Goal: Task Accomplishment & Management: Manage account settings

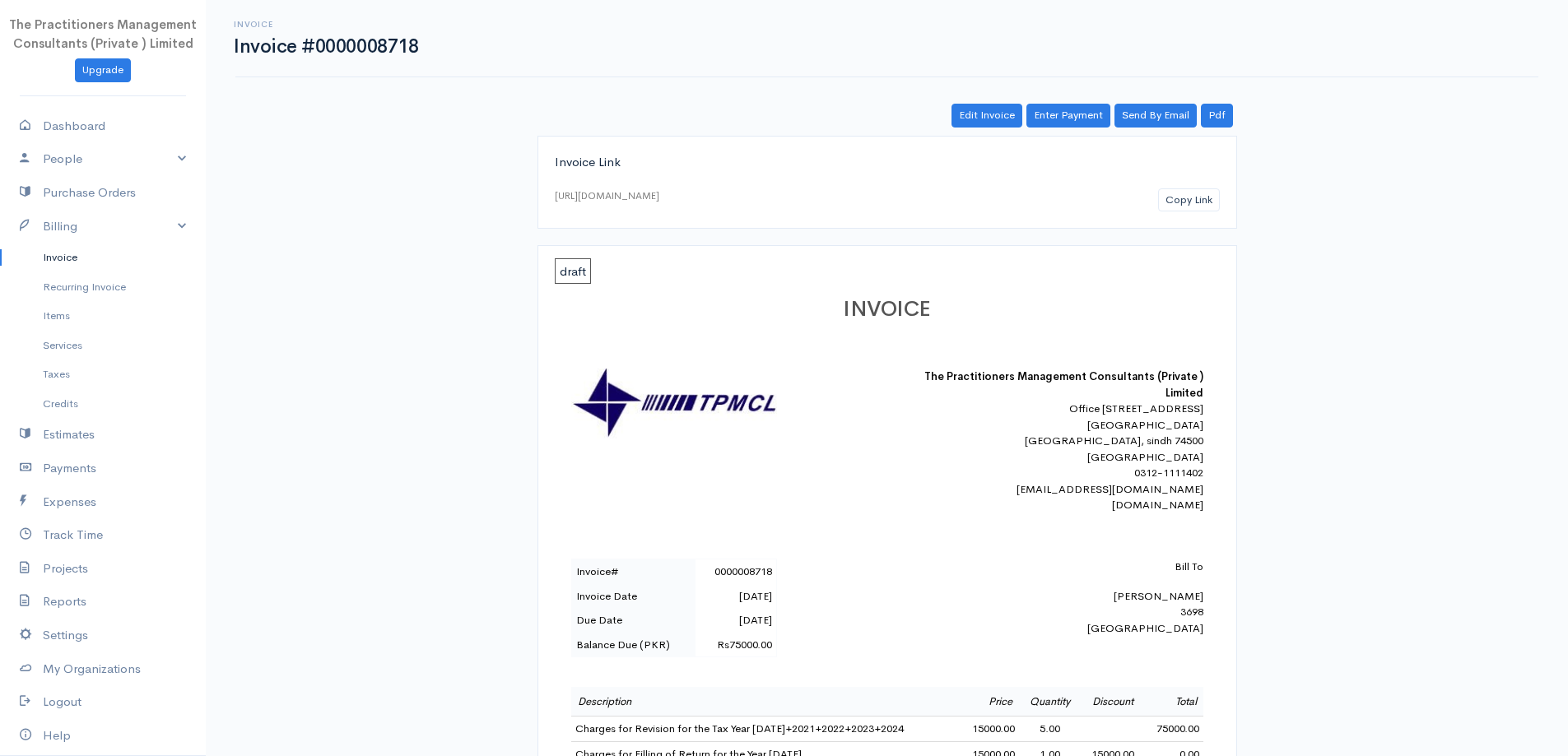
click at [40, 265] on link "Invoice" at bounding box center [103, 257] width 206 height 30
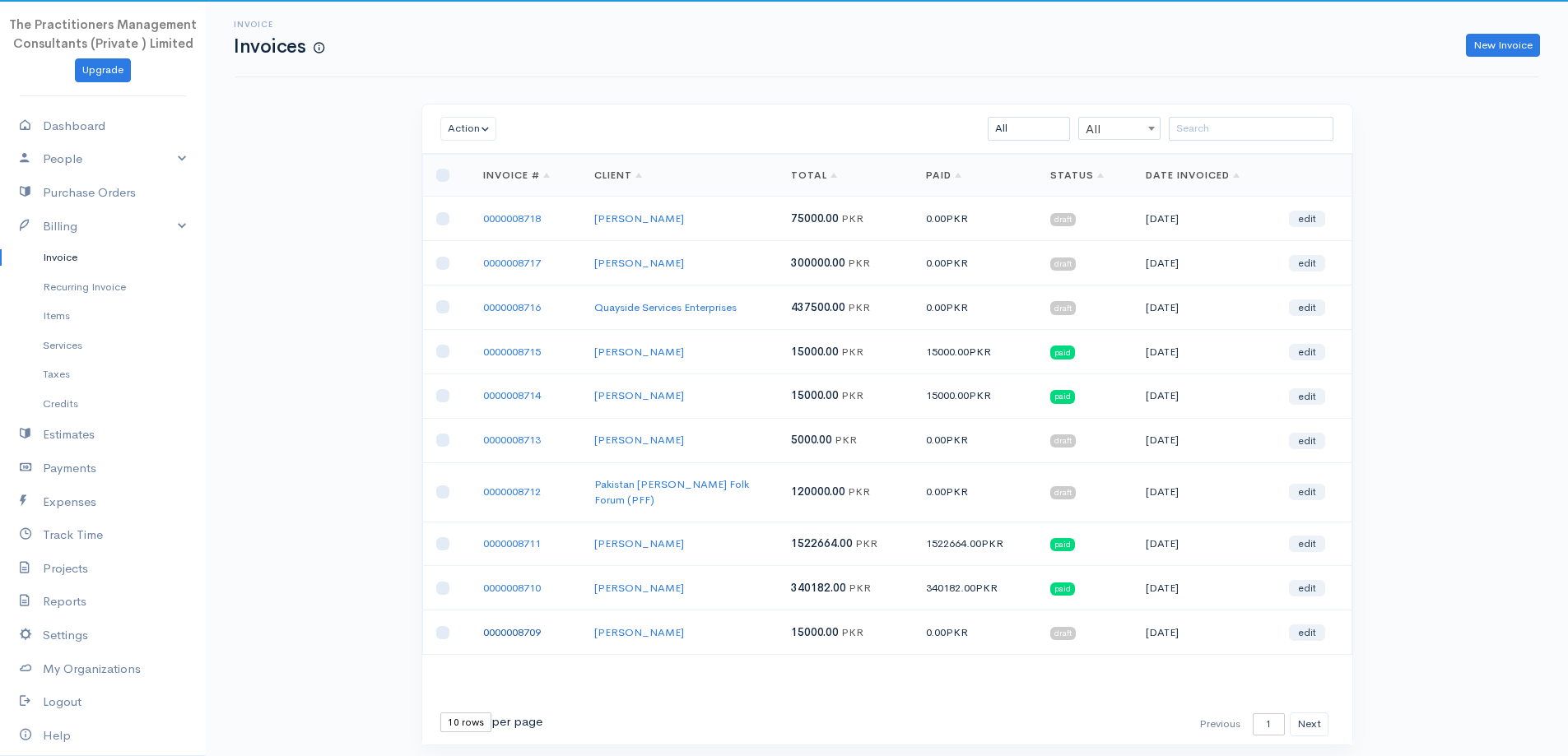
click at [489, 625] on link "0000008709" at bounding box center [511, 631] width 57 height 14
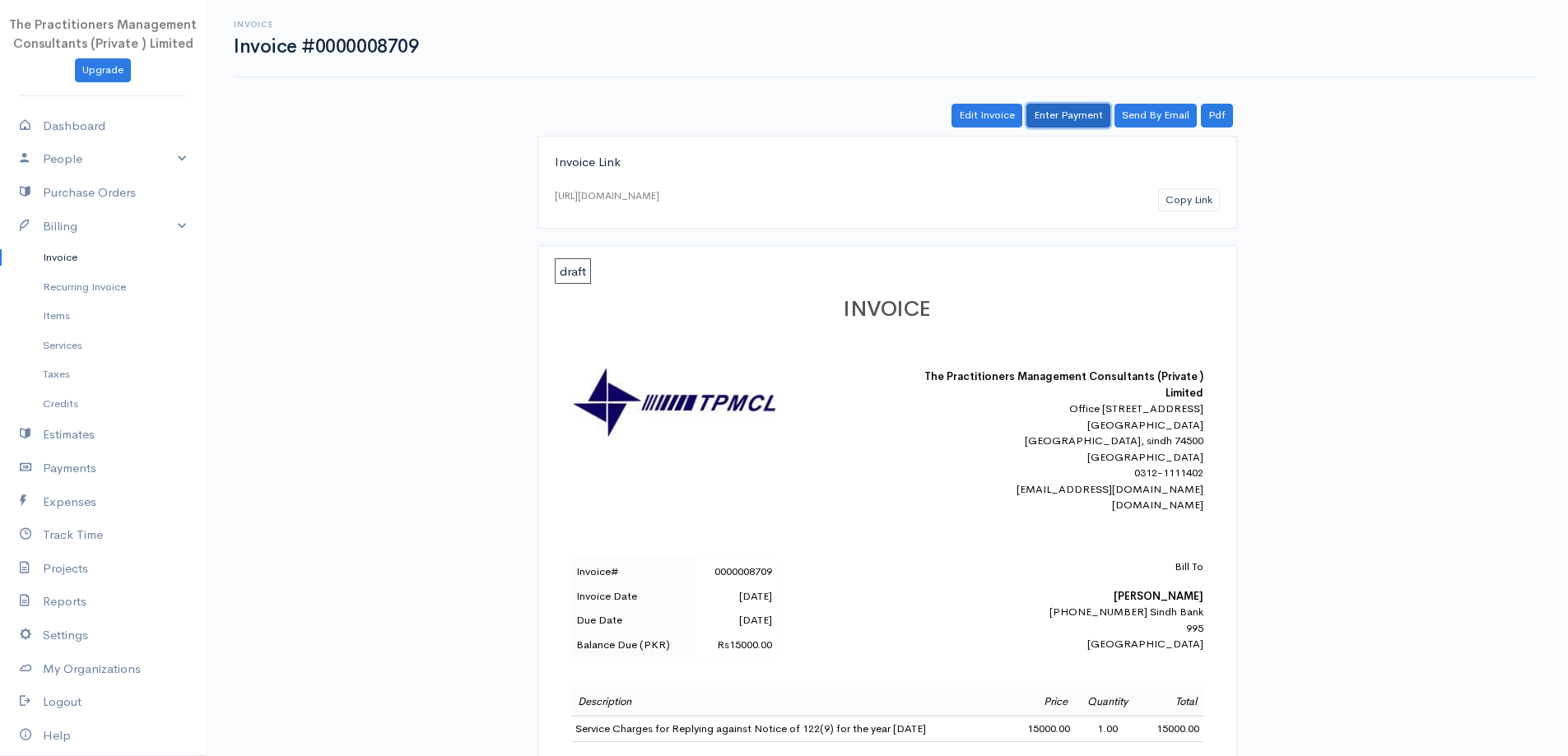
click at [1069, 126] on link "Enter Payment" at bounding box center [1068, 116] width 84 height 24
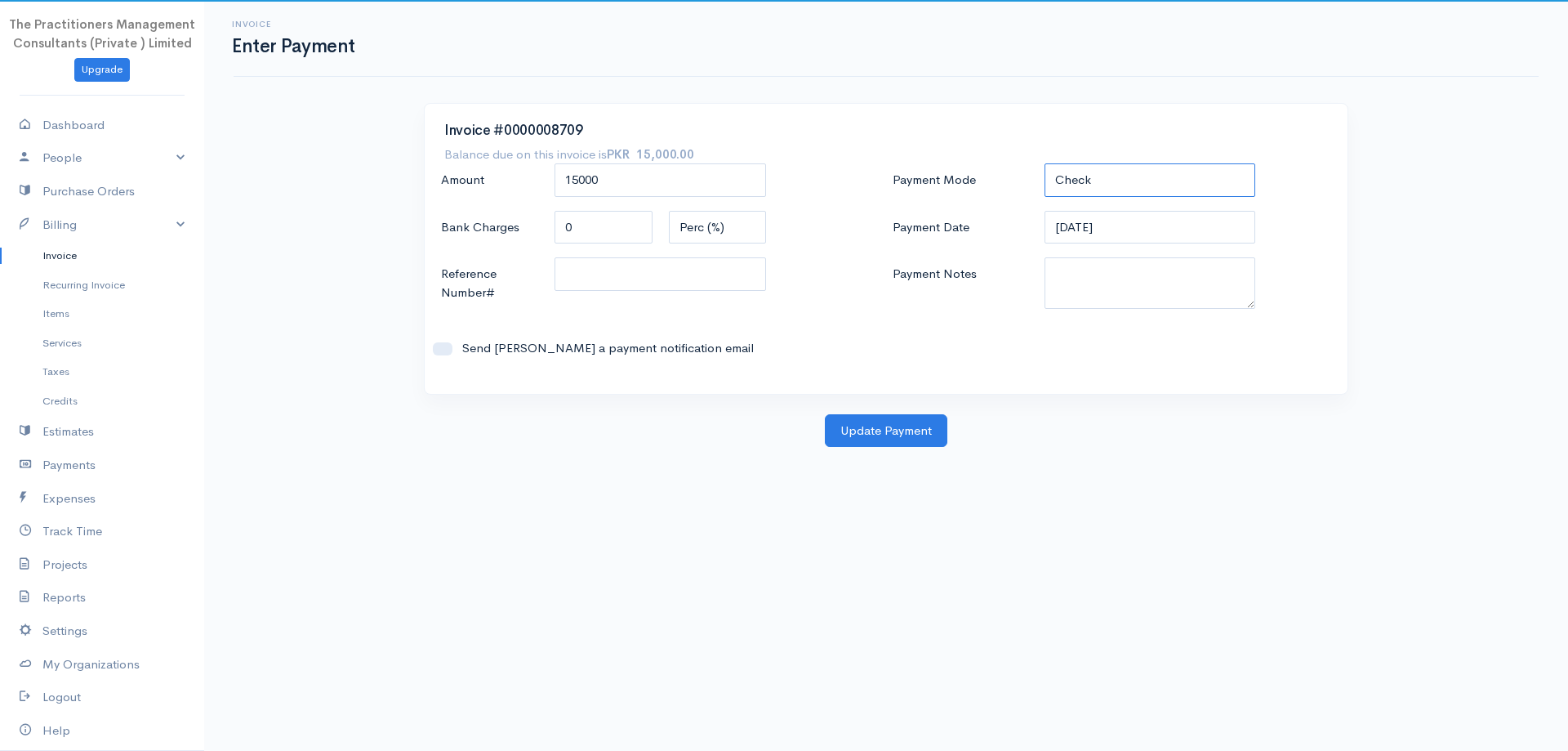
click at [1093, 182] on select "Check Bank Transfer Credit Cash Debit ACH VISA MASTERCARD AMEX DISCOVER DINERS …" at bounding box center [1150, 180] width 212 height 33
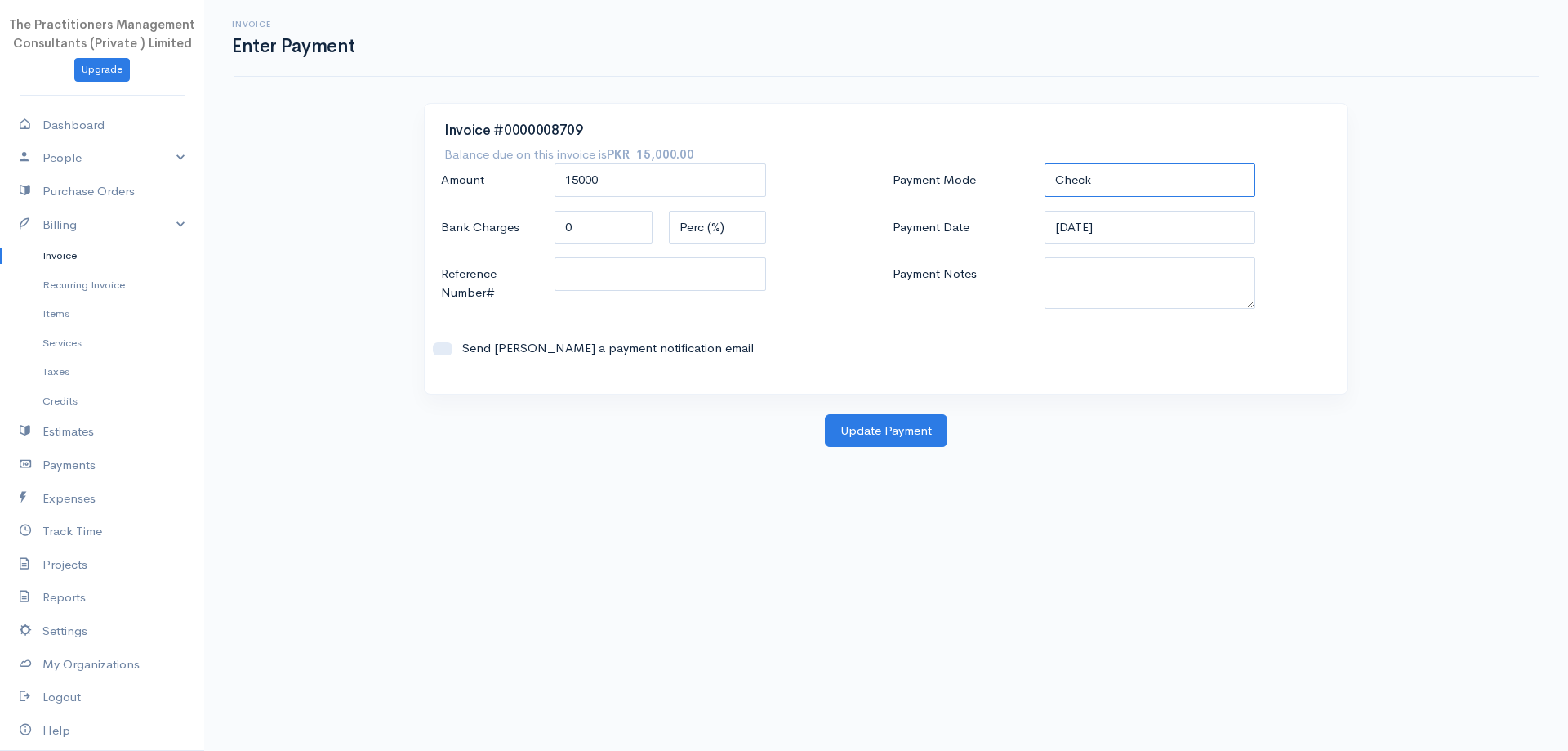
select select "Bank Transfer"
click at [1044, 164] on select "Check Bank Transfer Credit Cash Debit ACH VISA MASTERCARD AMEX DISCOVER DINERS …" at bounding box center [1150, 180] width 212 height 33
click at [1123, 288] on textarea "Payment Notes" at bounding box center [1150, 283] width 212 height 52
type textarea "5833"
click at [759, 271] on input "Reference Number#" at bounding box center [660, 274] width 212 height 33
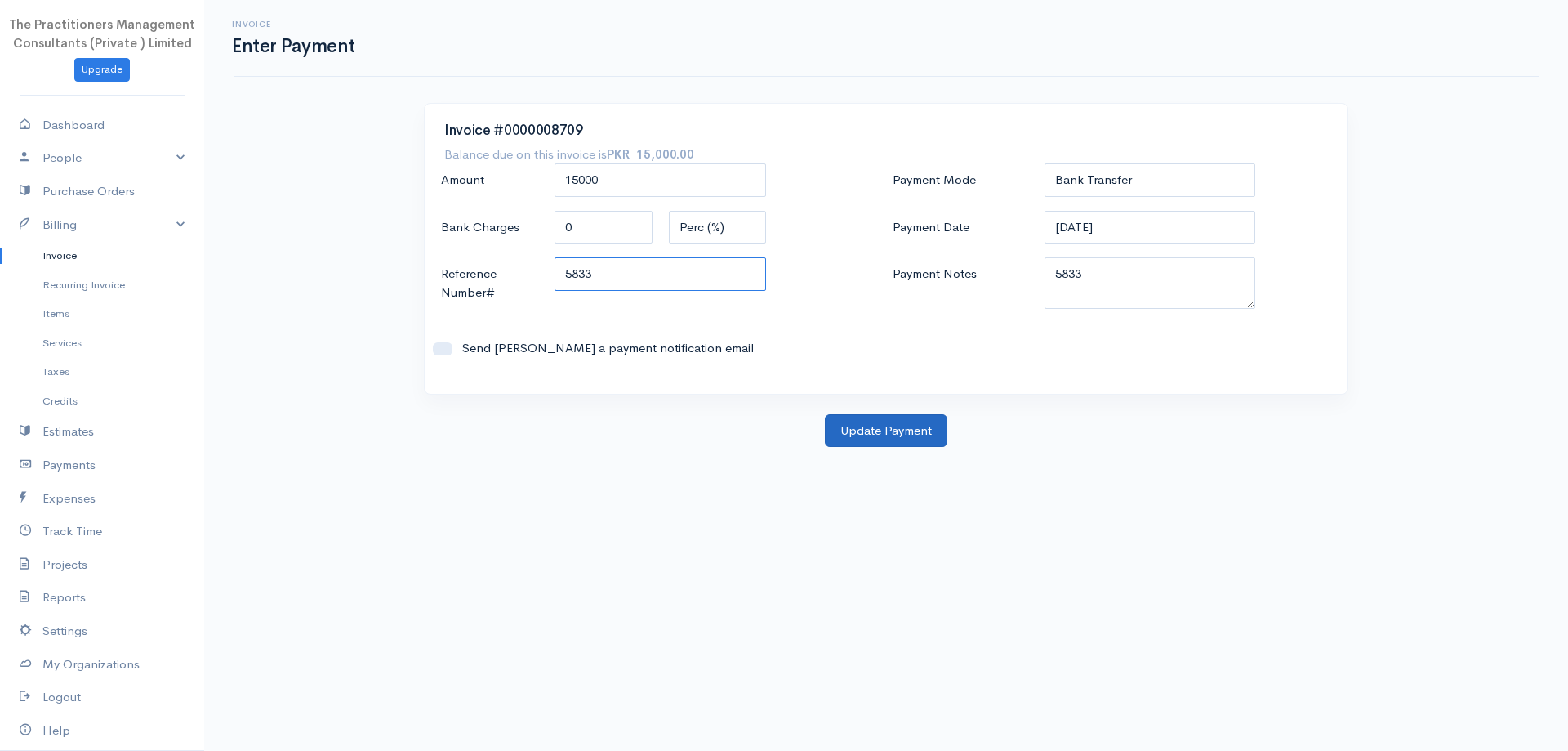
type input "5833"
click at [883, 418] on button "Update Payment" at bounding box center [885, 431] width 122 height 33
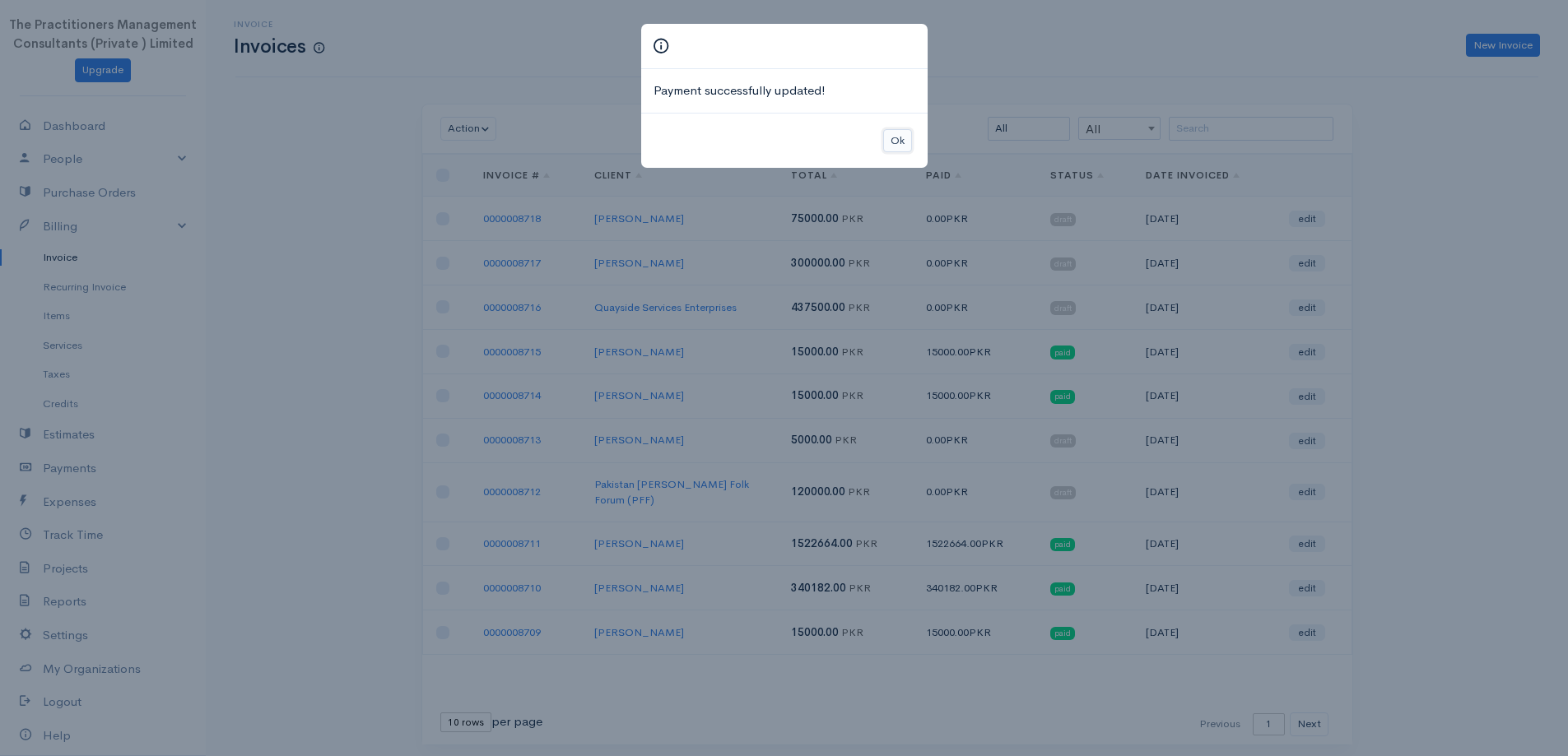
click at [894, 148] on button "Ok" at bounding box center [897, 141] width 29 height 24
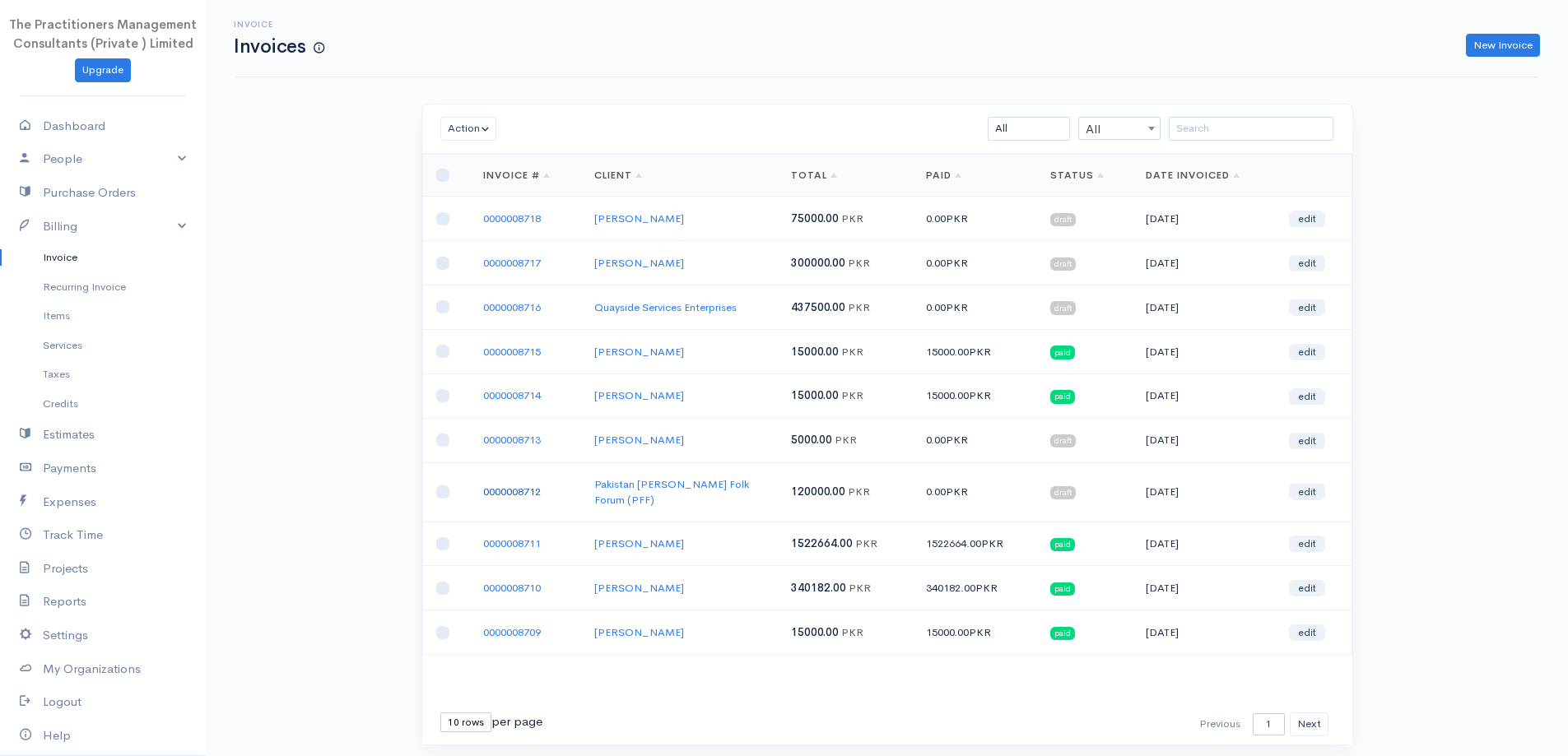
click at [538, 488] on link "0000008712" at bounding box center [511, 491] width 57 height 14
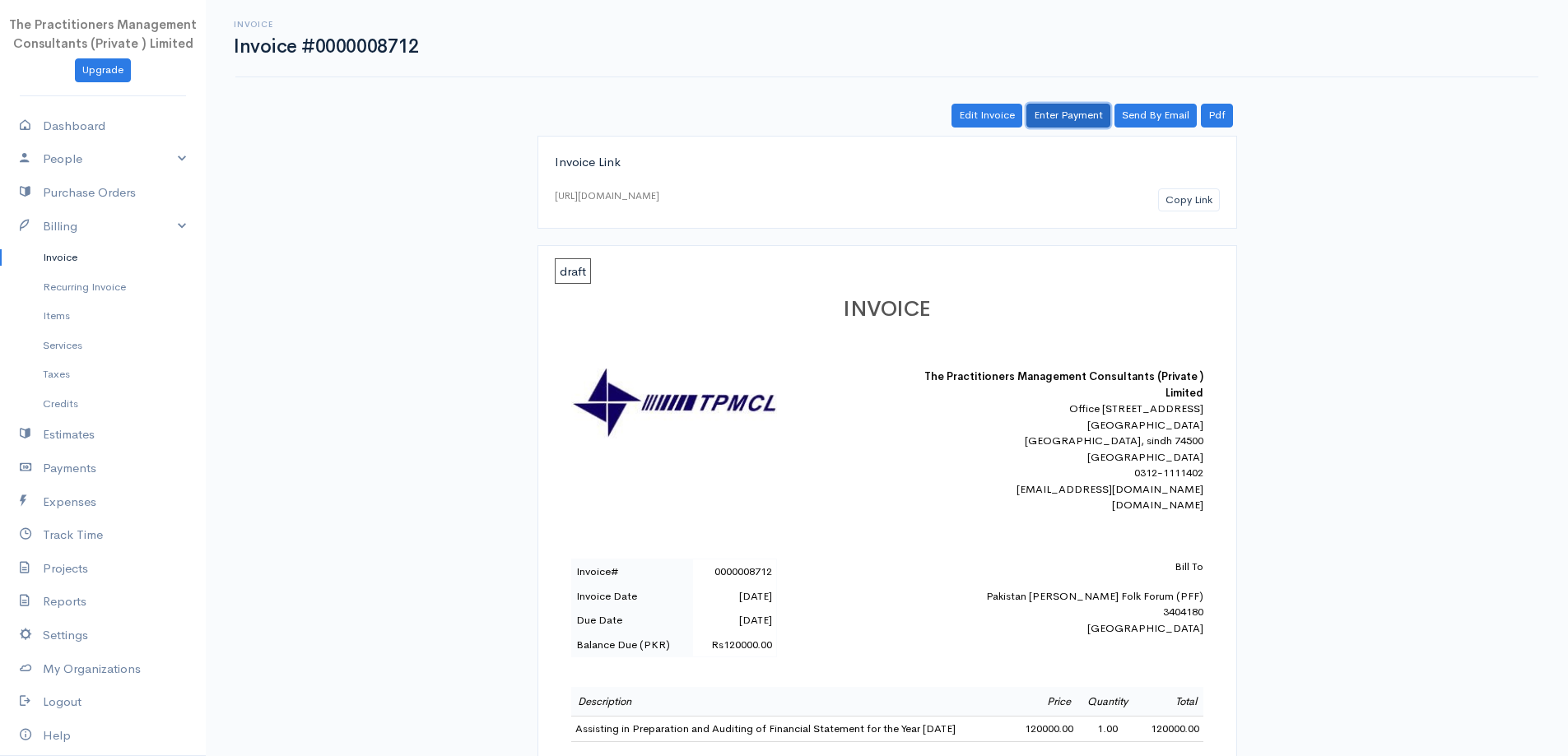
click at [1086, 119] on link "Enter Payment" at bounding box center [1068, 116] width 84 height 24
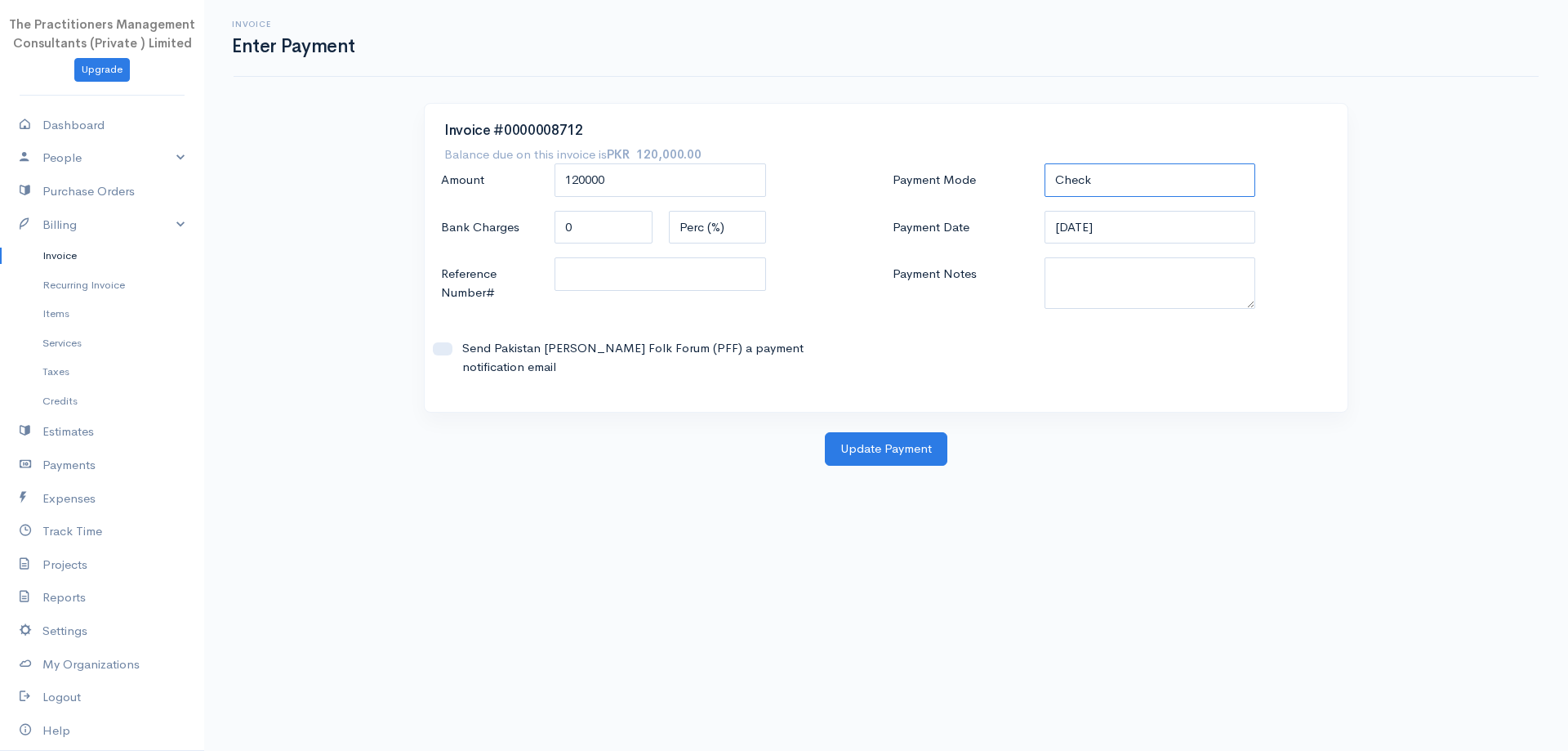
click at [1050, 183] on select "Check Bank Transfer Credit Cash Debit ACH VISA MASTERCARD AMEX DISCOVER DINERS …" at bounding box center [1150, 180] width 212 height 33
select select "Bank Transfer"
click at [1044, 164] on select "Check Bank Transfer Credit Cash Debit ACH VISA MASTERCARD AMEX DISCOVER DINERS …" at bounding box center [1150, 180] width 212 height 33
click at [1081, 269] on textarea "Payment Notes" at bounding box center [1150, 283] width 212 height 52
type textarea "5834"
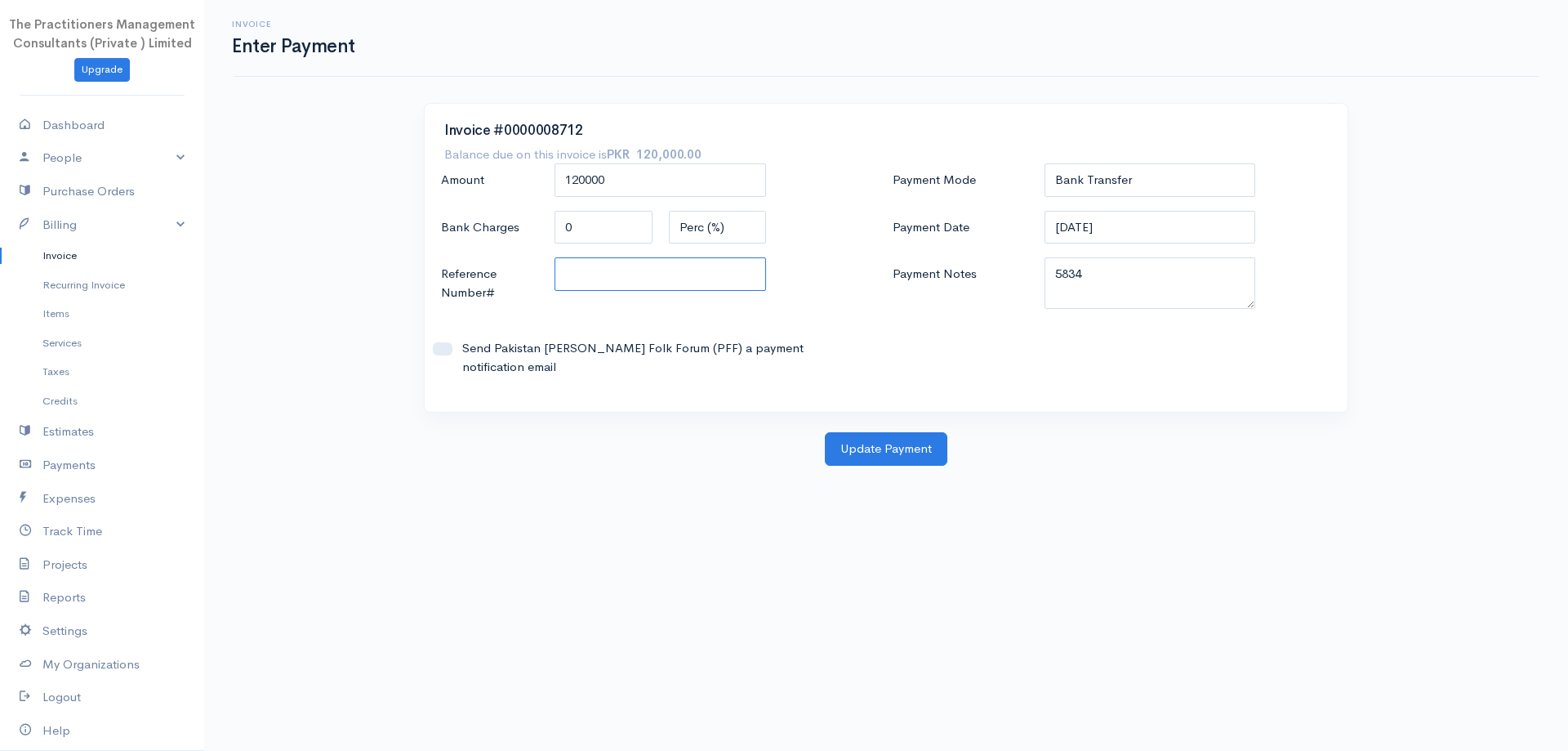
click at [574, 288] on input "Reference Number#" at bounding box center [660, 274] width 212 height 33
type input "5834"
click at [840, 433] on button "Update Payment" at bounding box center [885, 449] width 122 height 33
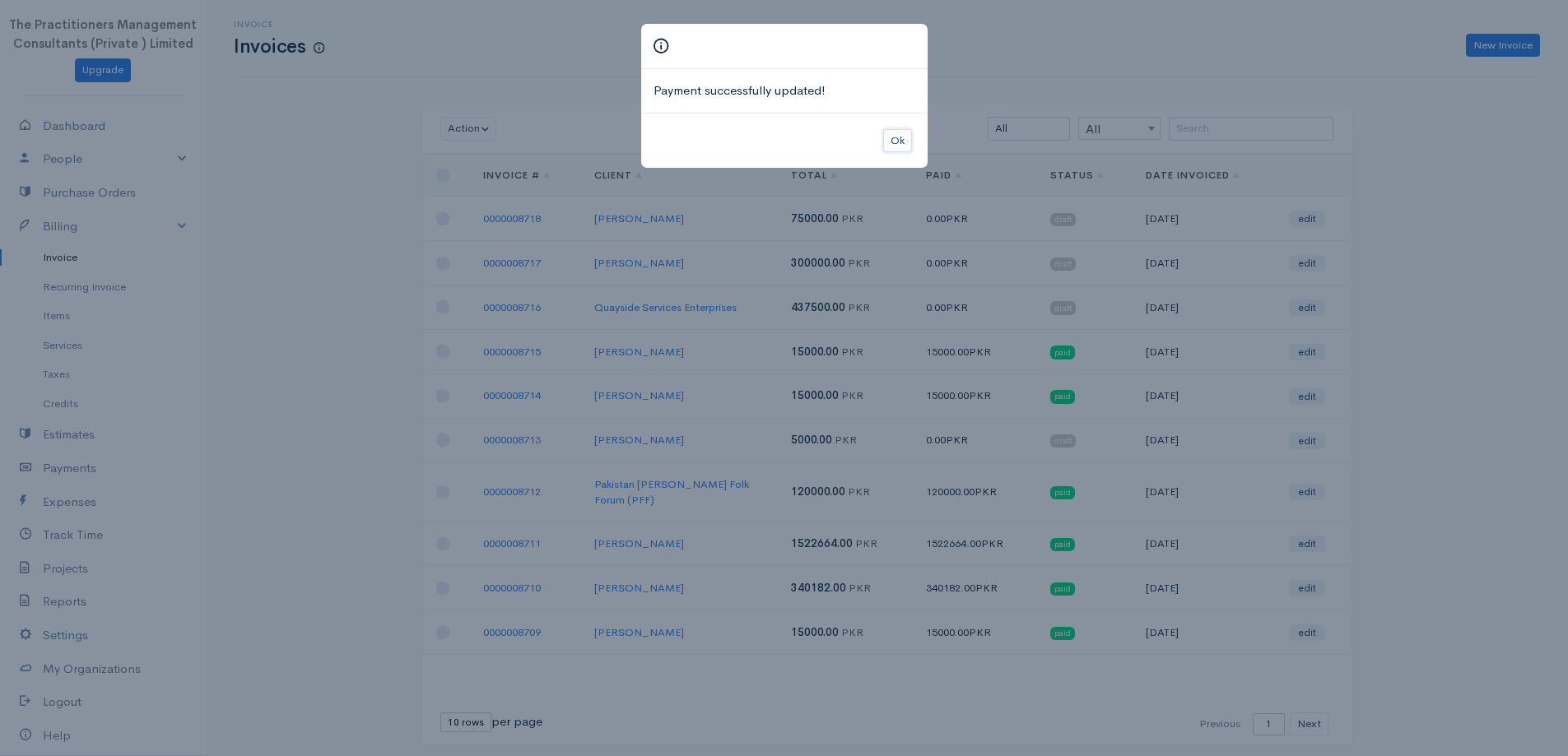
click at [901, 141] on button "Ok" at bounding box center [897, 141] width 29 height 24
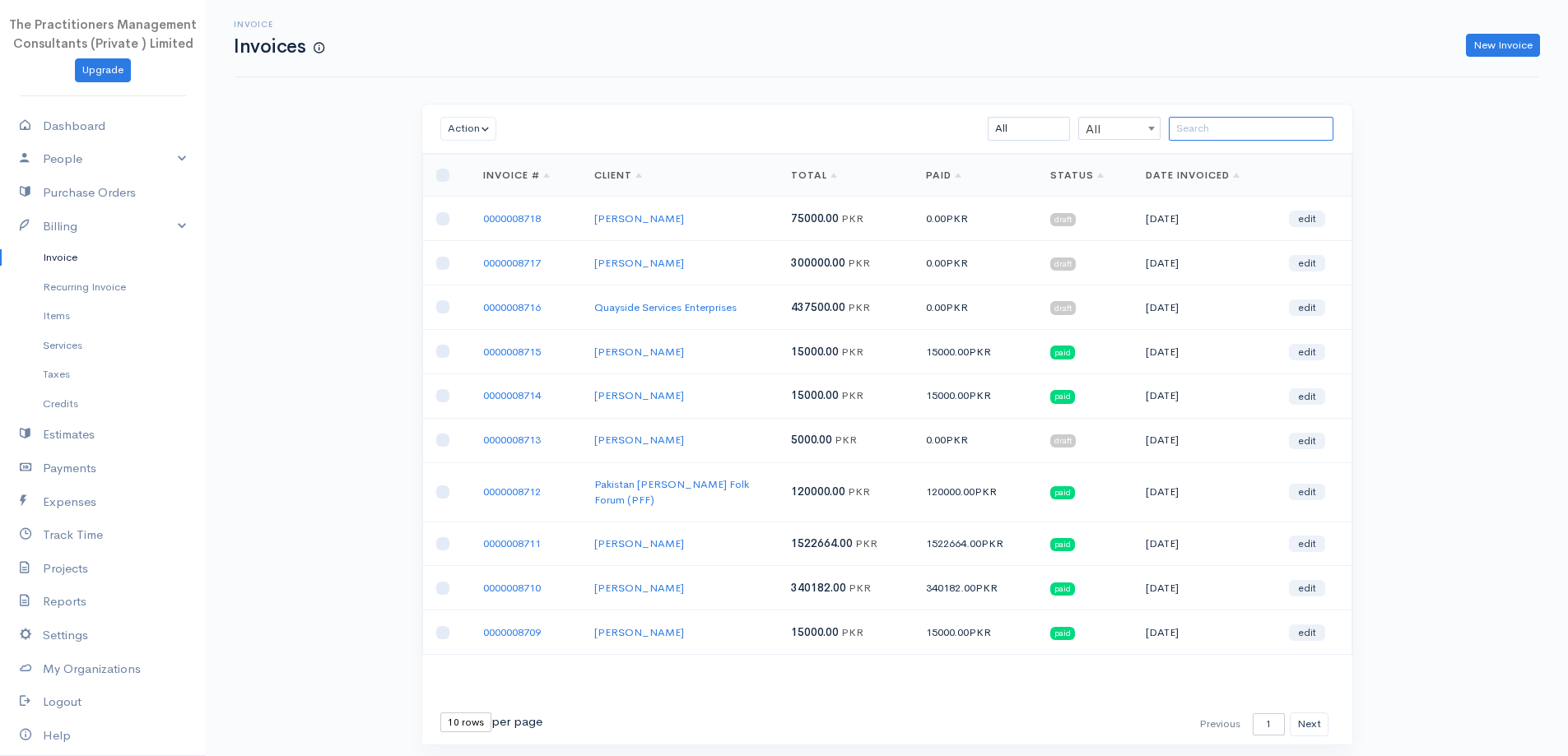
click at [1270, 117] on input "search" at bounding box center [1251, 128] width 165 height 24
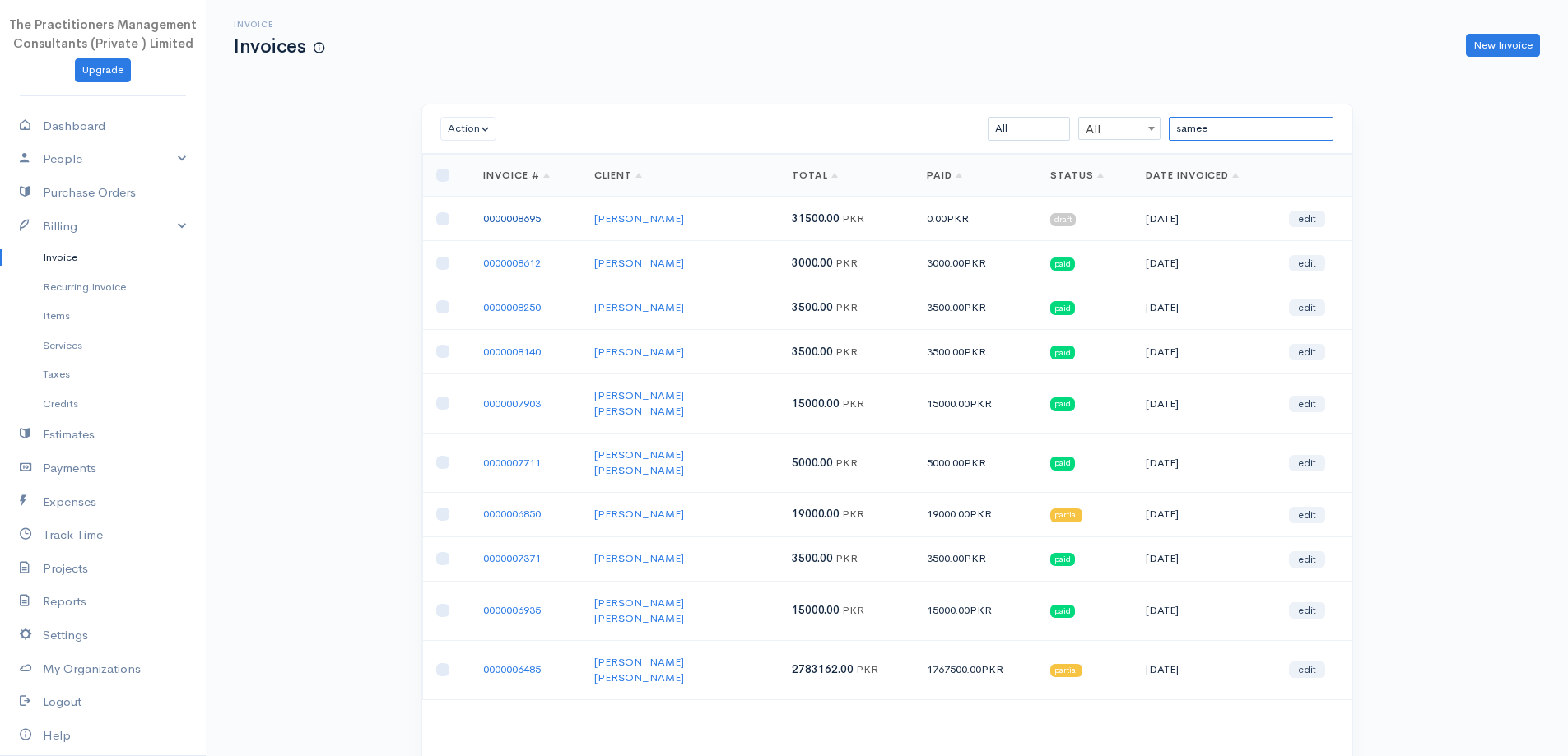
type input "samee"
click at [537, 212] on link "0000008695" at bounding box center [511, 218] width 57 height 14
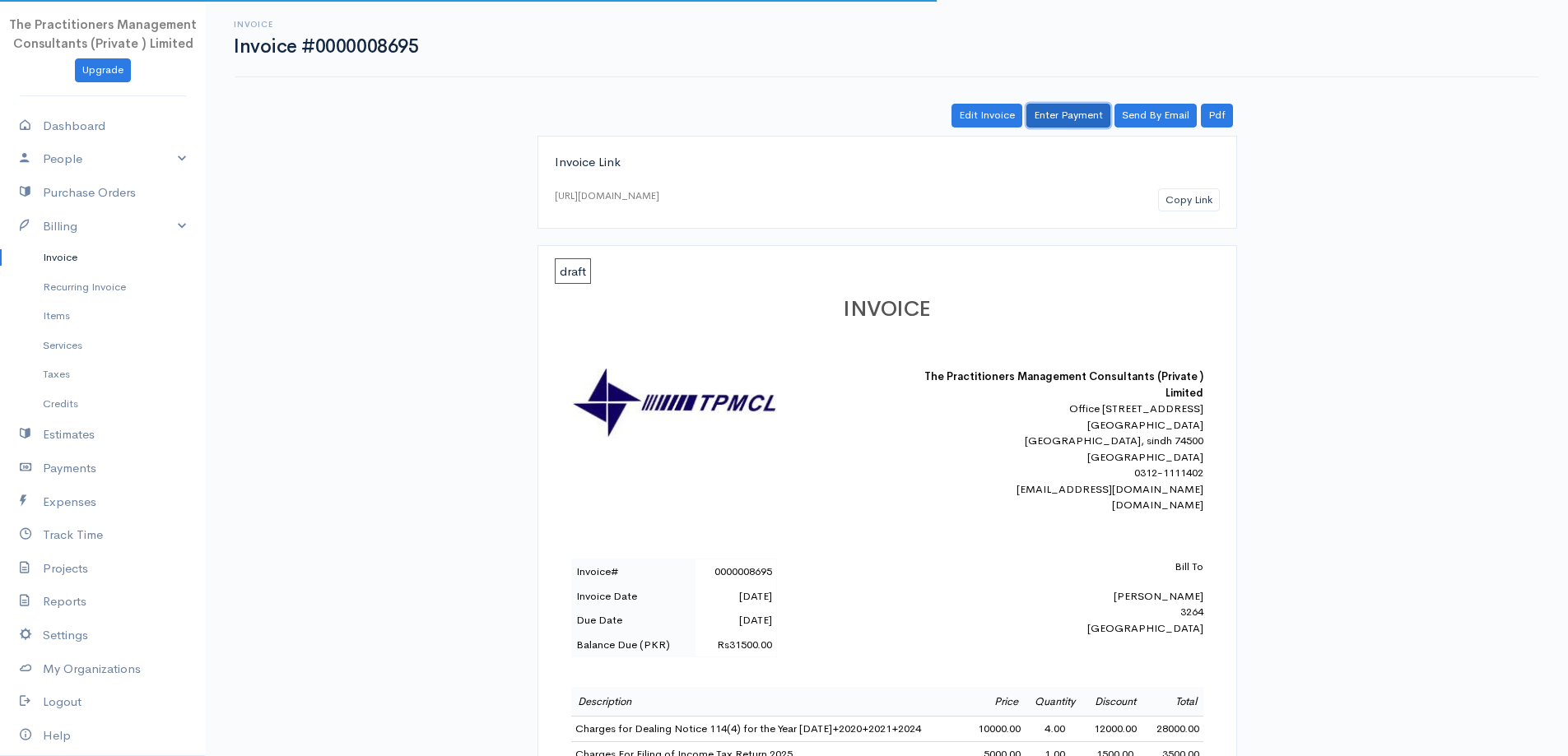
click at [1050, 116] on link "Enter Payment" at bounding box center [1068, 116] width 84 height 24
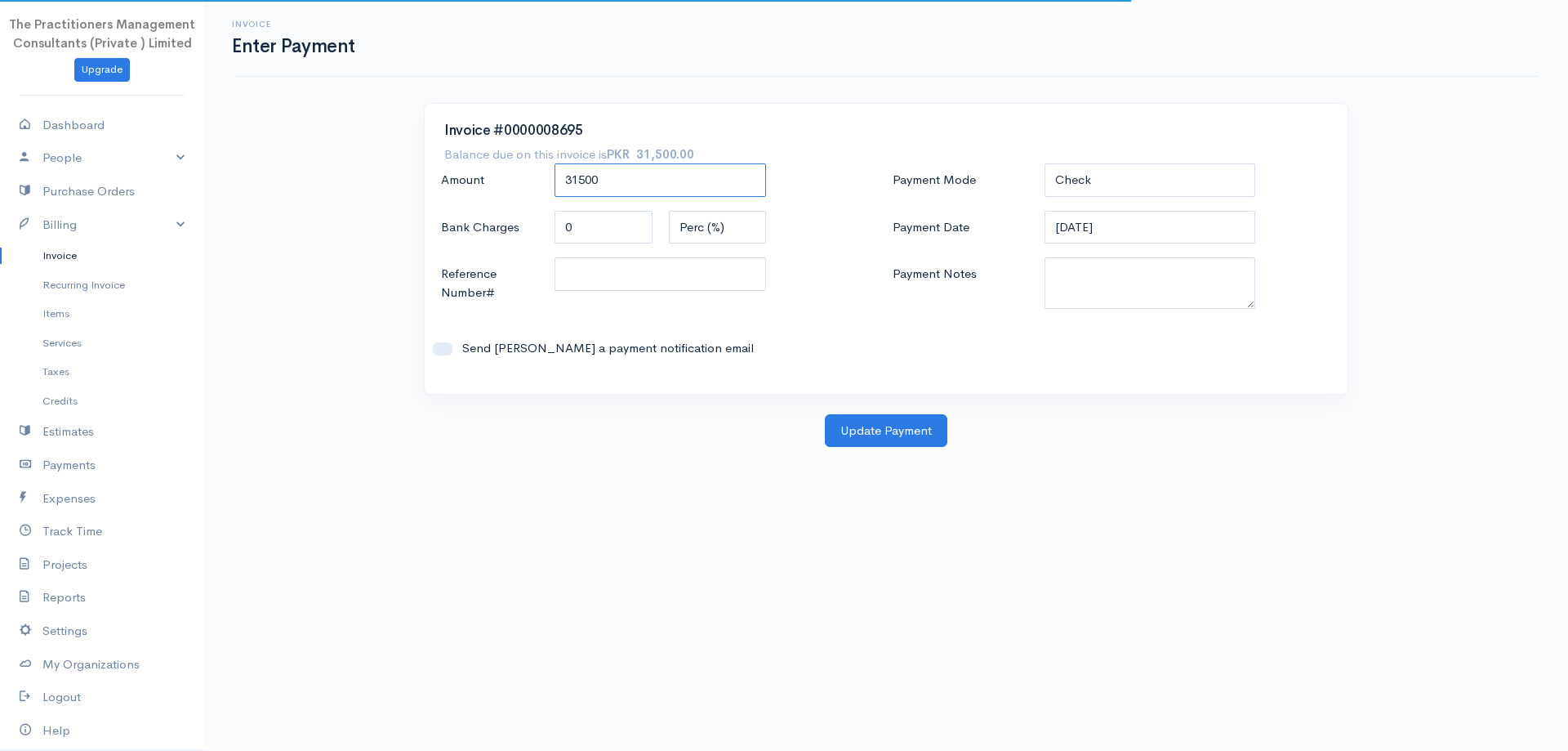
click at [715, 190] on input "31500" at bounding box center [660, 180] width 212 height 33
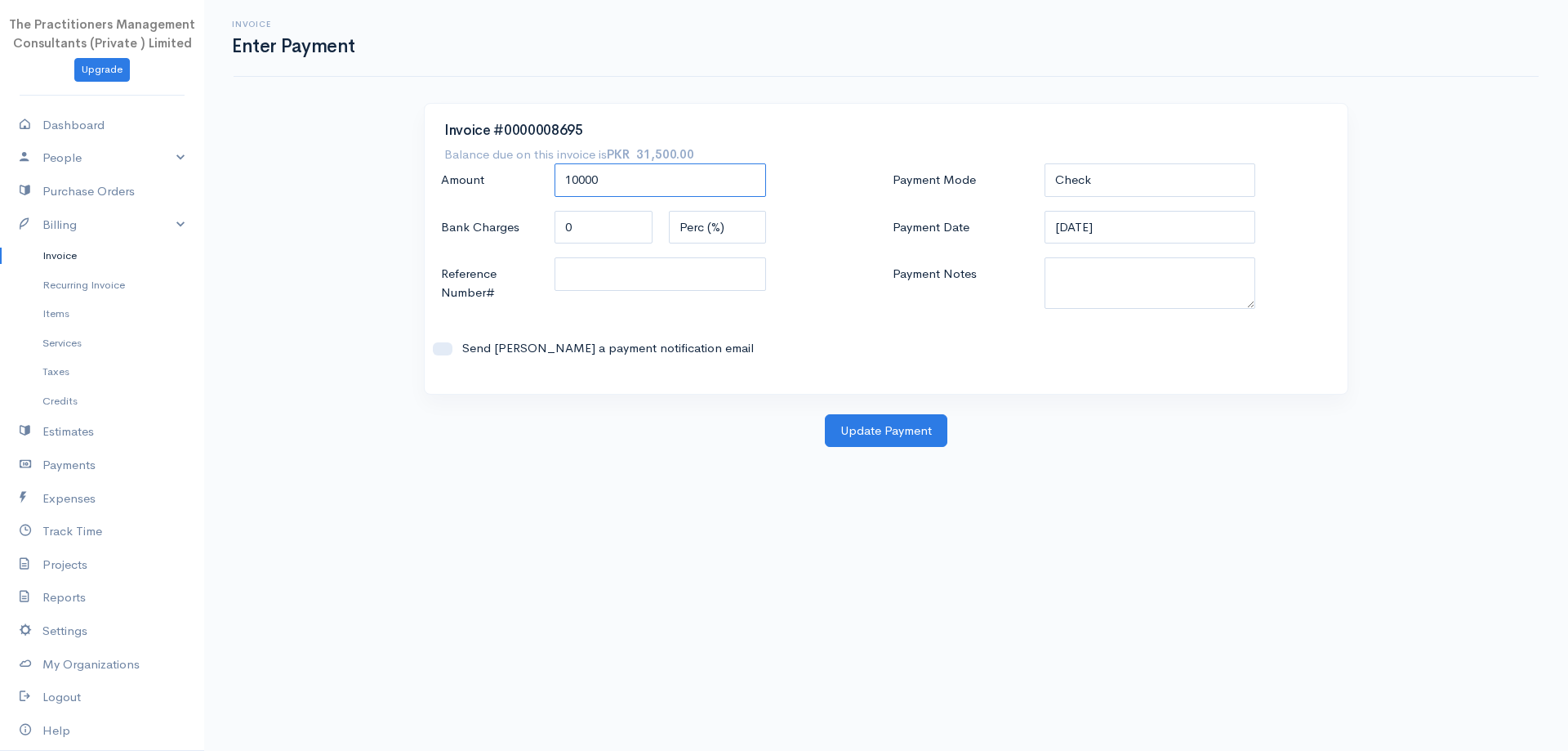
type input "10000"
click at [1209, 192] on select "Check Bank Transfer Credit Cash Debit ACH VISA MASTERCARD AMEX DISCOVER DINERS …" at bounding box center [1150, 180] width 212 height 33
select select "Bank Transfer"
click at [1044, 164] on select "Check Bank Transfer Credit Cash Debit ACH VISA MASTERCARD AMEX DISCOVER DINERS …" at bounding box center [1150, 180] width 212 height 33
click at [1176, 287] on textarea "Payment Notes" at bounding box center [1150, 283] width 212 height 52
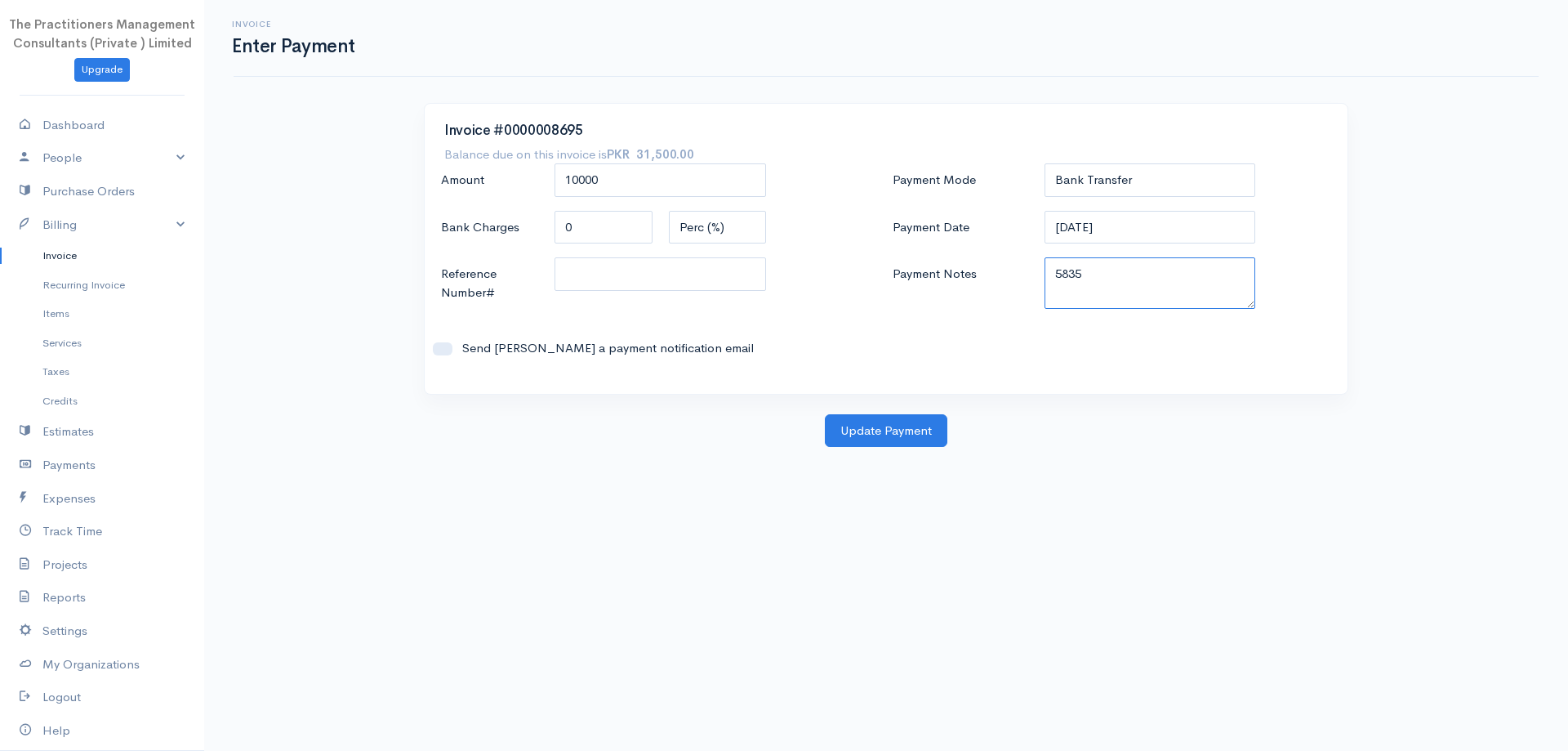
type textarea "5835"
click at [613, 271] on input "Reference Number#" at bounding box center [660, 274] width 212 height 33
type input "5835"
click at [883, 429] on button "Update Payment" at bounding box center [885, 431] width 122 height 33
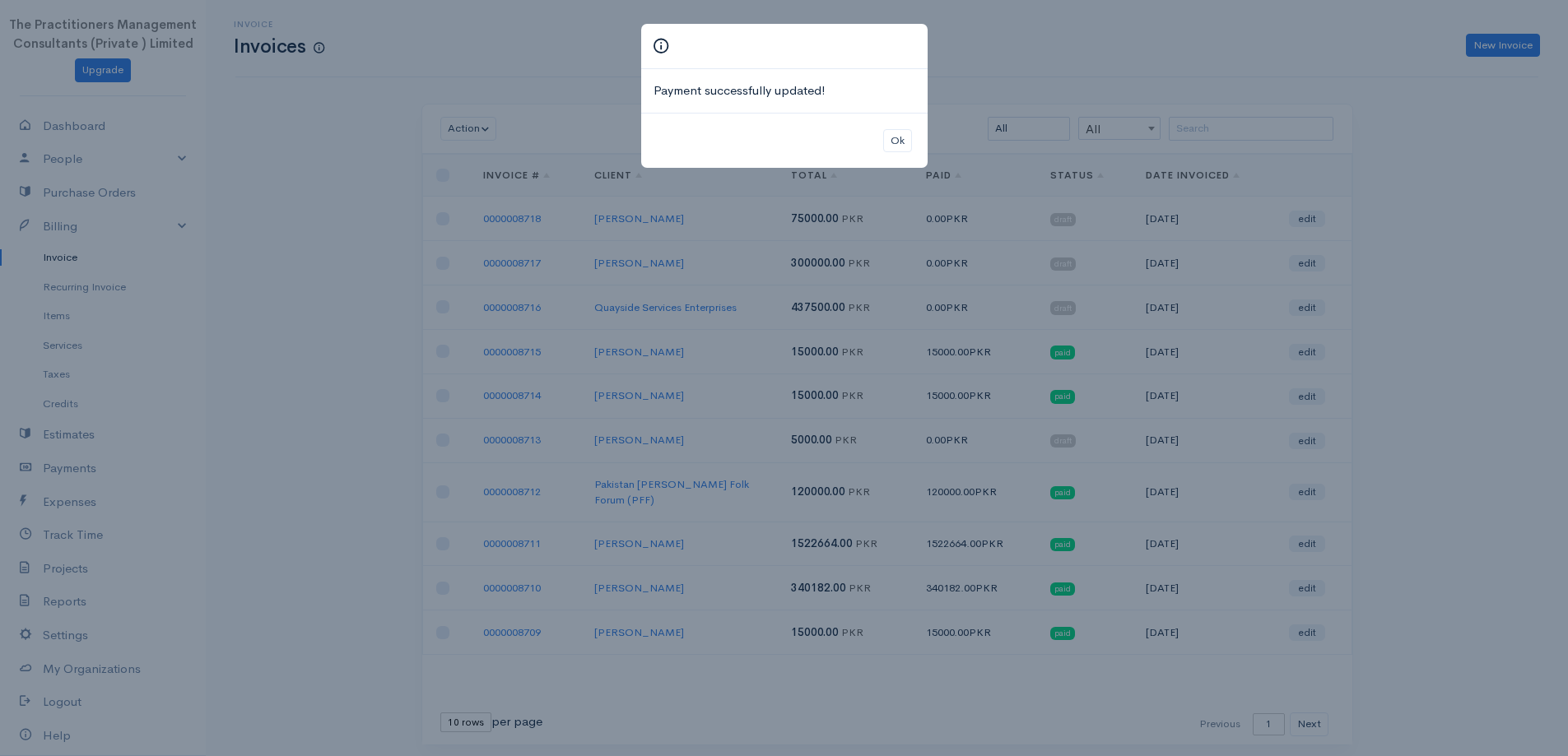
click at [897, 158] on div "Ok" at bounding box center [784, 140] width 286 height 56
click at [896, 148] on button "Ok" at bounding box center [897, 141] width 29 height 24
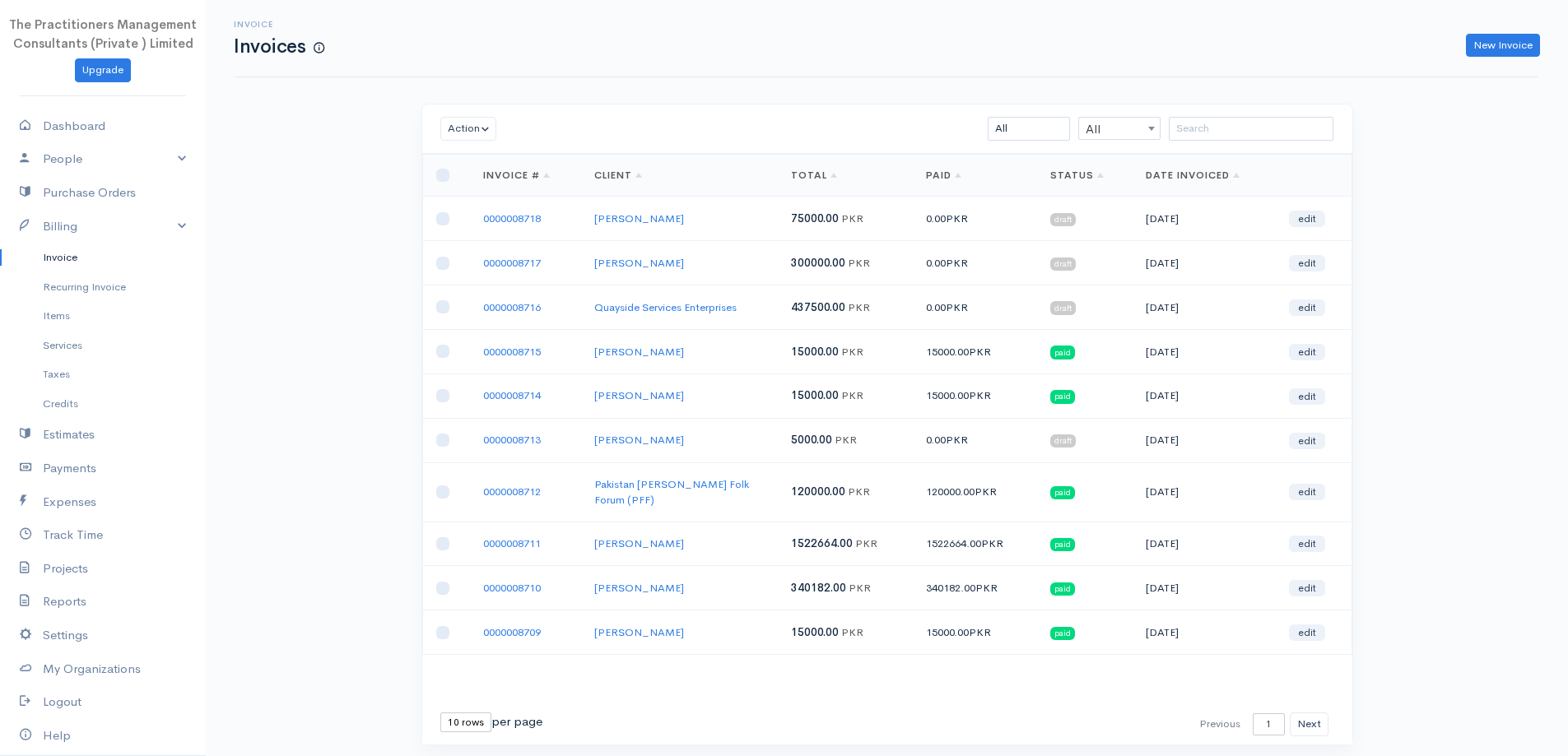
click at [1510, 32] on div "Invoice Invoices New Invoice" at bounding box center [886, 38] width 1322 height 37
click at [1497, 61] on div "Invoice Invoices New Invoice" at bounding box center [886, 38] width 1303 height 77
click at [1488, 46] on link "New Invoice" at bounding box center [1502, 46] width 74 height 24
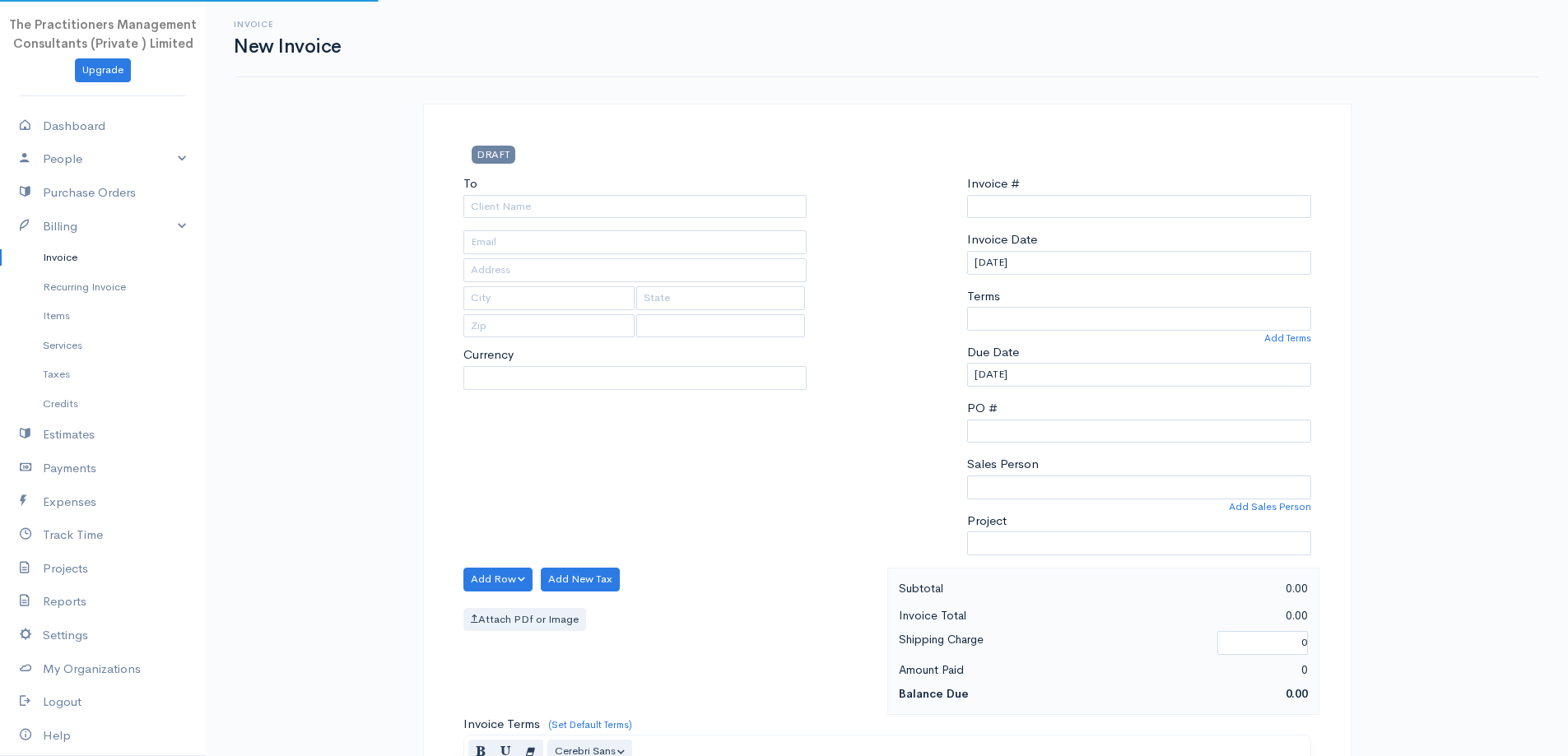
type input "0000008719"
select select "[GEOGRAPHIC_DATA]"
select select "PKR"
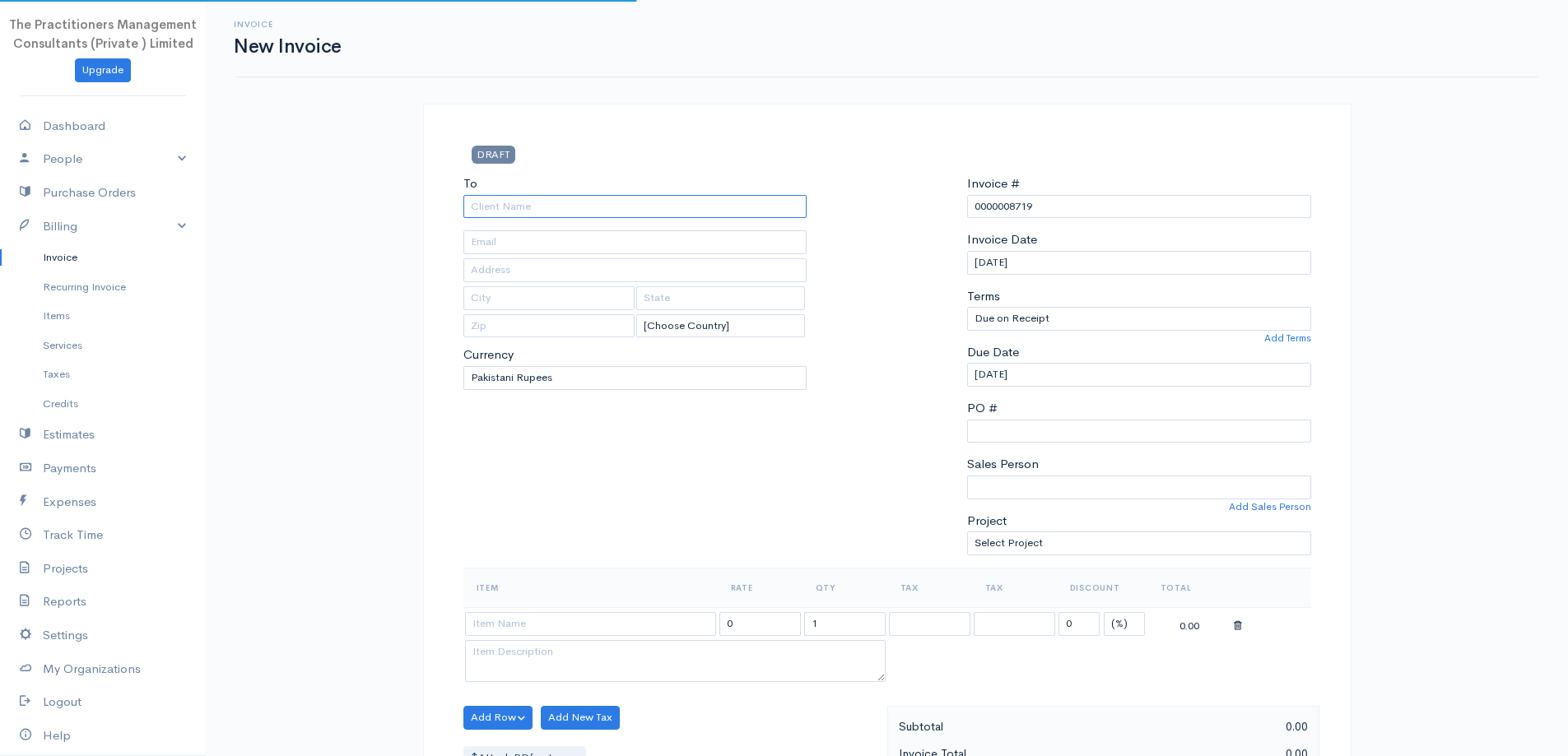
click at [537, 209] on input "To" at bounding box center [636, 207] width 344 height 24
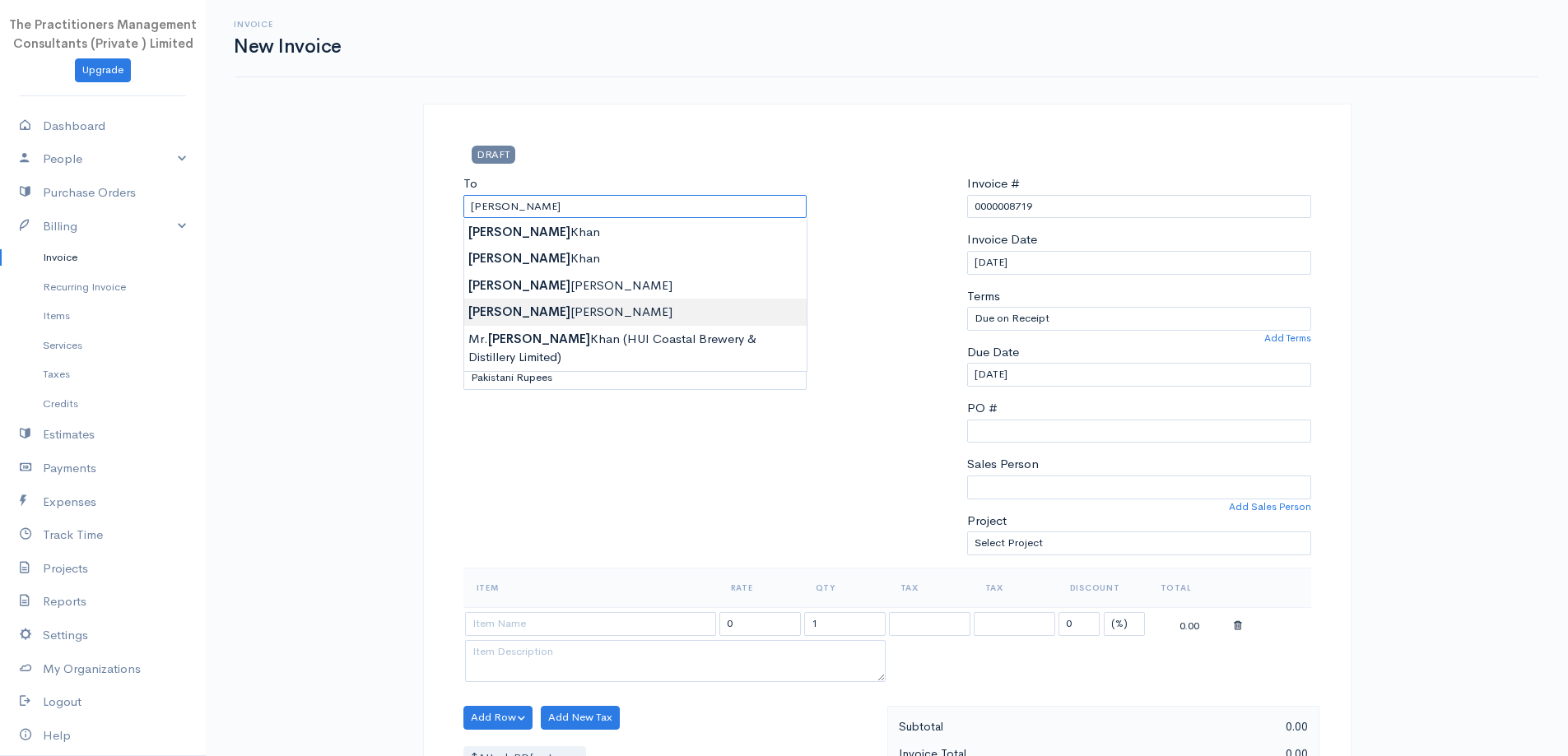
type input "[PERSON_NAME] [PERSON_NAME]"
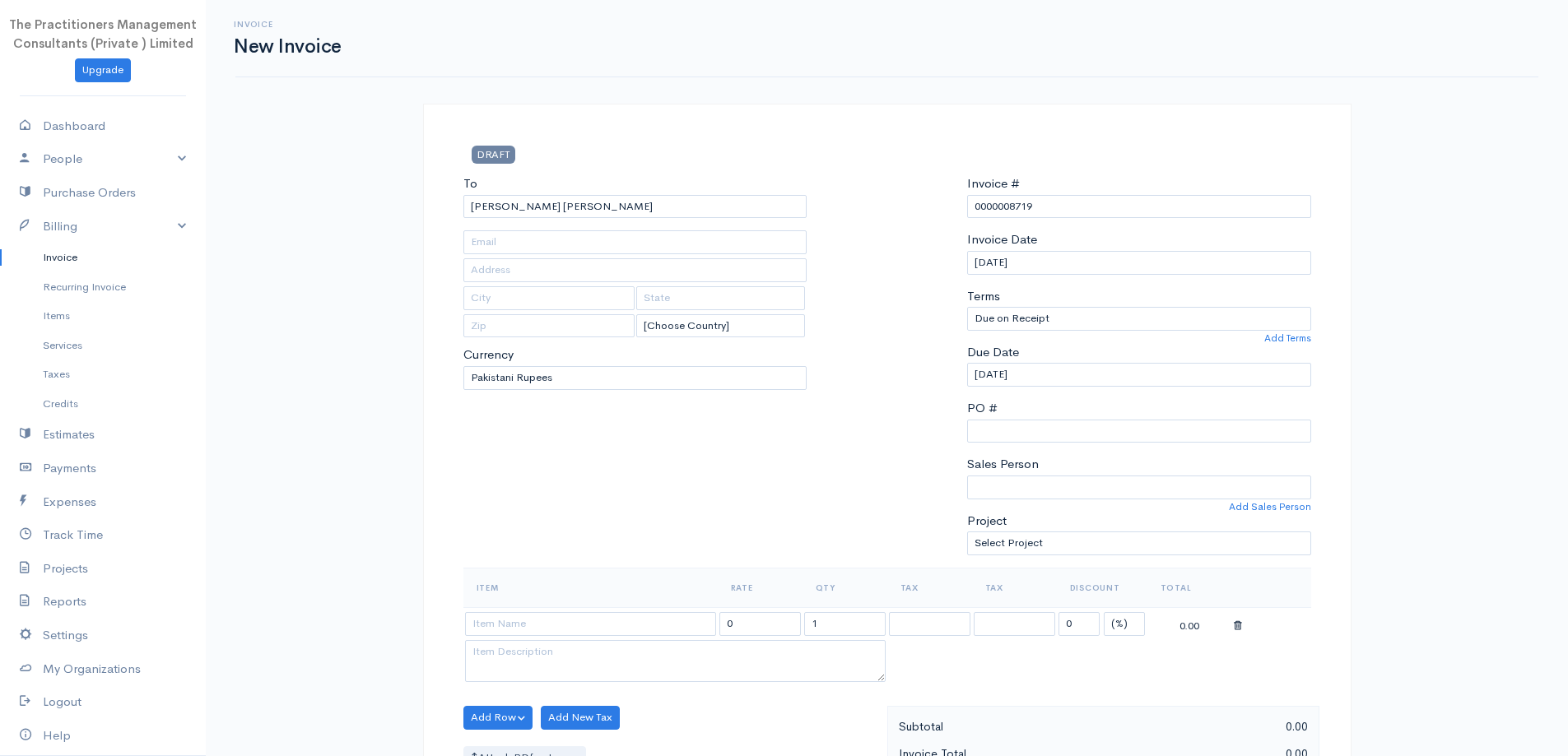
click at [572, 311] on body "The Practitioners Management Consultants (Private ) Limited Upgrade Dashboard P…" at bounding box center [784, 721] width 1568 height 1444
type input "3333"
type input "[GEOGRAPHIC_DATA]"
type input "0322-6132652"
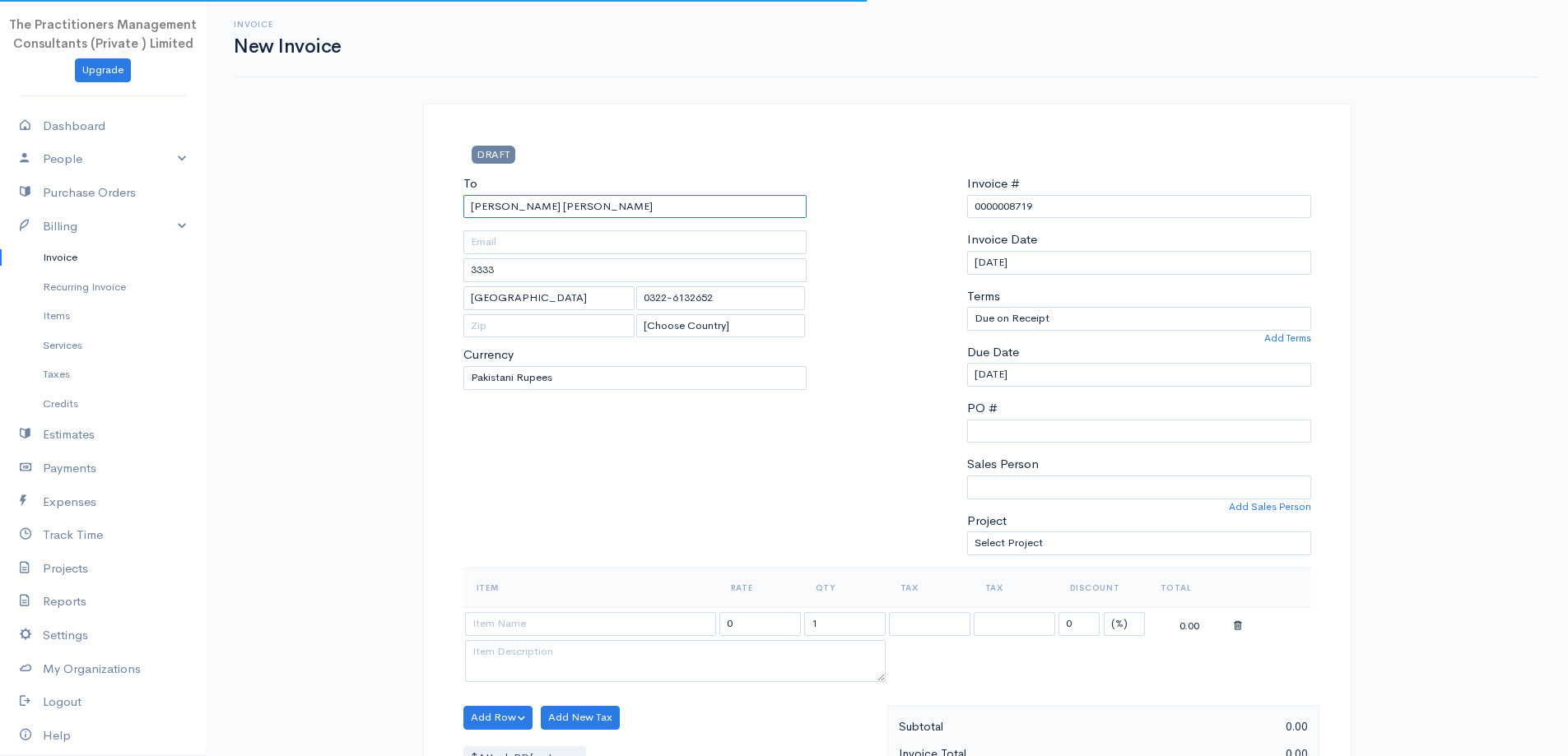
click at [589, 212] on input "[PERSON_NAME] [PERSON_NAME]" at bounding box center [636, 207] width 344 height 24
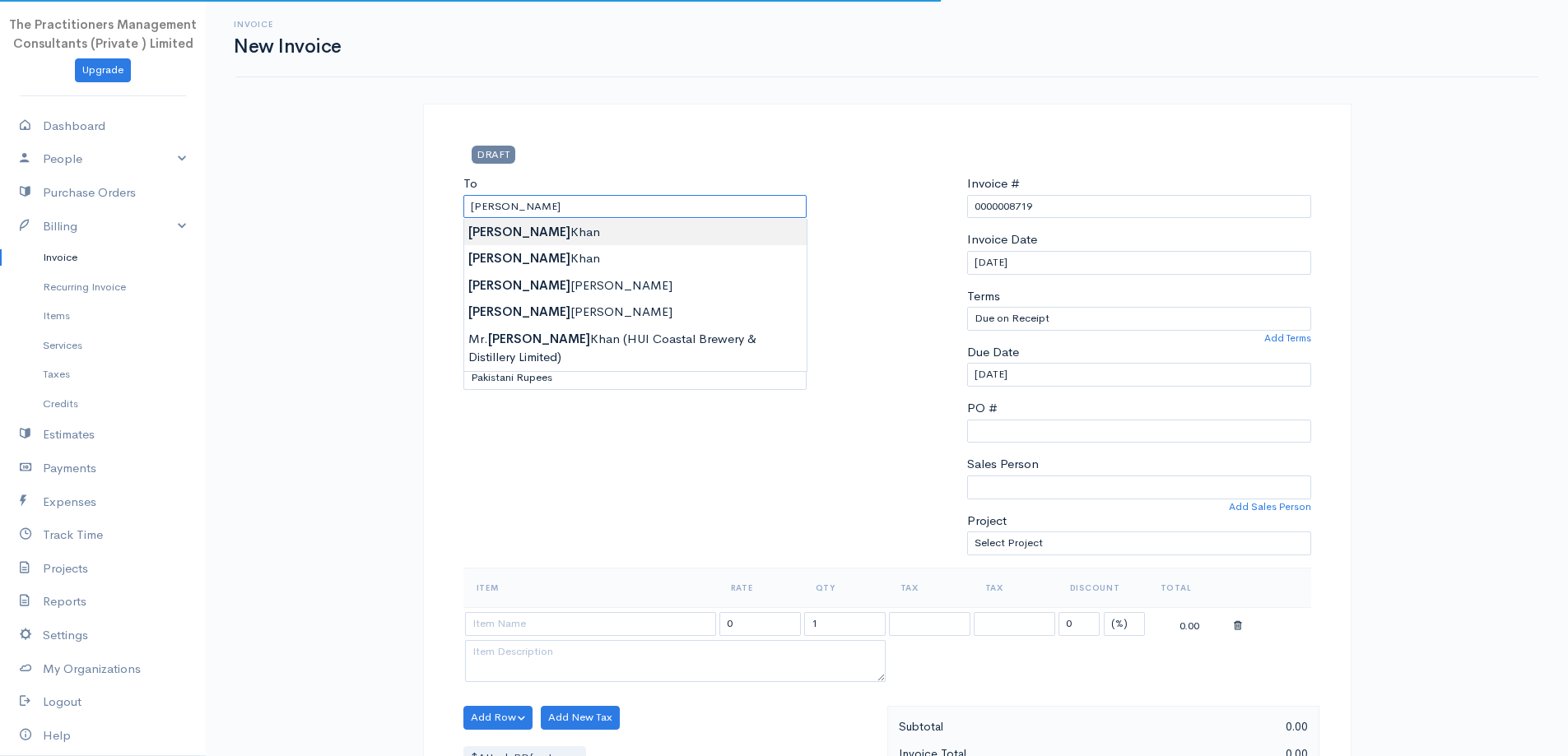
type input "[PERSON_NAME]"
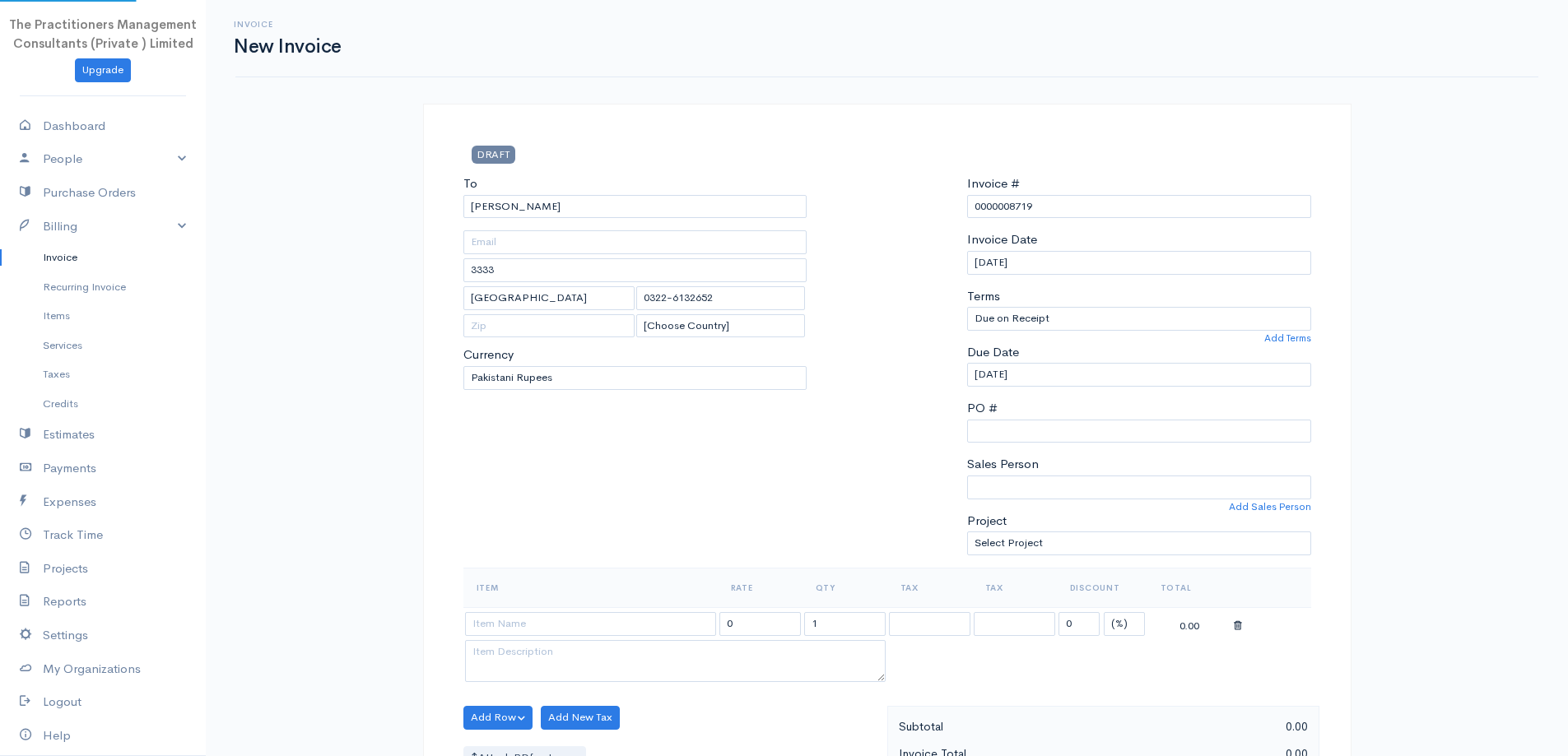
click at [535, 239] on body "The Practitioners Management Consultants (Private ) Limited Upgrade Dashboard P…" at bounding box center [784, 721] width 1568 height 1444
type input "[PHONE_NUMBER]"
type input "3464"
type input "0321-9229007"
click at [591, 217] on input "[PERSON_NAME]" at bounding box center [636, 207] width 344 height 24
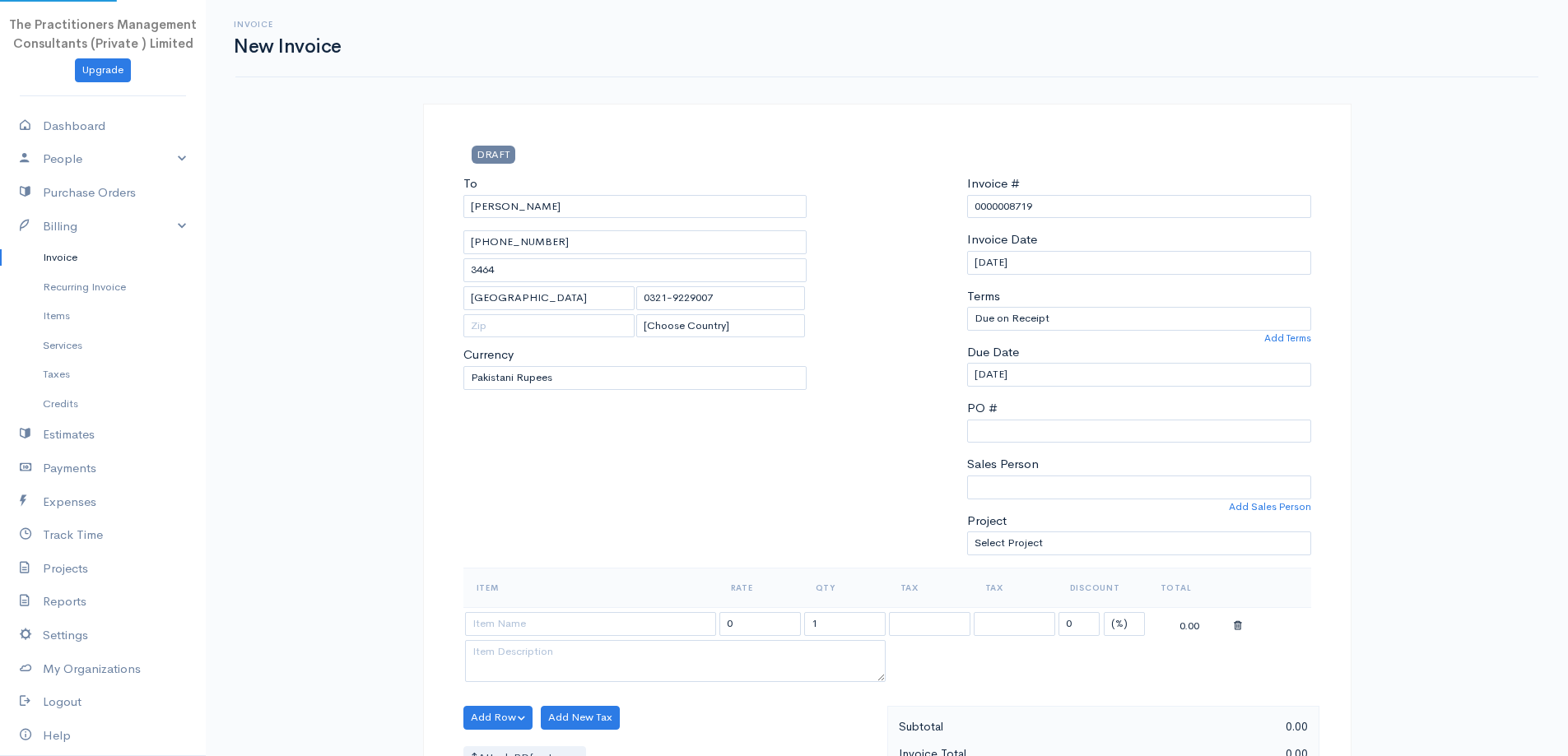
click at [592, 259] on body "The Practitioners Management Consultants (Private ) Limited Upgrade Dashboard P…" at bounding box center [784, 721] width 1568 height 1444
click at [599, 218] on input "[PERSON_NAME]" at bounding box center [636, 207] width 344 height 24
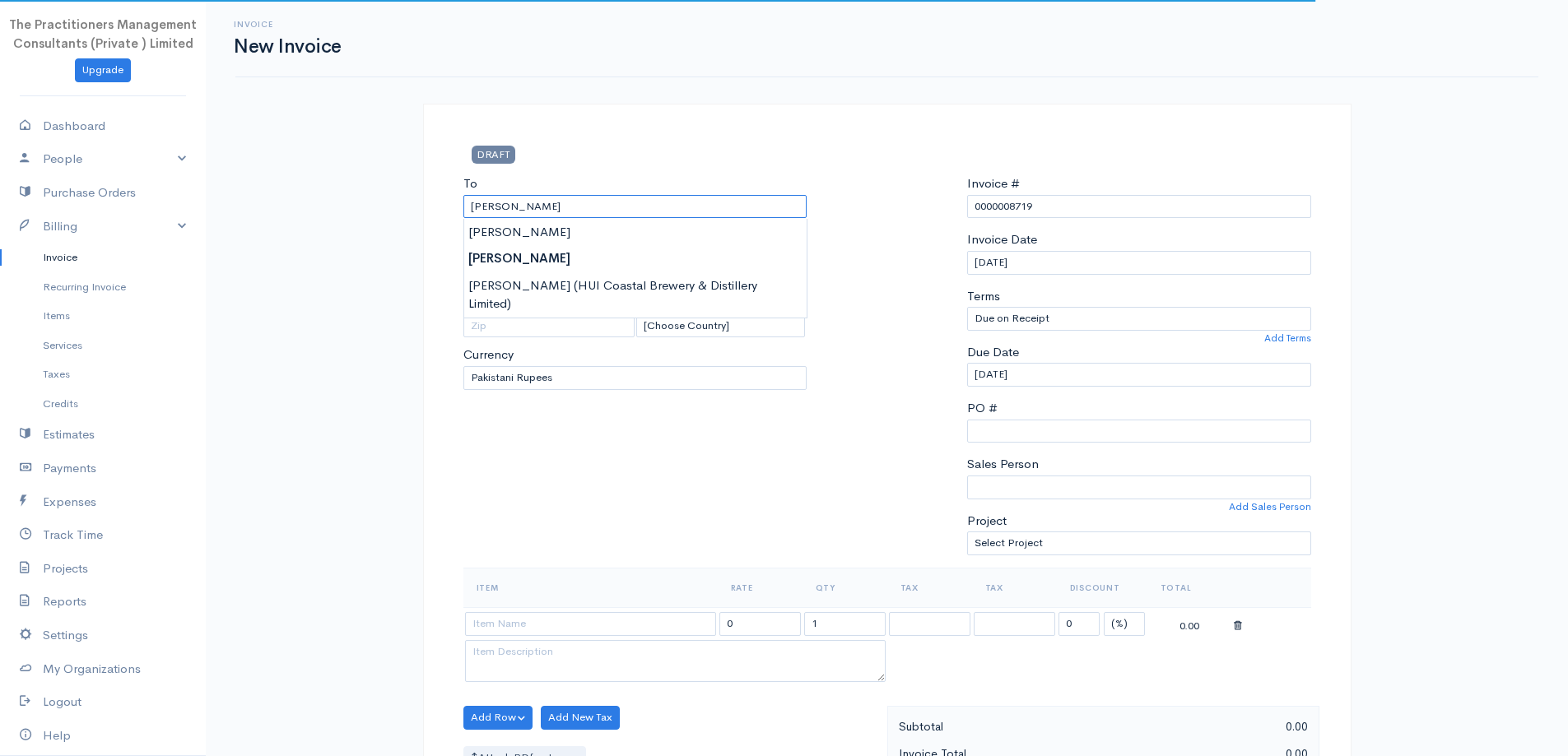
click at [594, 211] on input "[PERSON_NAME]" at bounding box center [636, 207] width 344 height 24
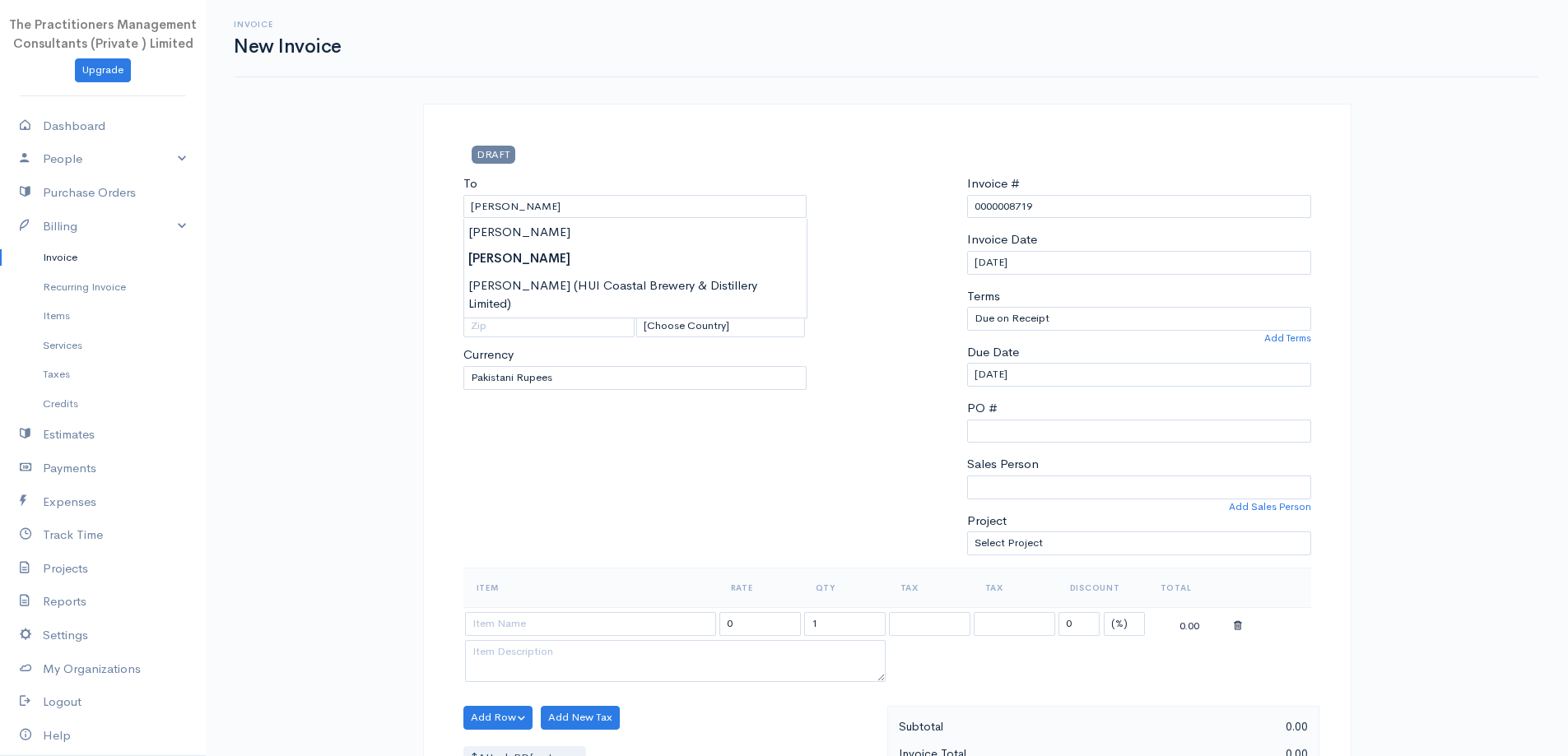
type input "[PERSON_NAME] (HUI Coastal Brewery & Distillery Limited)"
click at [615, 295] on body "The Practitioners Management Consultants (Private ) Limited Upgrade Dashboard P…" at bounding box center [784, 721] width 1568 height 1444
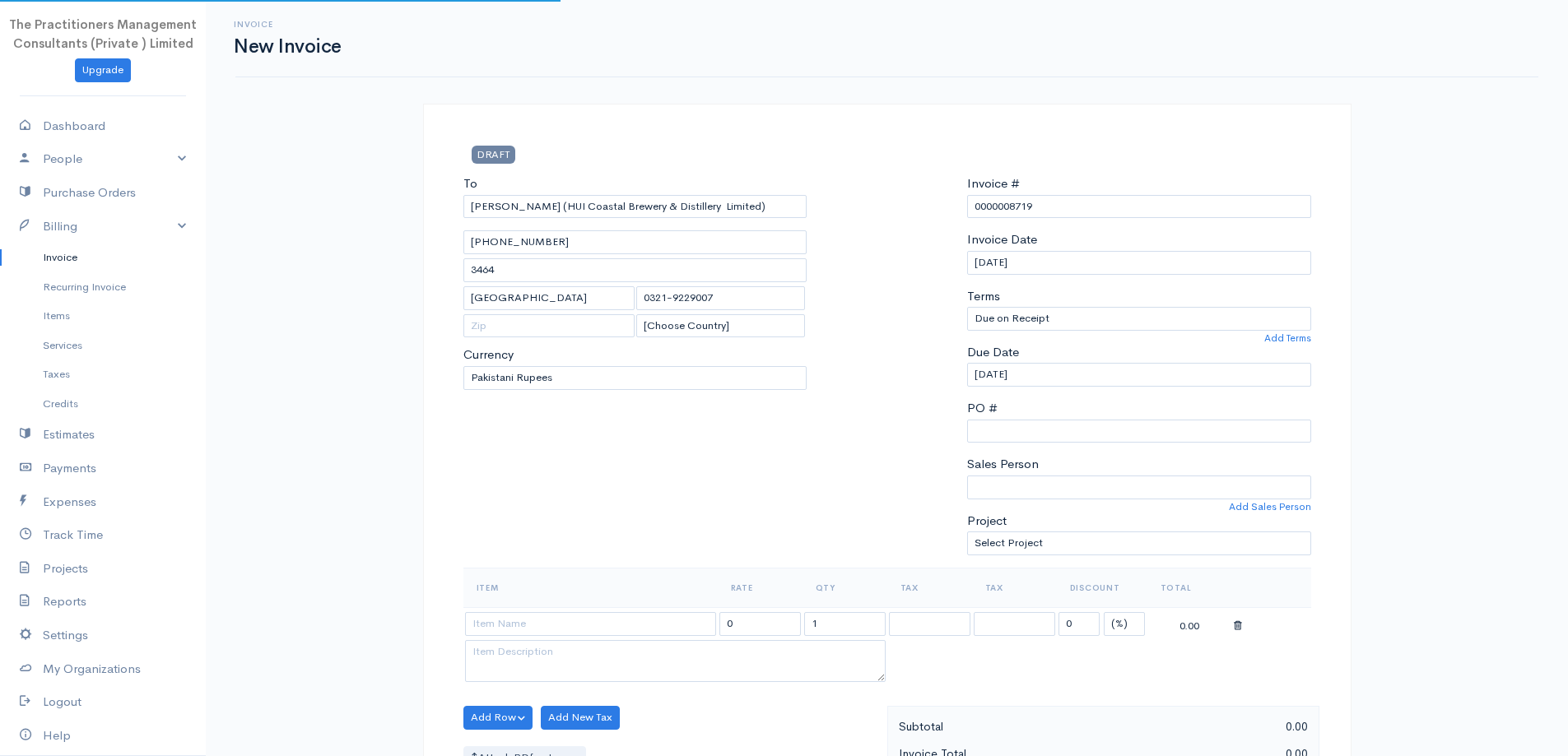
type input "Office No. 05, [GEOGRAPHIC_DATA], Near [GEOGRAPHIC_DATA], [GEOGRAPHIC_DATA], [G…"
type input "Sind"
drag, startPoint x: 772, startPoint y: 209, endPoint x: 565, endPoint y: 245, distance: 210.1
click at [565, 245] on div "To [PERSON_NAME] (HUI Coastal Brewery & Distillery Limited) Office No. 05, [GEO…" at bounding box center [635, 371] width 361 height 393
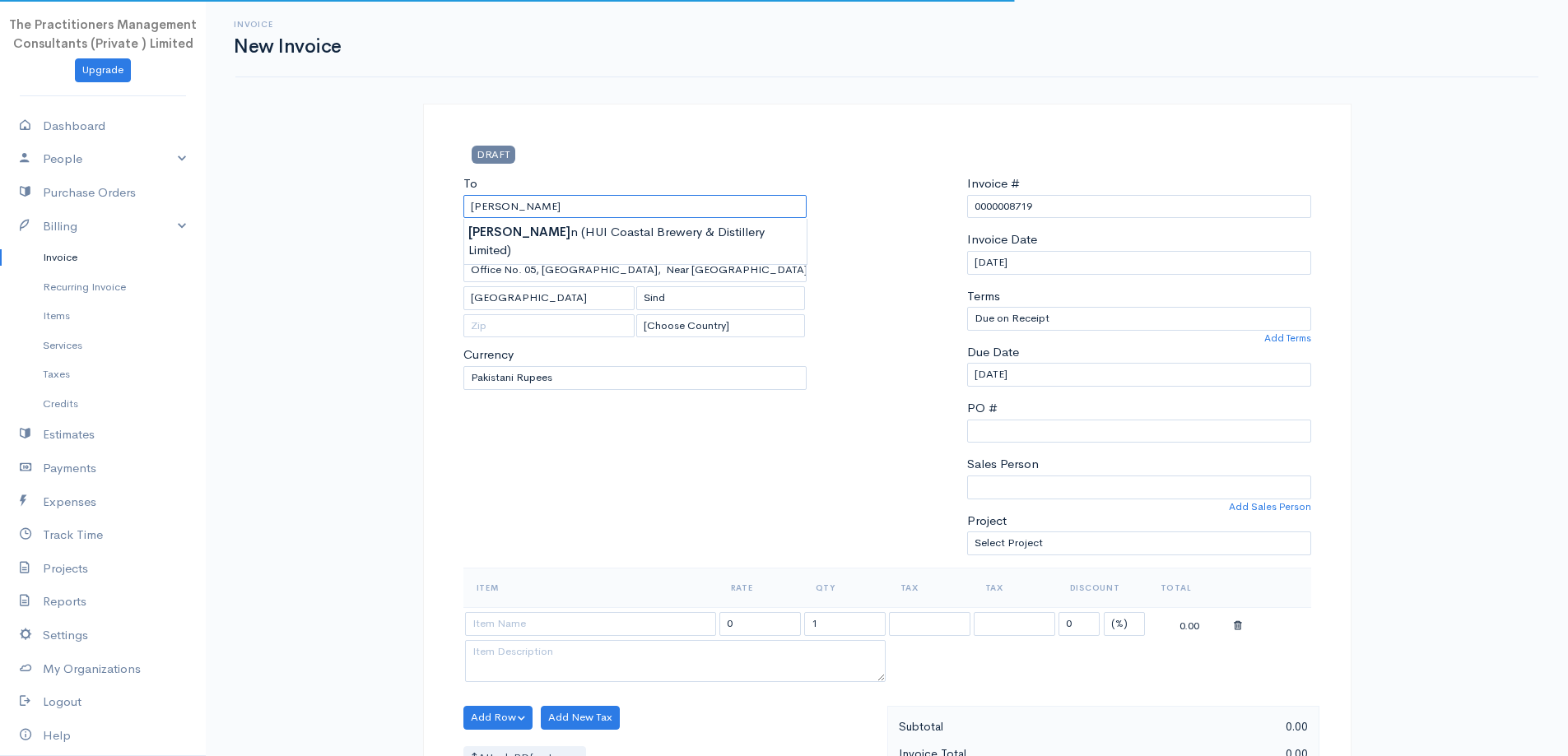
type input "[PERSON_NAME]"
click at [48, 272] on ul "Invoice Recurring Invoice Items Services Taxes Credits" at bounding box center [103, 330] width 206 height 175
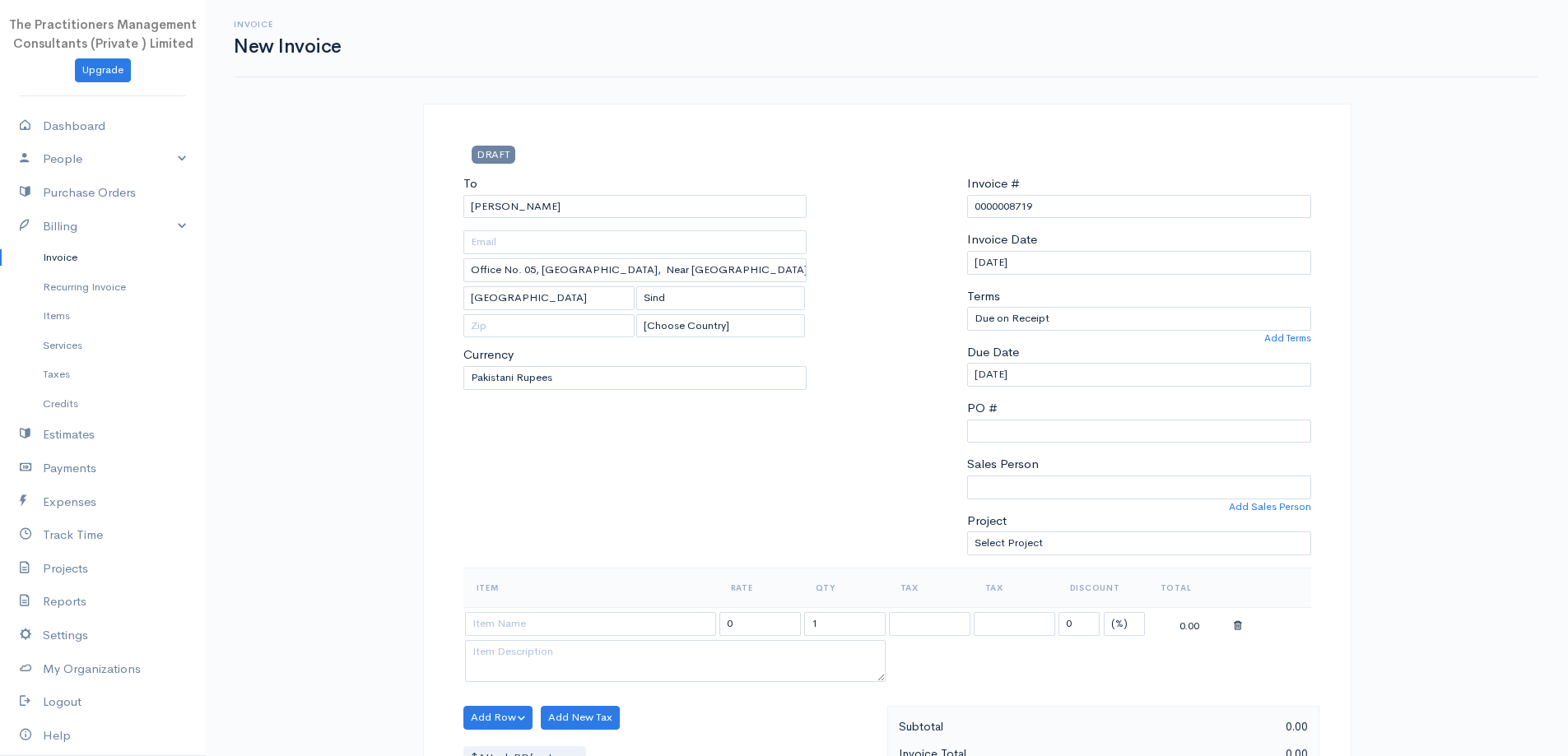
click at [51, 266] on link "Invoice" at bounding box center [103, 257] width 206 height 30
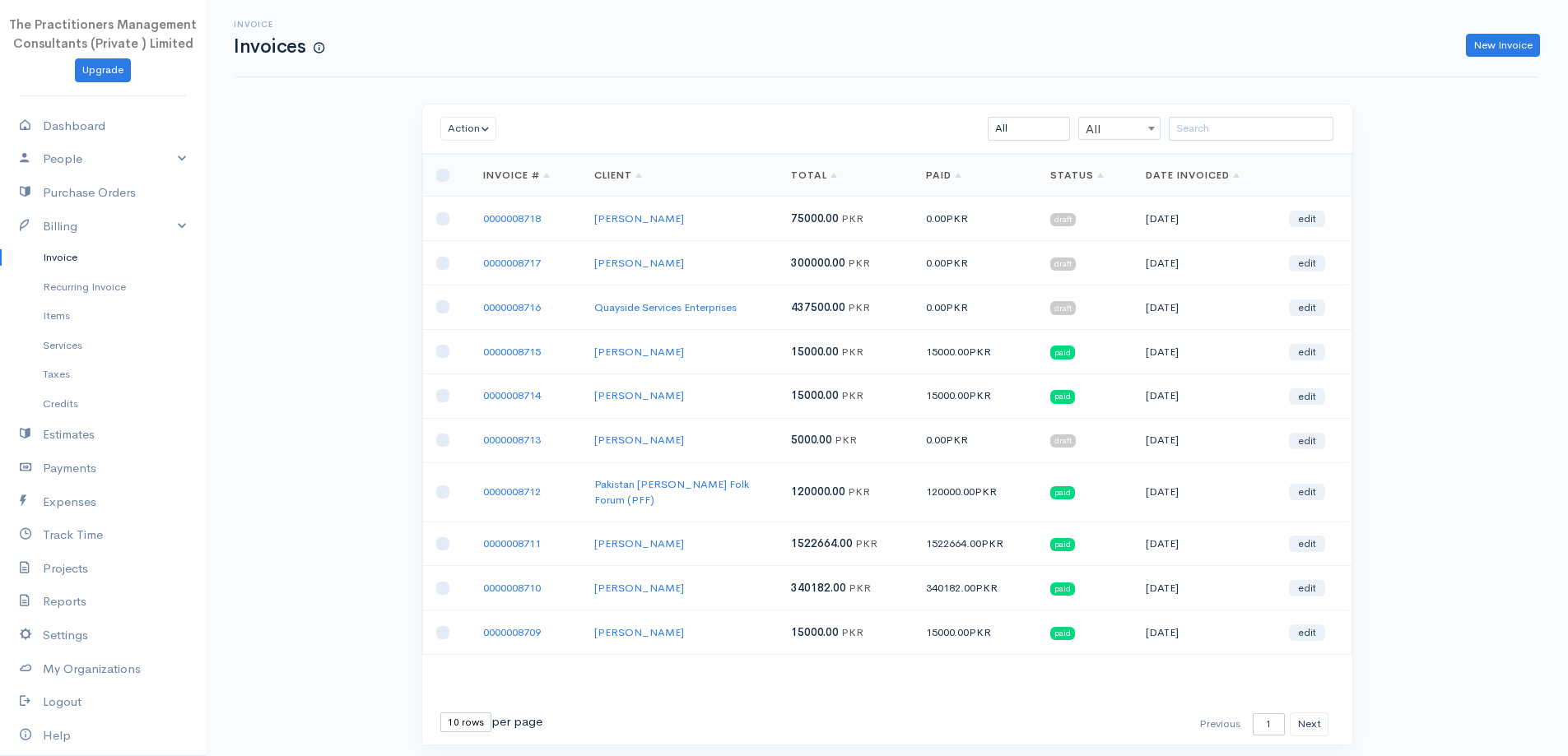
click at [448, 712] on select "10 rows 25 rows 50 rows" at bounding box center [466, 722] width 51 height 20
select select "50"
click at [440, 712] on select "10 rows 25 rows 50 rows" at bounding box center [466, 722] width 51 height 20
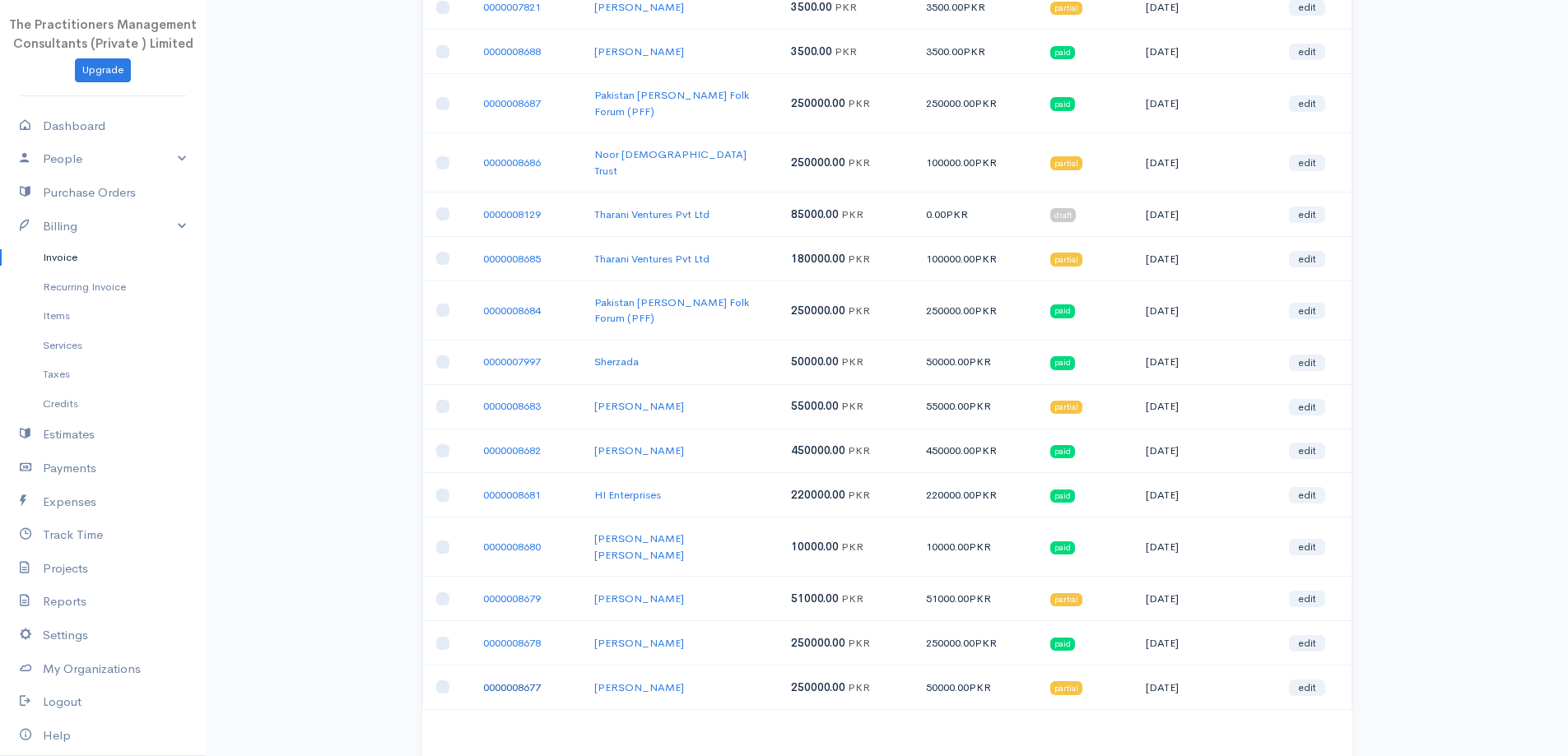
scroll to position [1808, 0]
click at [629, 679] on link "[PERSON_NAME]" at bounding box center [639, 686] width 89 height 14
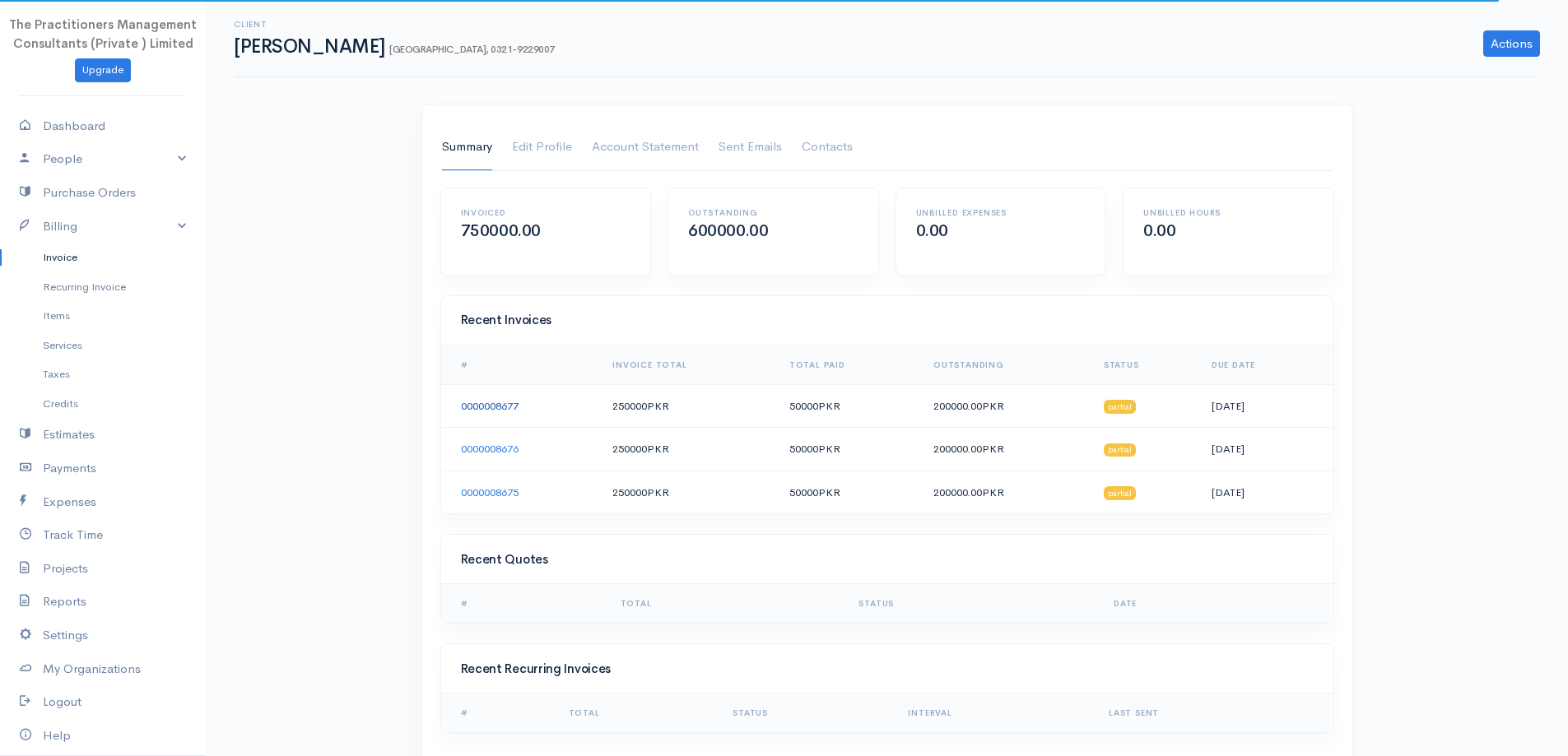
click at [503, 404] on link "0000008677" at bounding box center [489, 405] width 57 height 14
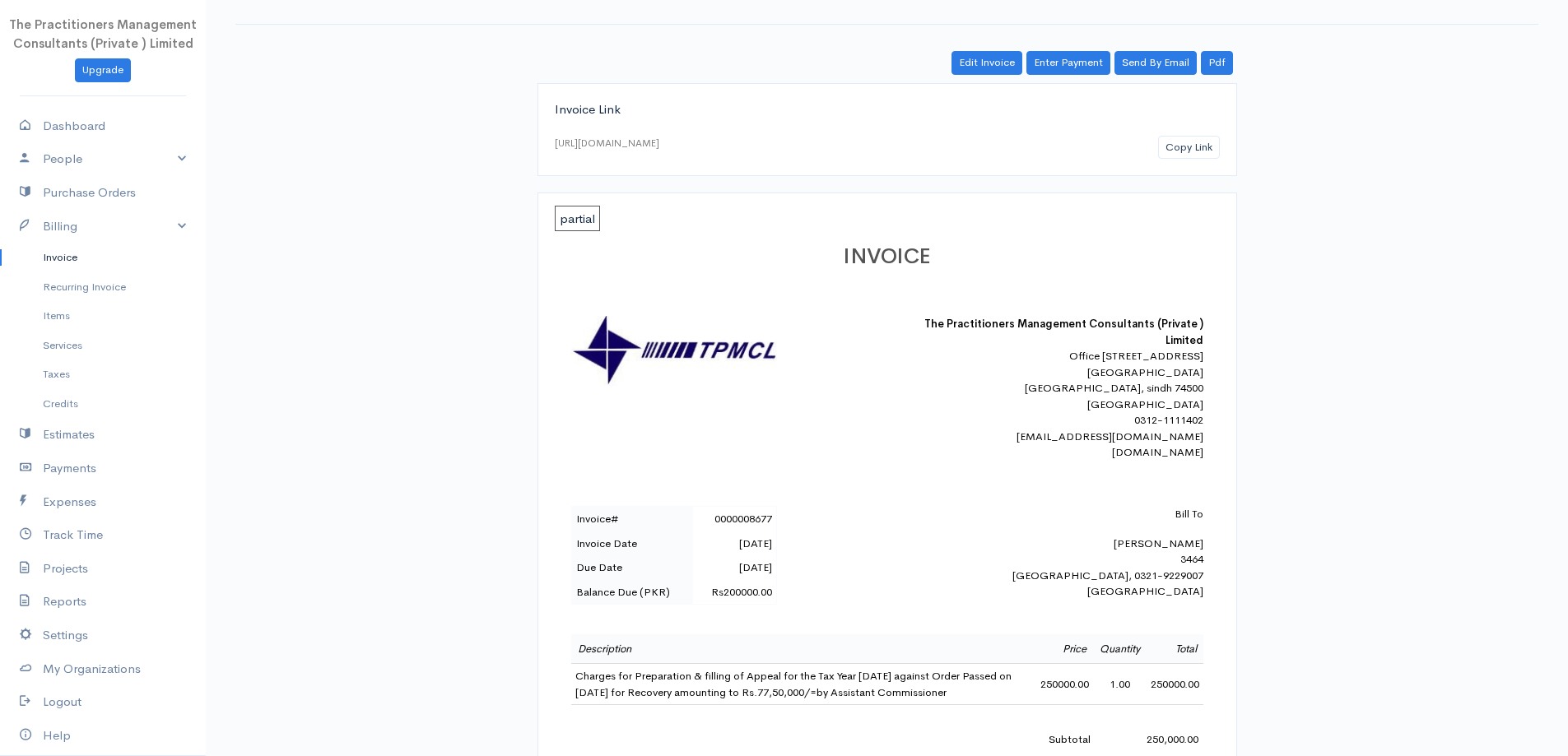
scroll to position [165, 0]
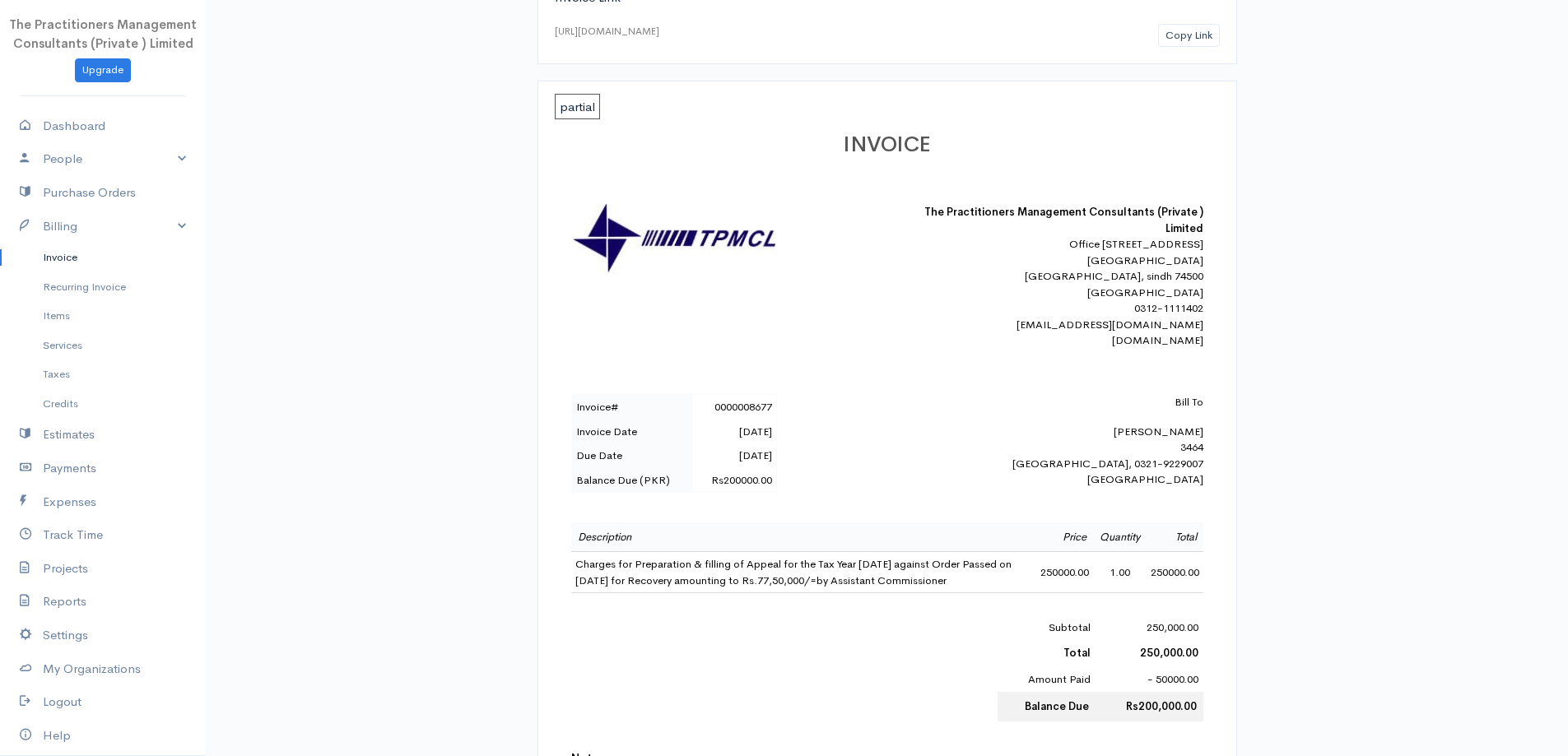
click at [105, 258] on link "Invoice" at bounding box center [103, 257] width 206 height 30
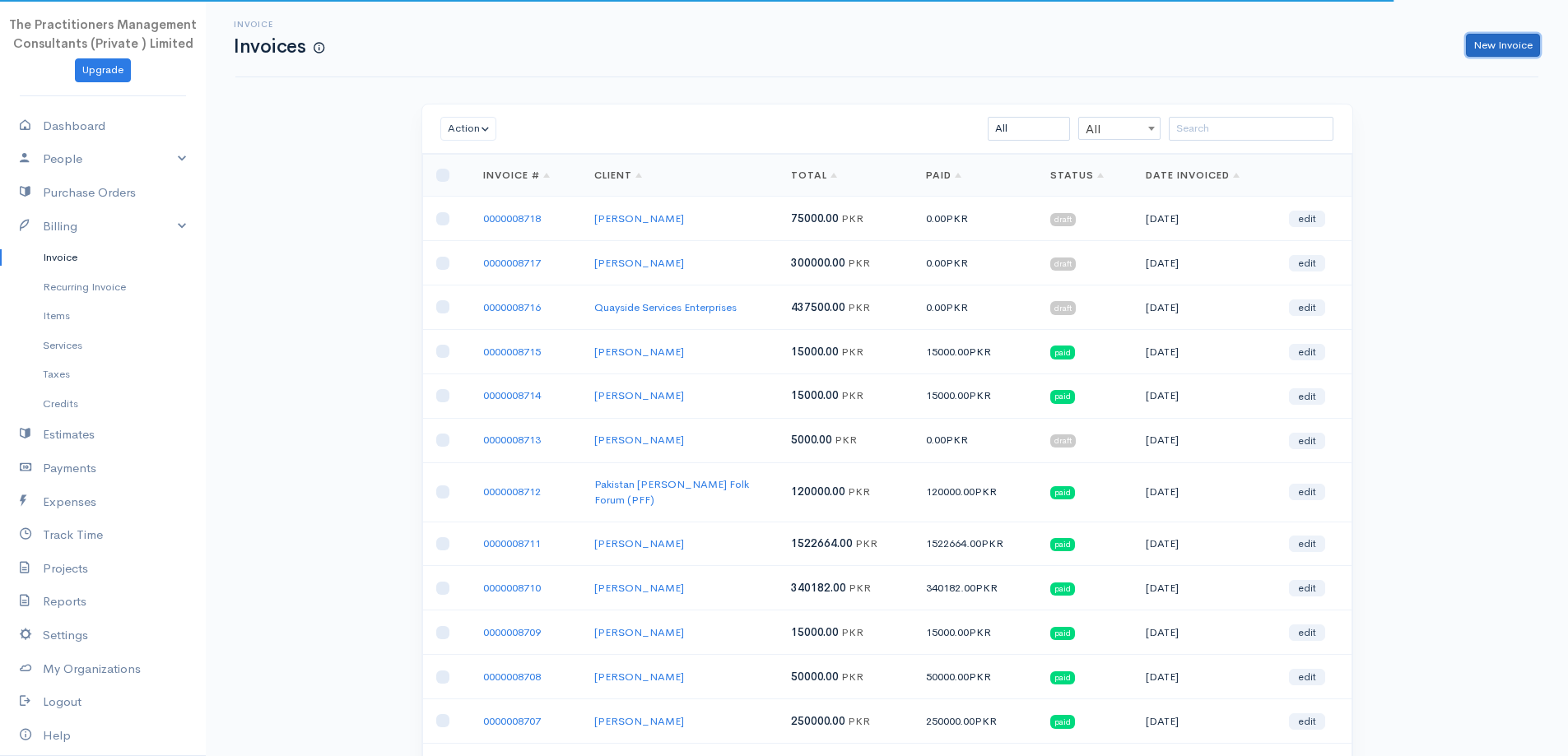
click at [1519, 52] on link "New Invoice" at bounding box center [1502, 46] width 74 height 24
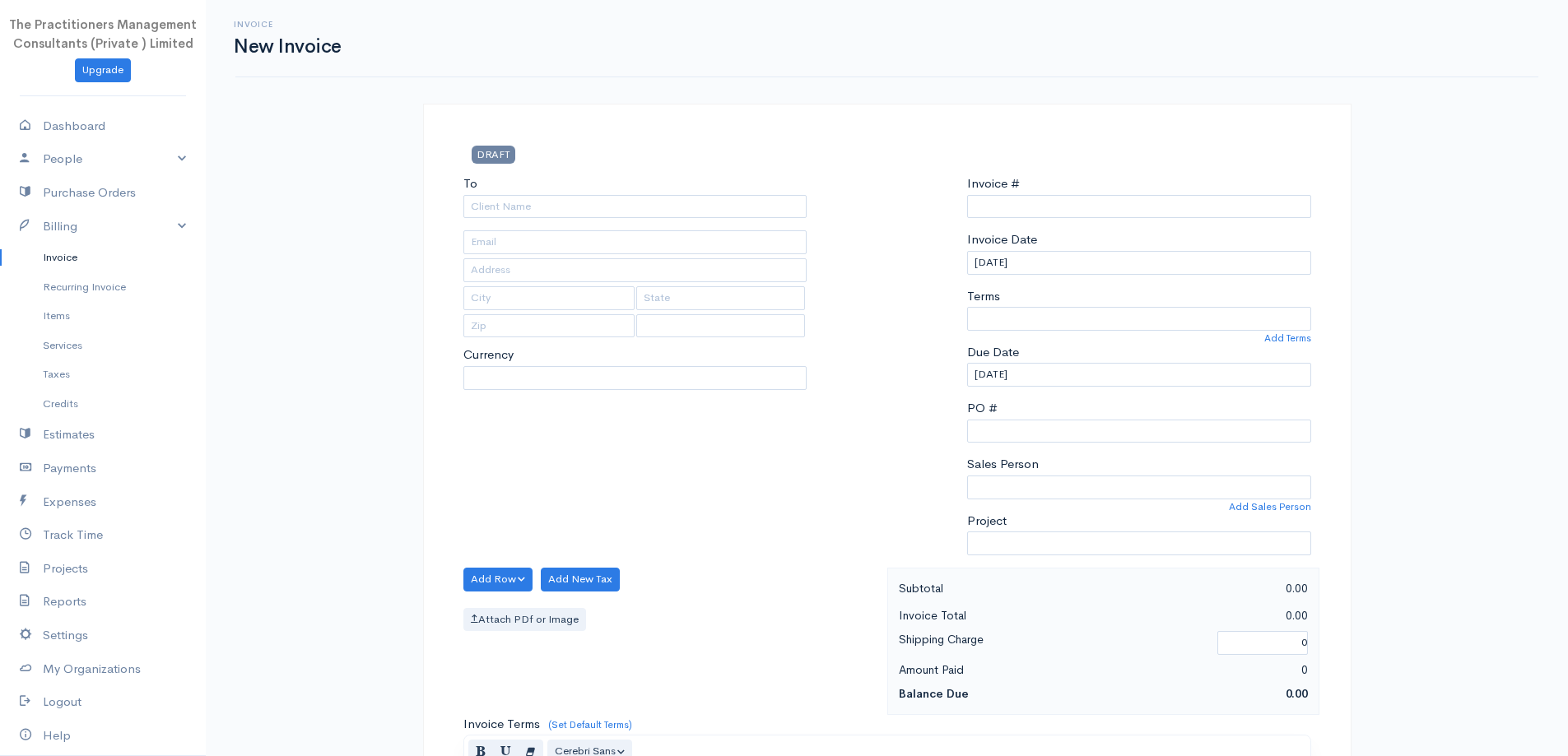
select select "[GEOGRAPHIC_DATA]"
select select "PKR"
type input "0000008719"
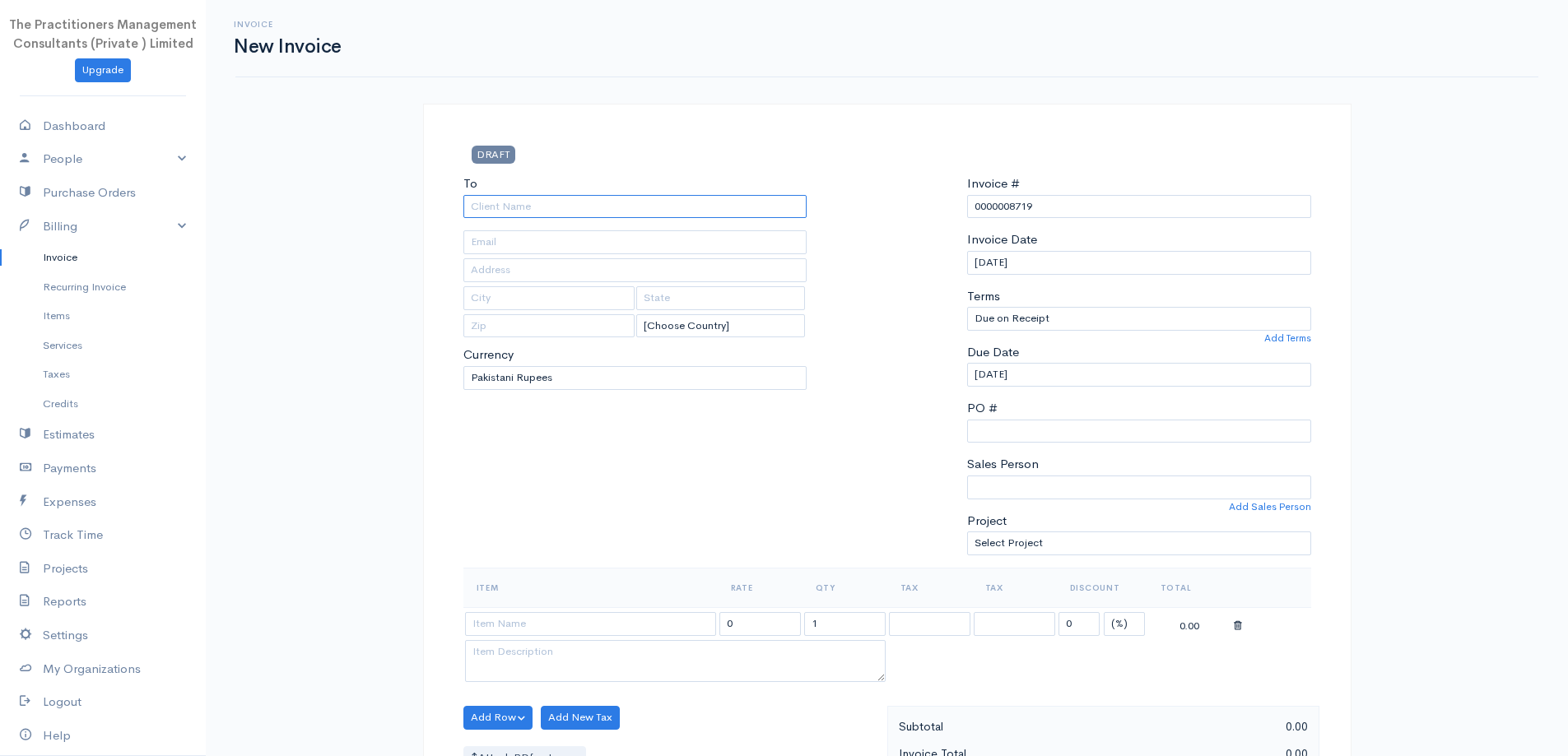
click at [794, 211] on input "To" at bounding box center [636, 207] width 344 height 24
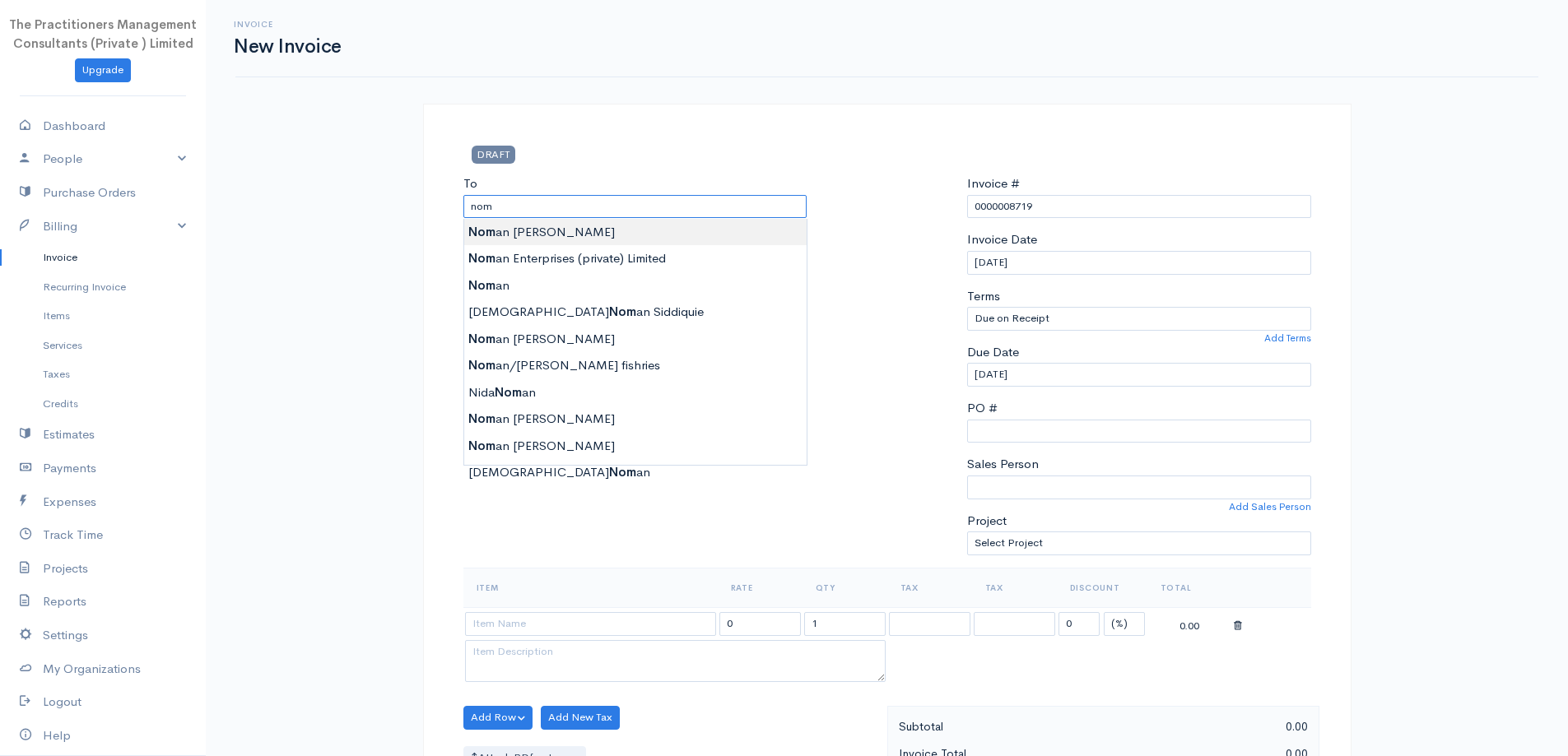
type input "[PERSON_NAME]"
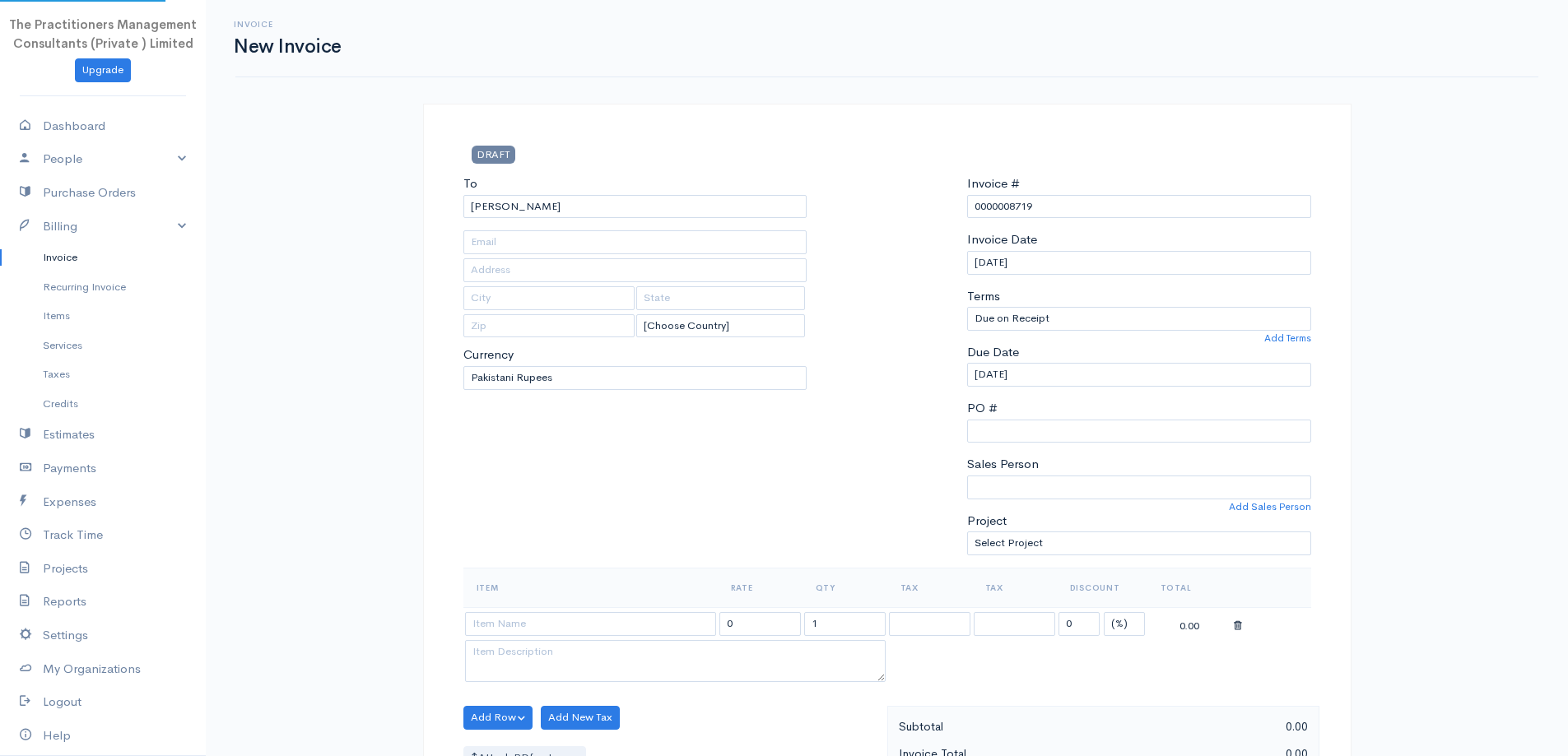
click at [589, 239] on body "The Practitioners Management Consultants (Private ) Limited Upgrade Dashboard P…" at bounding box center [784, 721] width 1568 height 1444
type input "[PHONE_NUMBER]"
type input "3464"
type input "[GEOGRAPHIC_DATA]"
type input "0321-9229007"
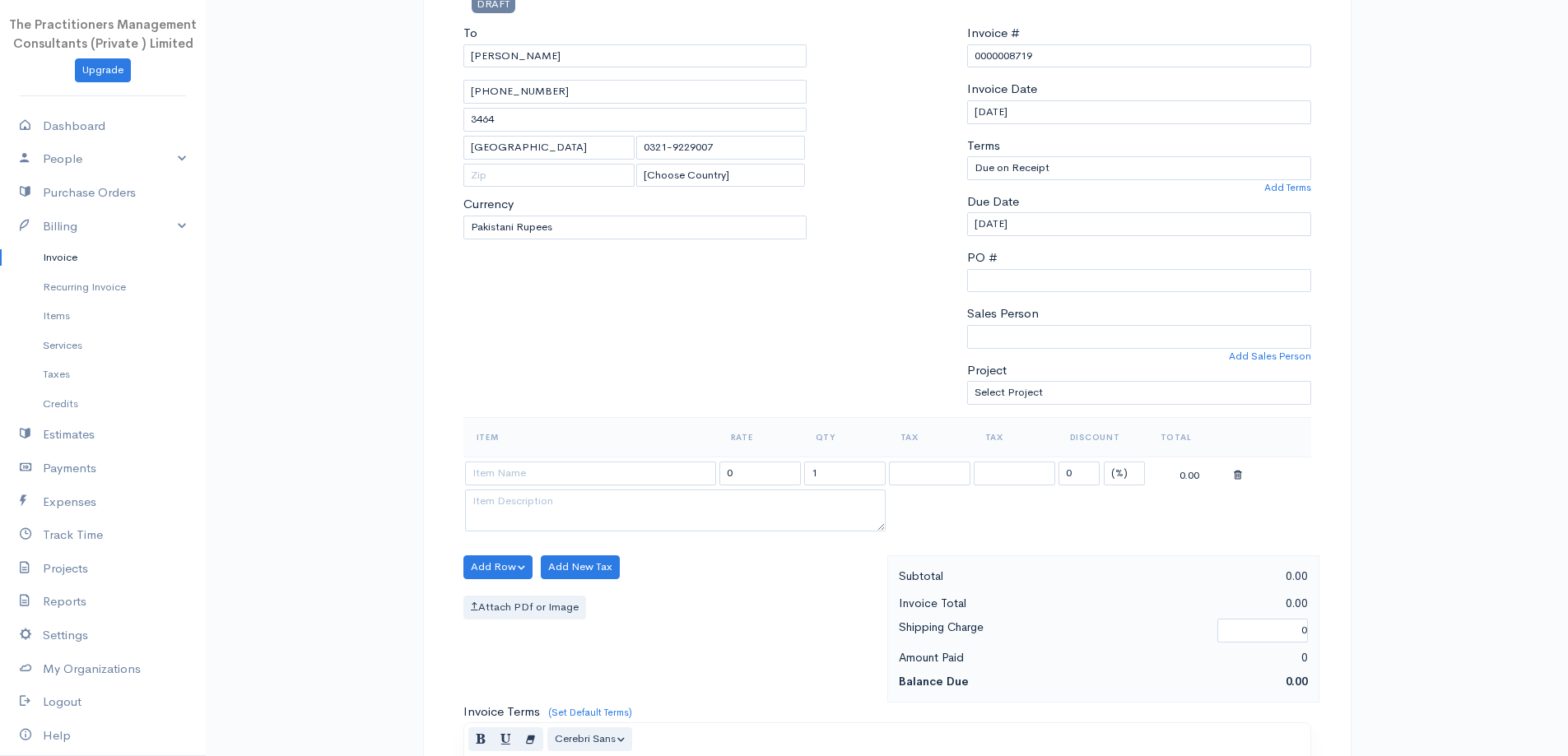
scroll to position [165, 0]
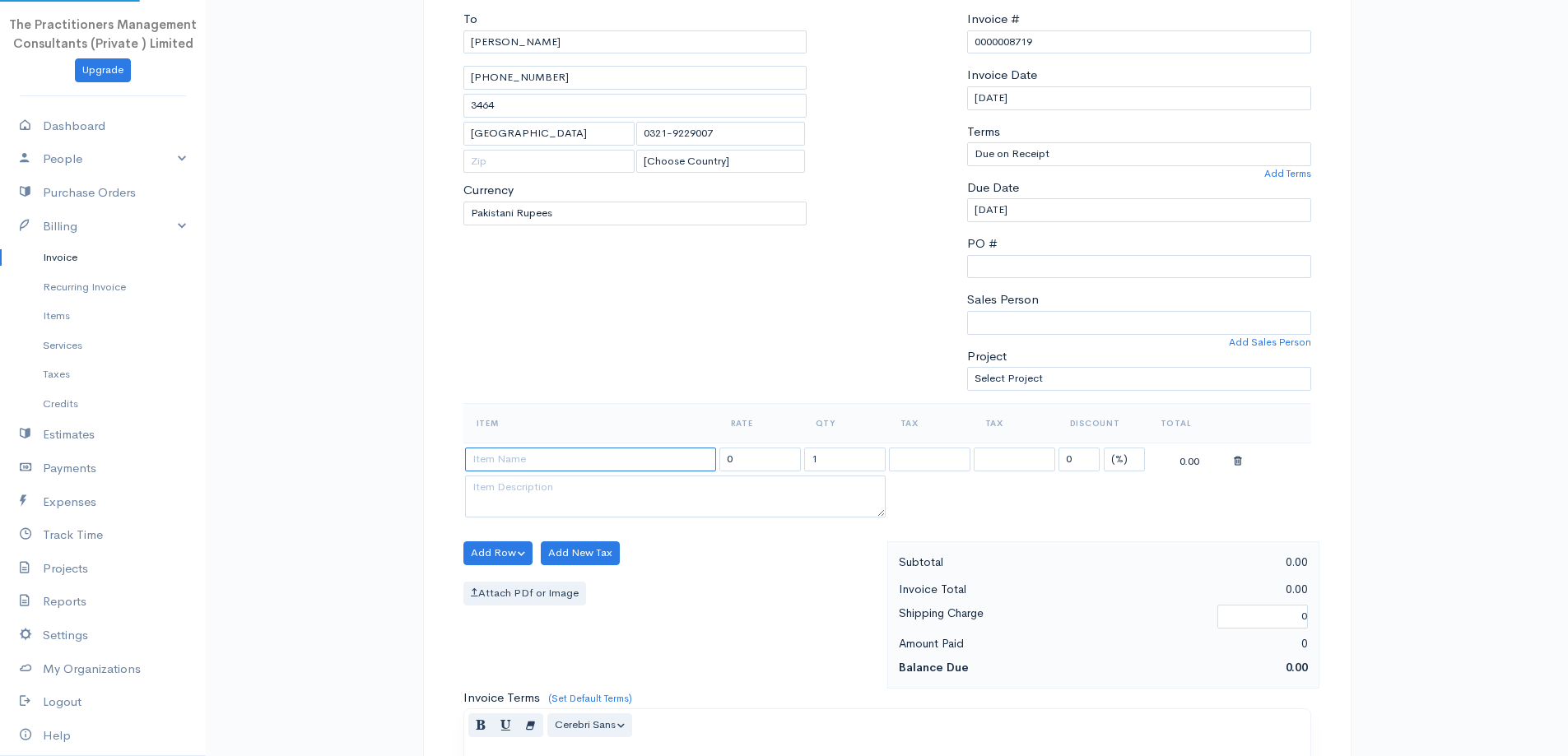
click at [579, 450] on input at bounding box center [589, 459] width 251 height 24
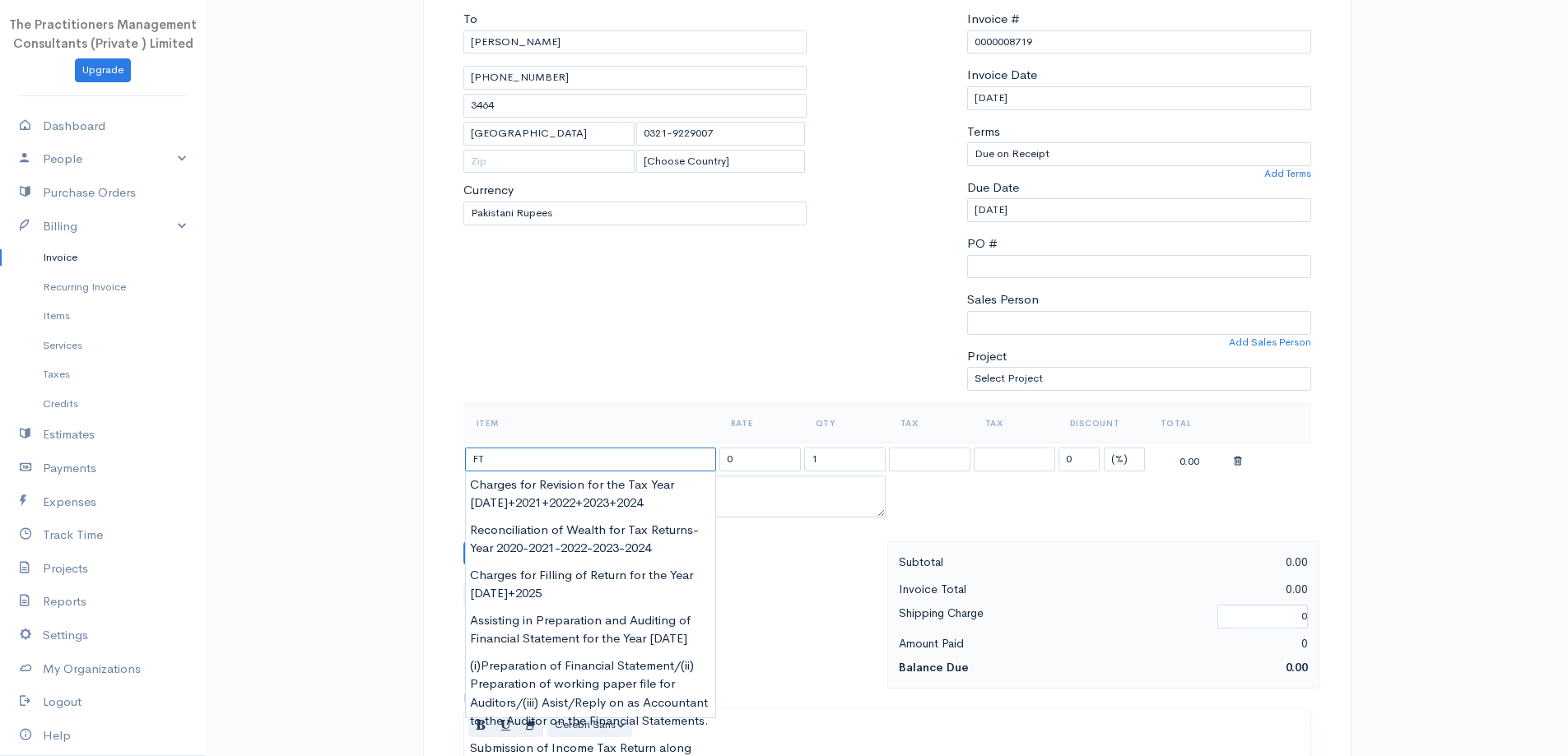
type input "F"
type input "A"
type input "c"
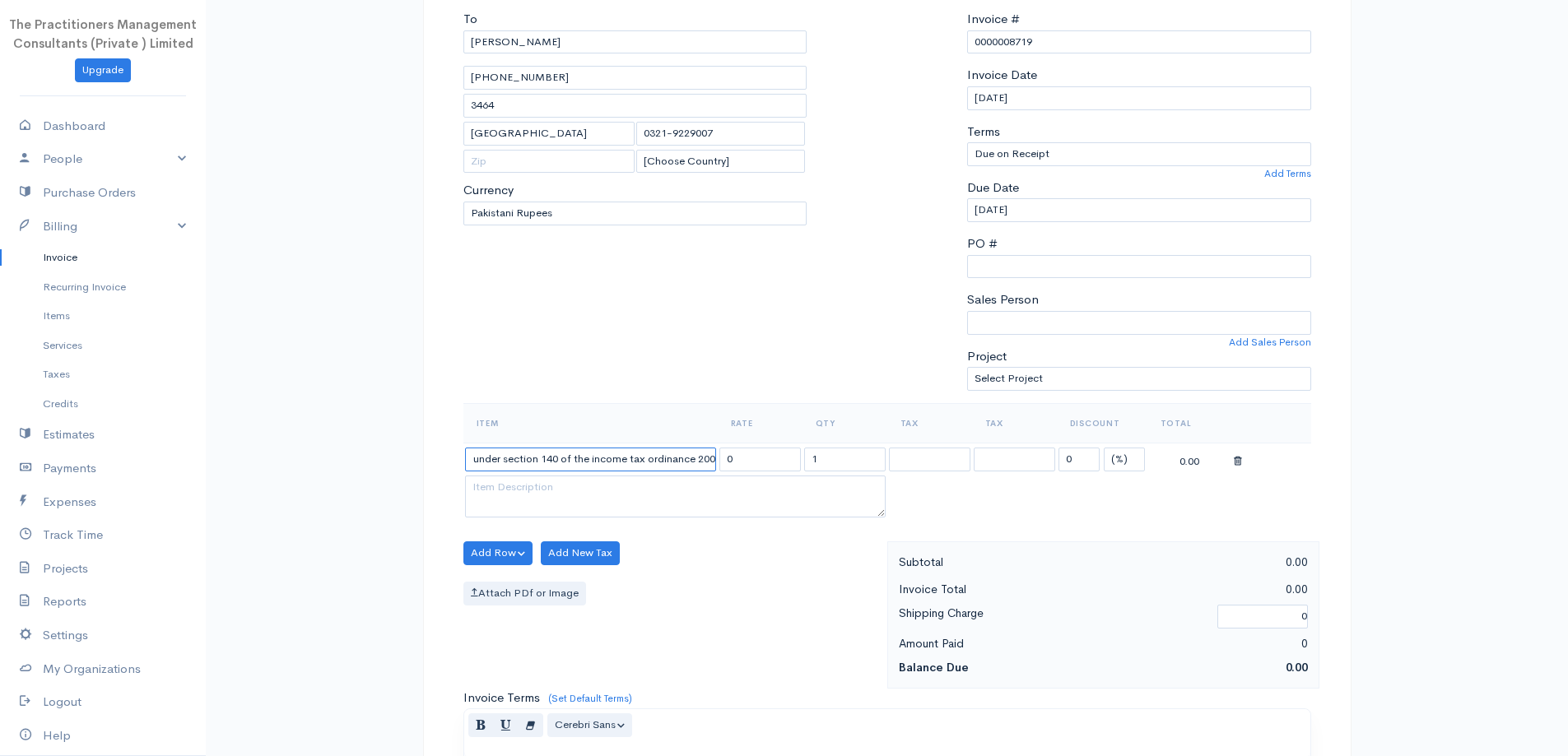
scroll to position [0, 239]
click at [650, 460] on input "Charges for withdrawal of notice of aatachment under section 140 of the income …" at bounding box center [589, 459] width 251 height 24
type input "Charges for withdrawal of notice of attachment under section 140 of the Income …"
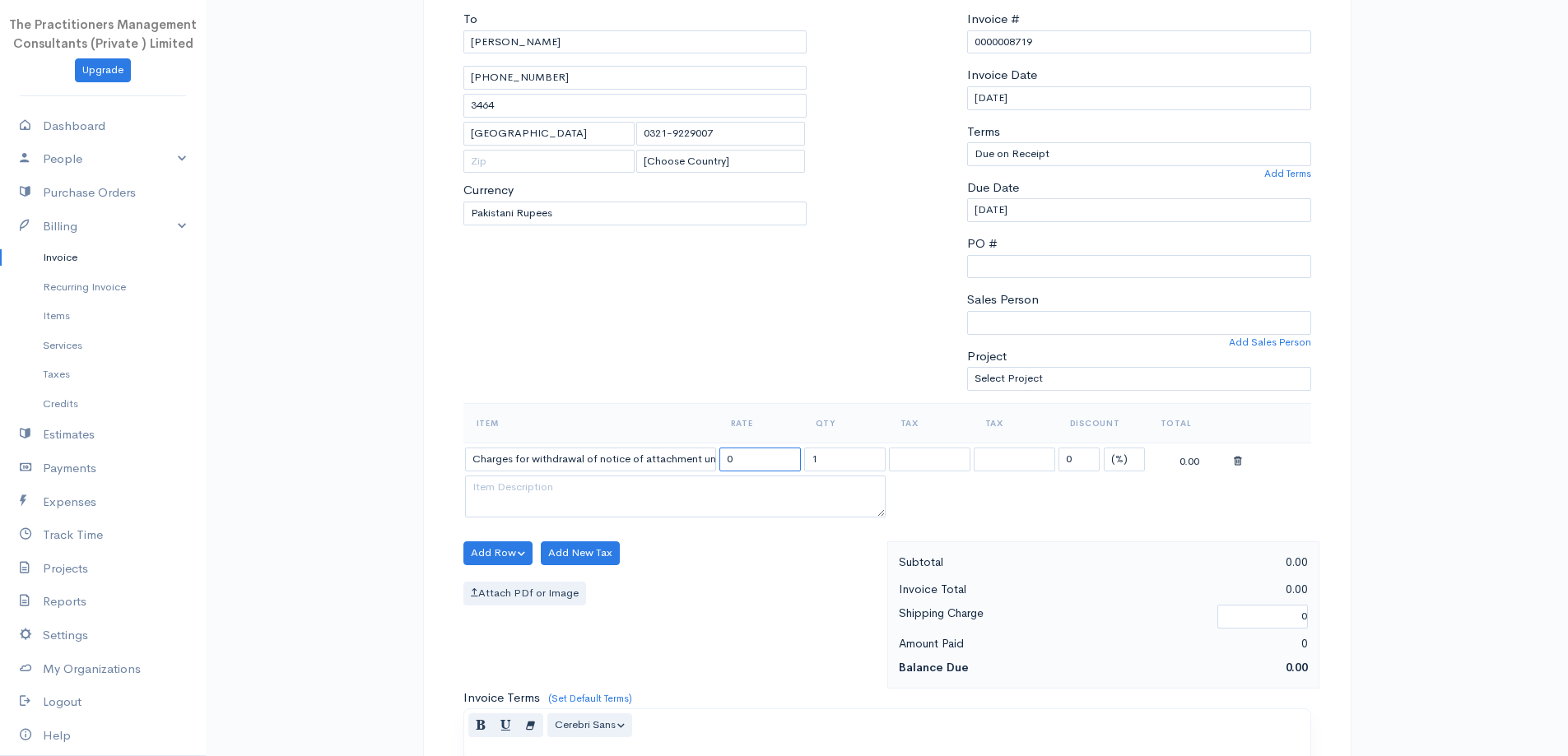
click at [736, 465] on input "0" at bounding box center [759, 459] width 81 height 24
type input "500000"
click at [790, 352] on div "To [PERSON_NAME][GEOGRAPHIC_DATA]-3957002-1 3464 [GEOGRAPHIC_DATA] 0321-9229007…" at bounding box center [635, 207] width 361 height 393
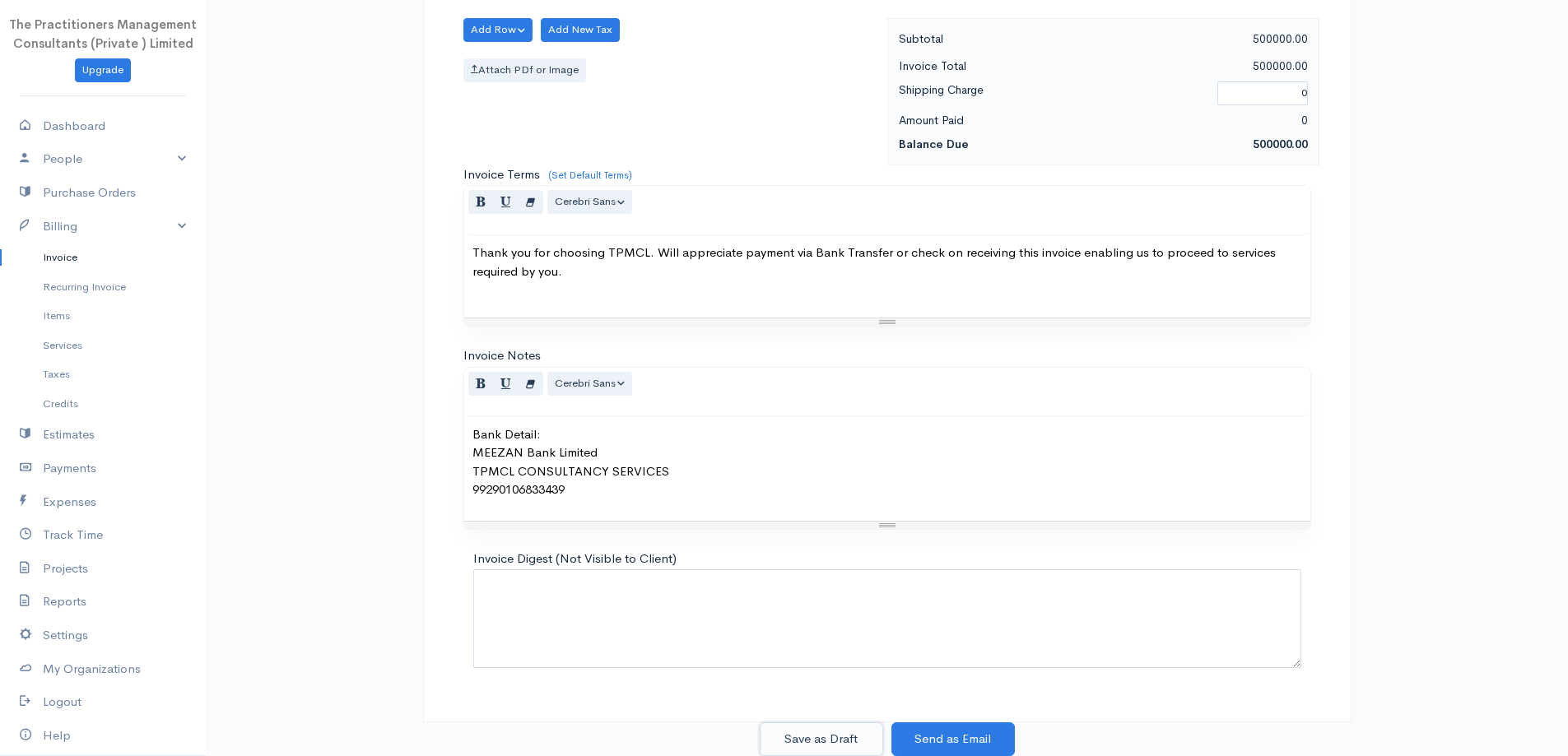
click at [802, 744] on button "Save as Draft" at bounding box center [821, 739] width 123 height 34
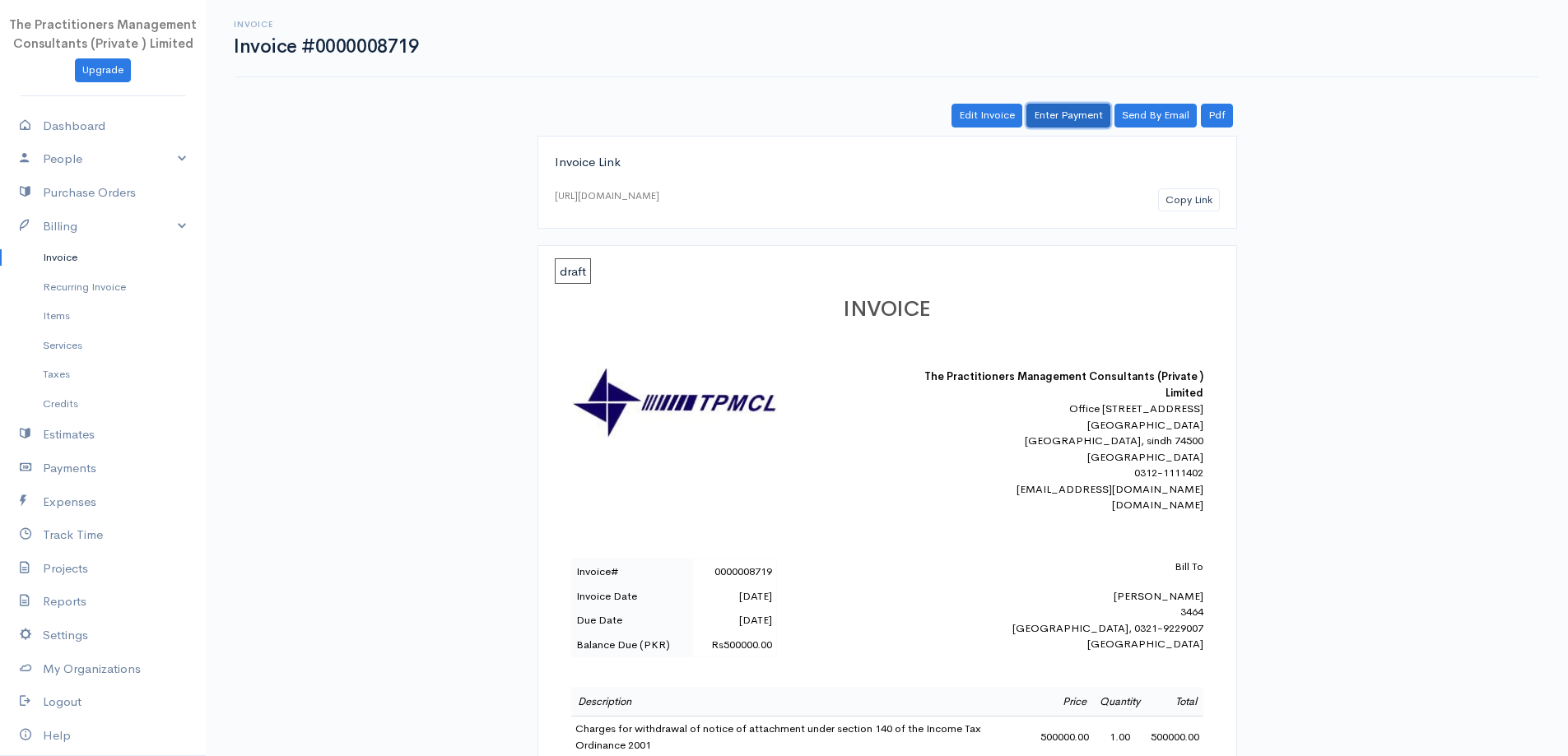
click at [1072, 108] on link "Enter Payment" at bounding box center [1068, 116] width 84 height 24
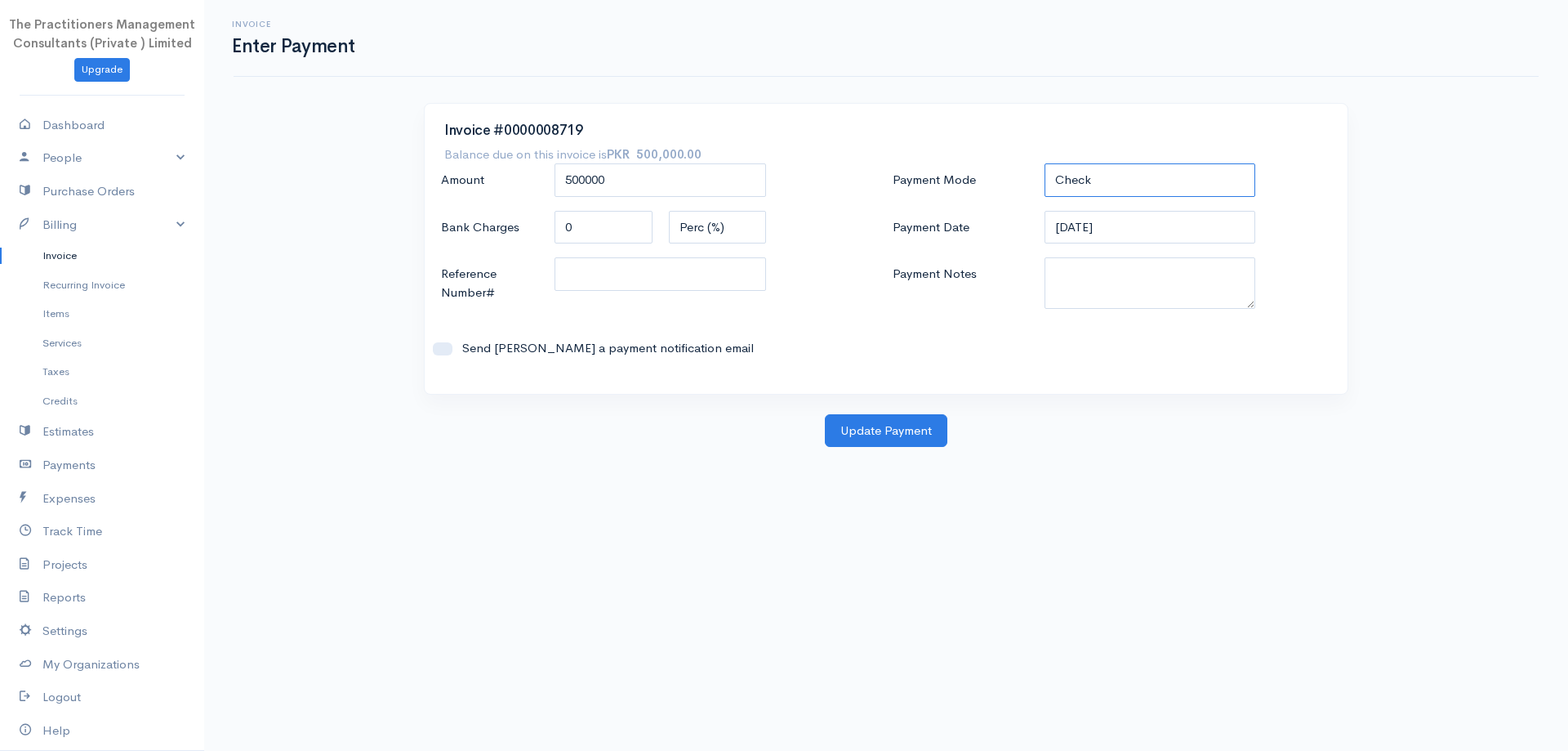
click at [1204, 173] on select "Check Bank Transfer Credit Cash Debit ACH VISA MASTERCARD AMEX DISCOVER DINERS …" at bounding box center [1150, 180] width 212 height 33
select select "Bank Transfer"
click at [1044, 164] on select "Check Bank Transfer Credit Cash Debit ACH VISA MASTERCARD AMEX DISCOVER DINERS …" at bounding box center [1150, 180] width 212 height 33
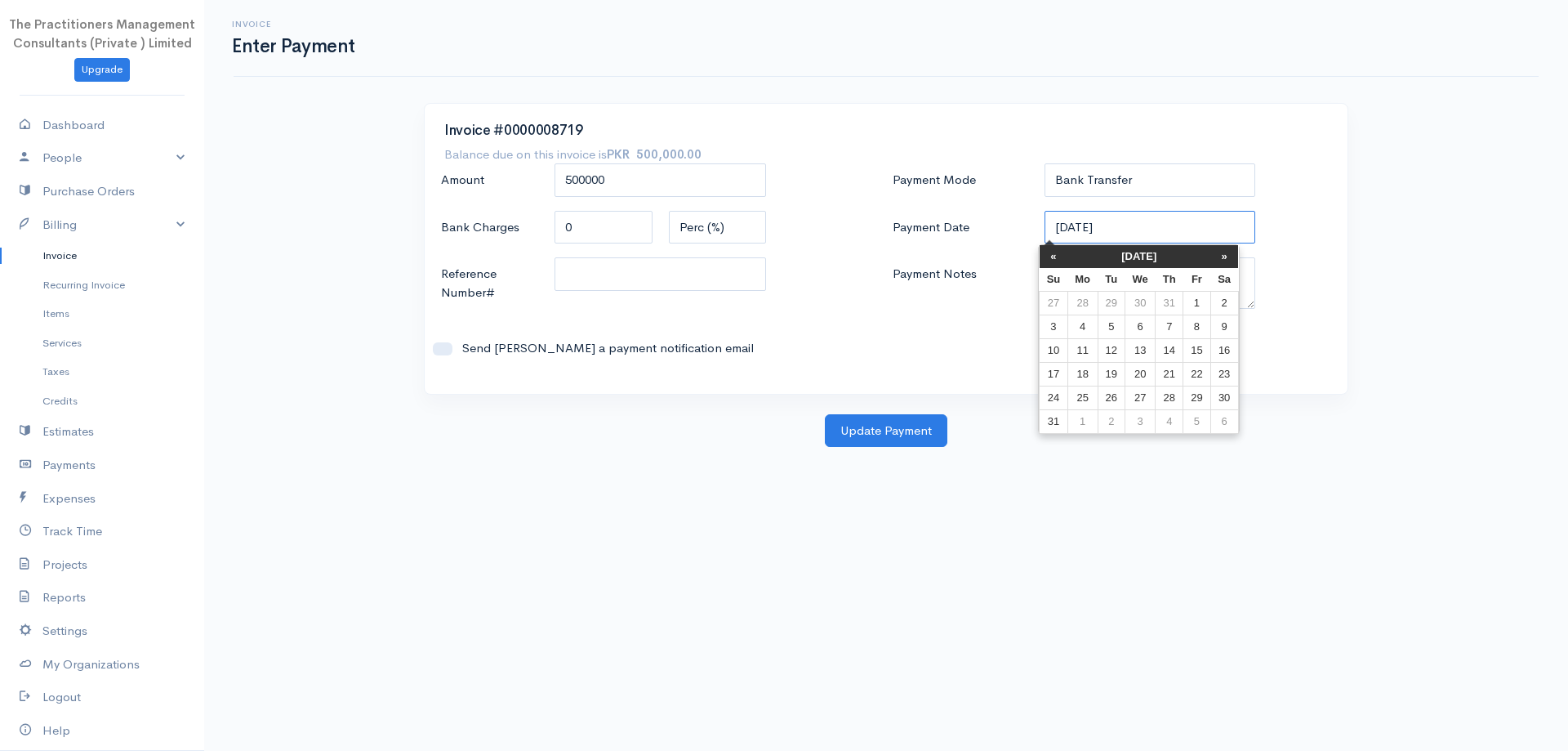
click at [1138, 241] on input "[DATE]" at bounding box center [1150, 227] width 212 height 33
click at [1080, 404] on td "25" at bounding box center [1082, 397] width 30 height 24
type input "[DATE]"
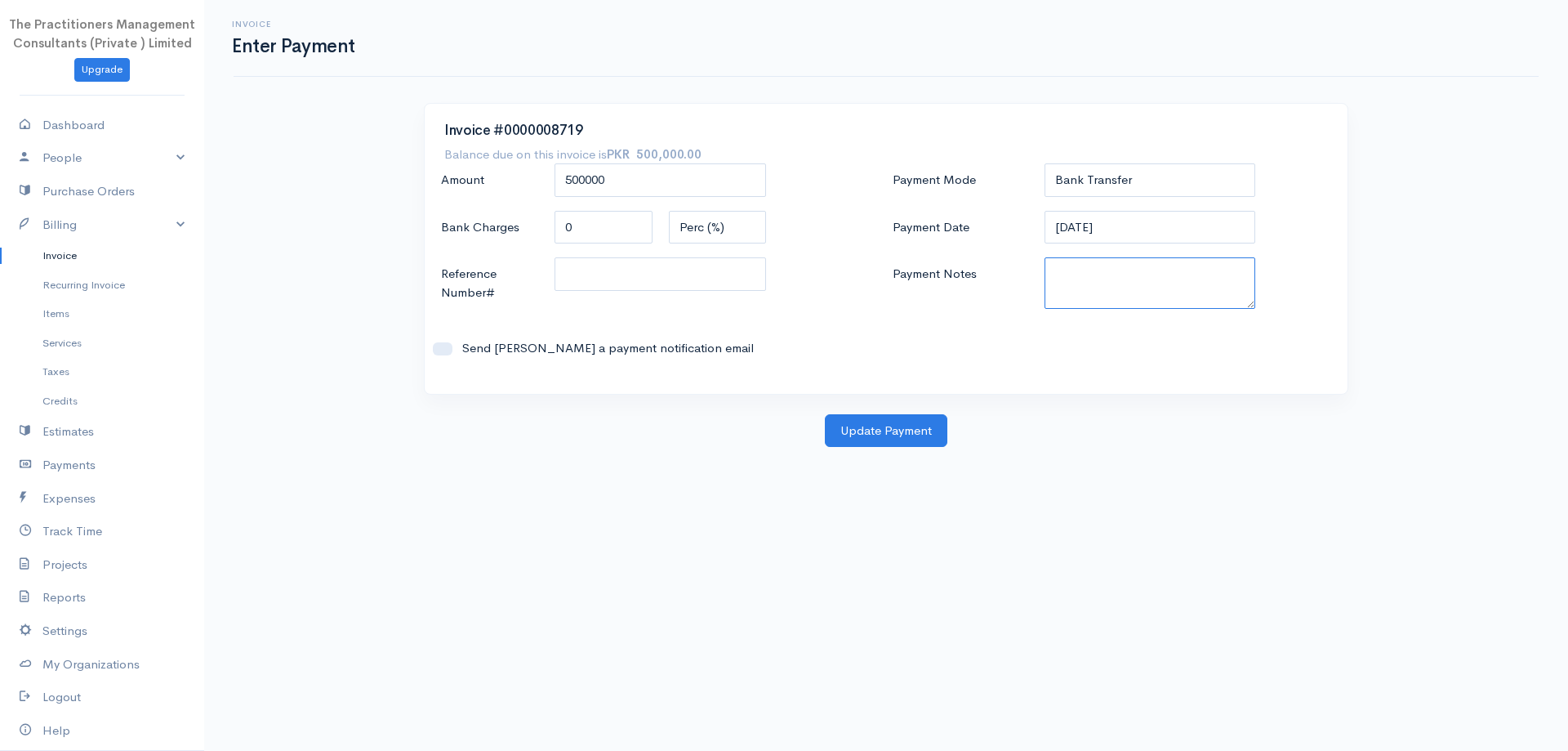
click at [1134, 274] on textarea "Payment Notes" at bounding box center [1150, 283] width 212 height 52
type textarea "5832"
click at [716, 279] on input "Reference Number#" at bounding box center [660, 274] width 212 height 33
type input "5832"
click at [894, 436] on button "Update Payment" at bounding box center [885, 431] width 122 height 33
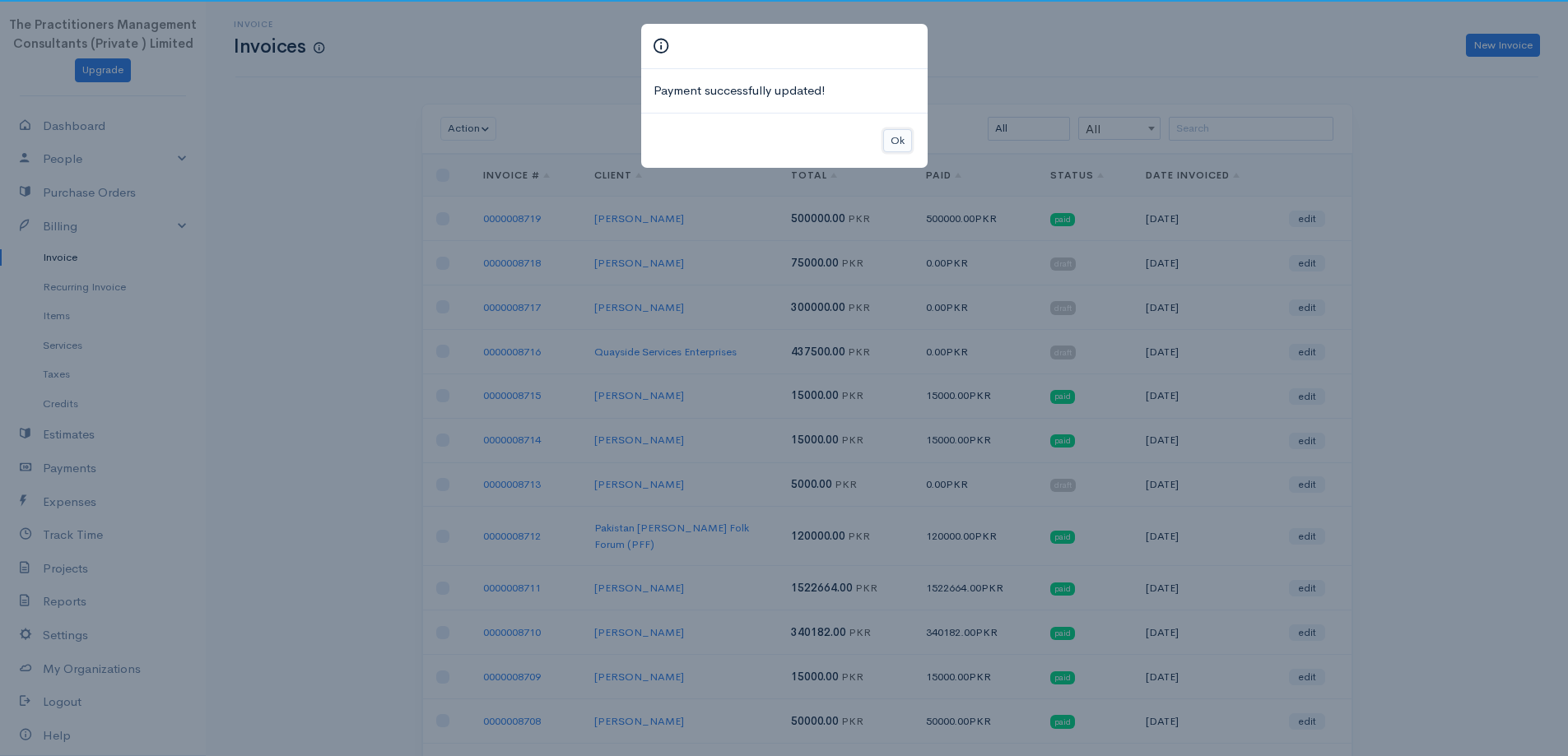
click at [899, 139] on button "Ok" at bounding box center [897, 141] width 29 height 24
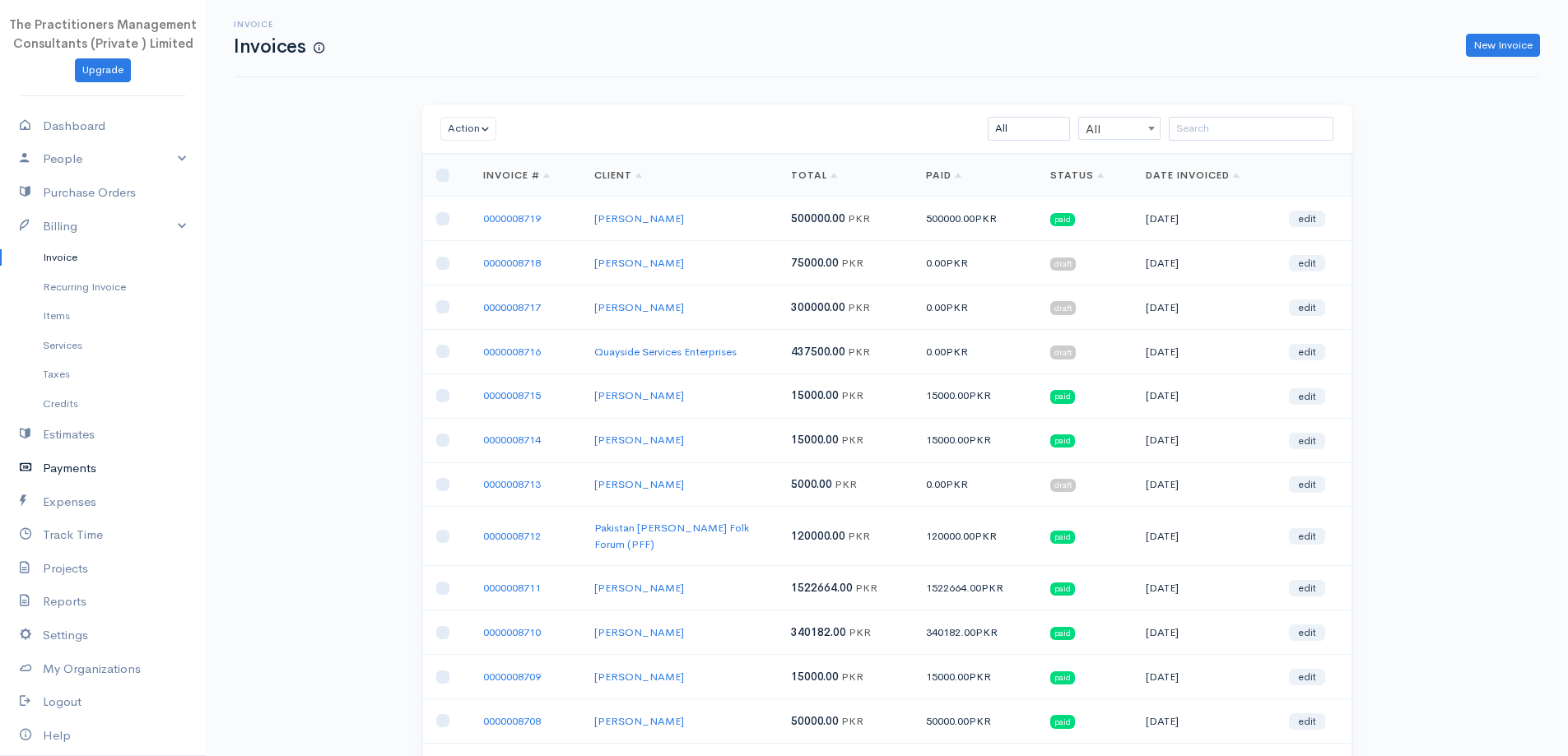
click at [91, 476] on link "Payments" at bounding box center [103, 468] width 206 height 34
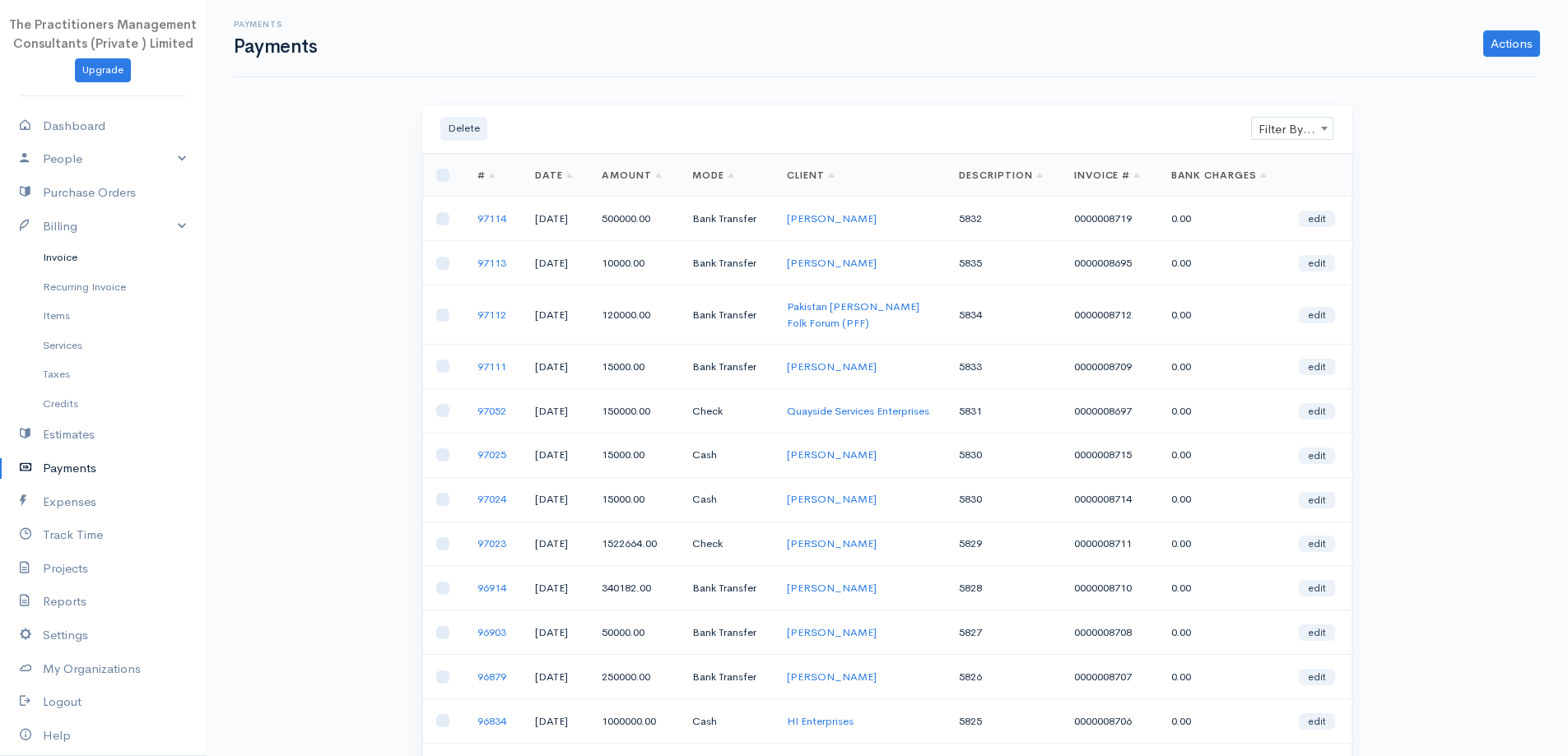
click at [54, 265] on link "Invoice" at bounding box center [103, 257] width 206 height 30
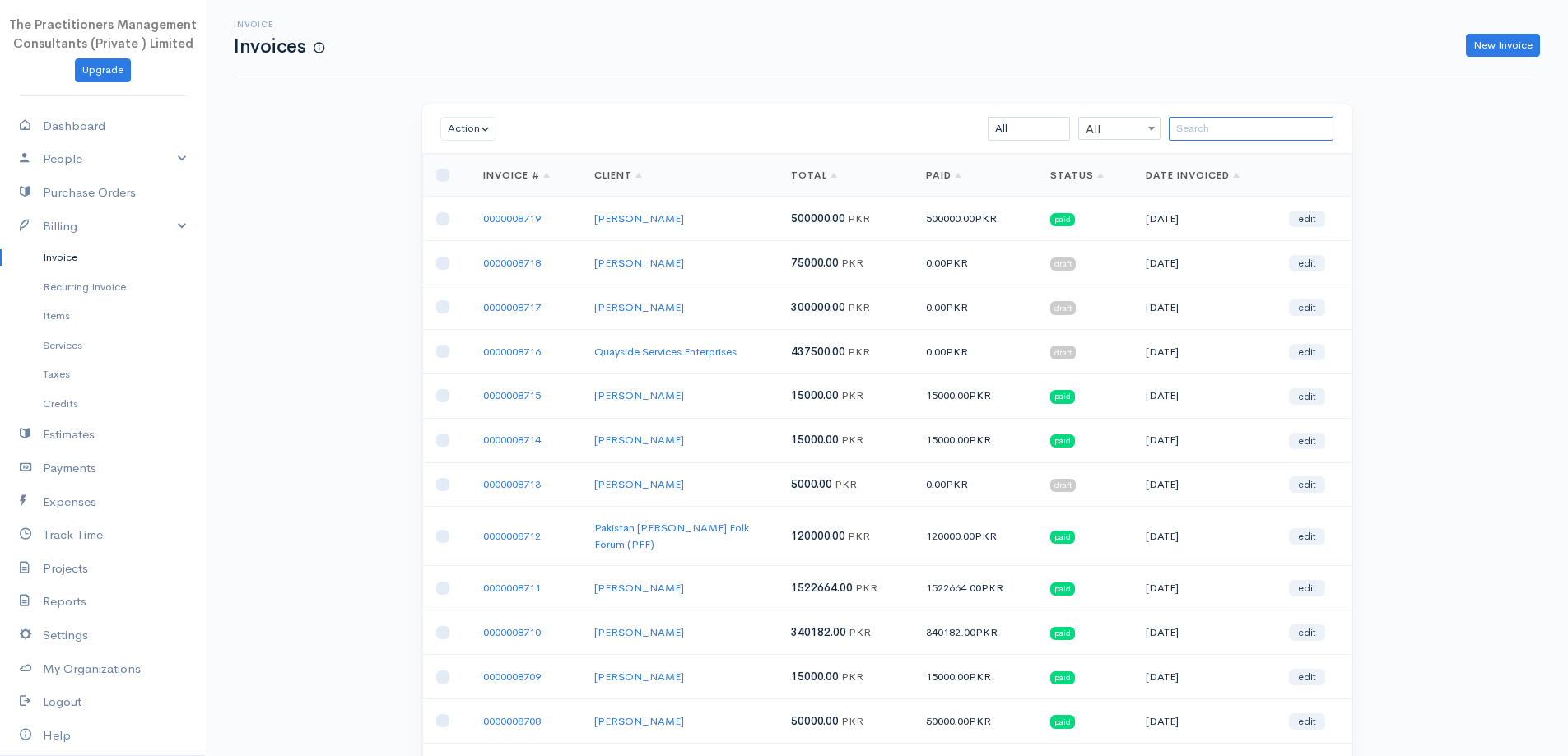
click at [1226, 128] on input "search" at bounding box center [1251, 128] width 165 height 24
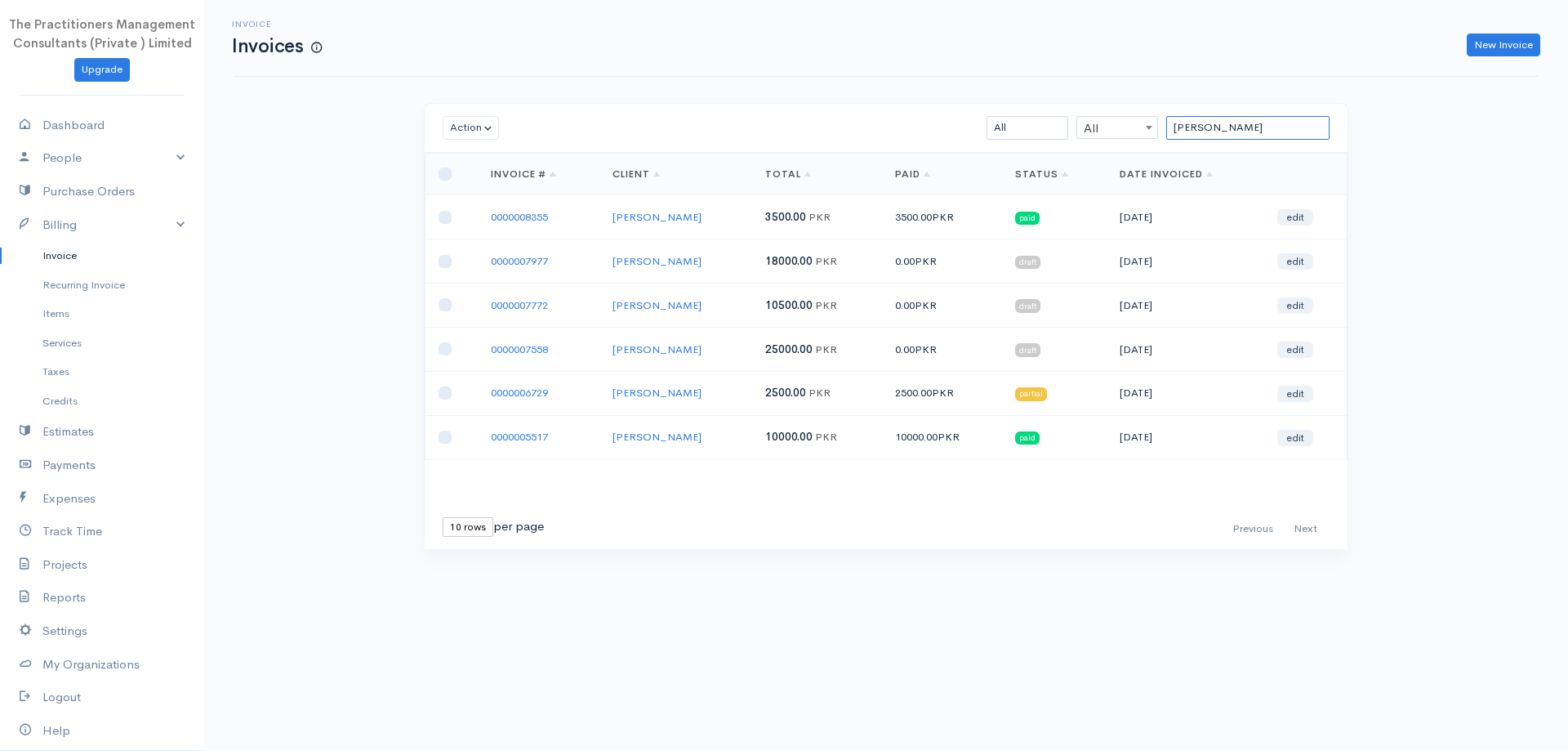
type input "[PERSON_NAME]"
click at [449, 351] on input "checkbox" at bounding box center [445, 348] width 13 height 13
checkbox input "true"
click at [447, 312] on td at bounding box center [452, 305] width 52 height 44
click at [448, 305] on input "checkbox" at bounding box center [445, 305] width 13 height 13
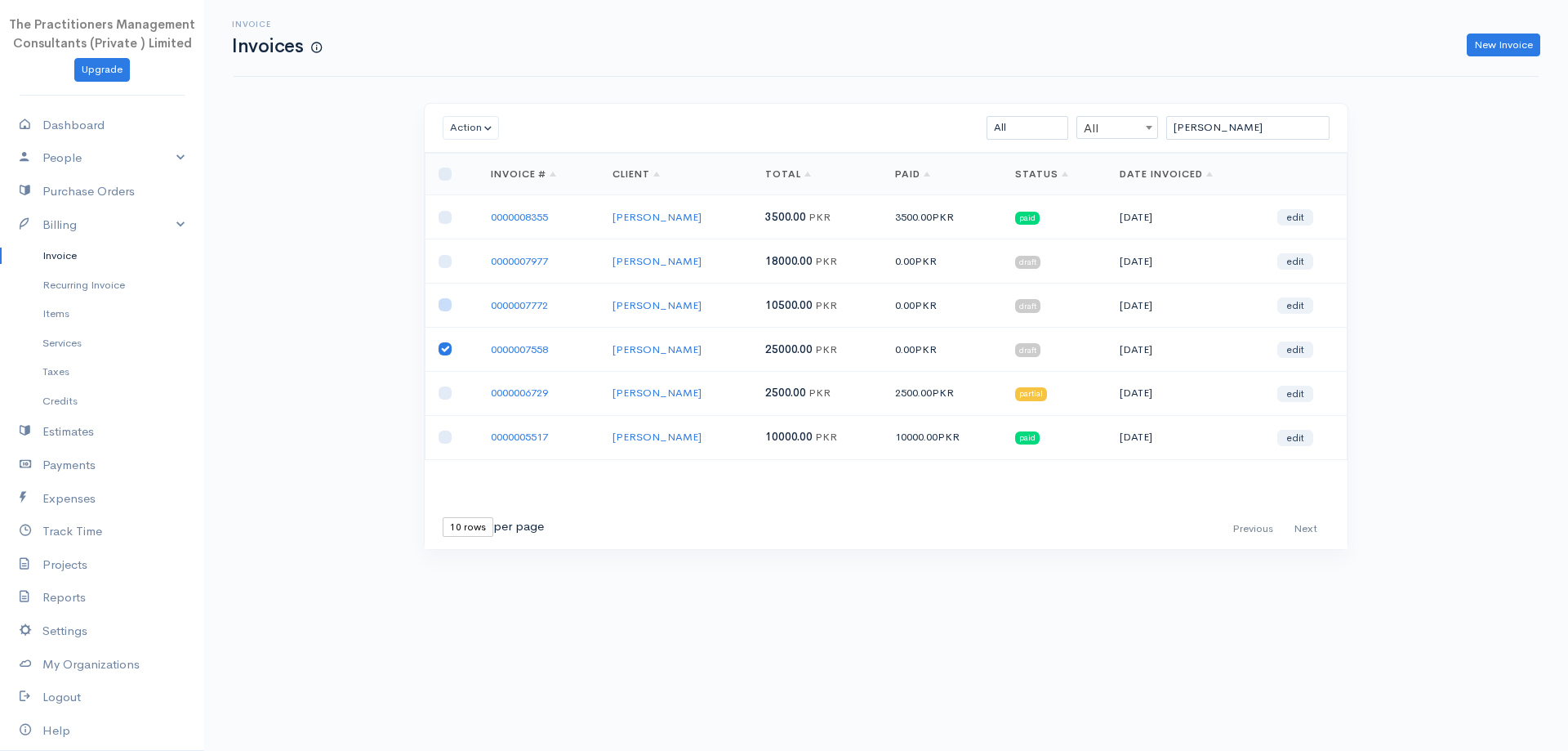
checkbox input "true"
click at [444, 264] on input "checkbox" at bounding box center [445, 261] width 13 height 13
checkbox input "true"
click at [486, 123] on button "Action" at bounding box center [471, 128] width 56 height 24
click at [488, 224] on link "Download PDF" at bounding box center [507, 218] width 129 height 29
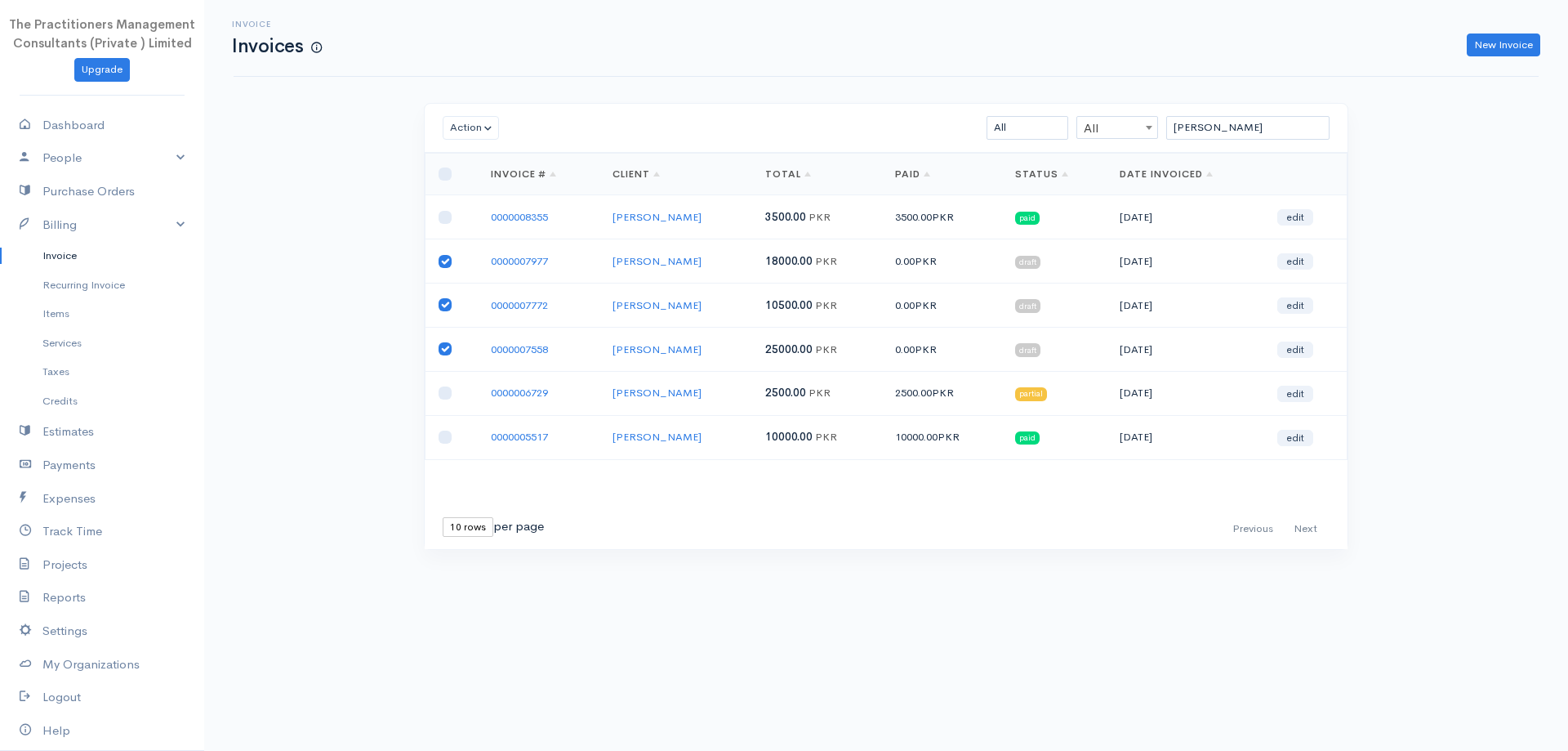
drag, startPoint x: 513, startPoint y: 347, endPoint x: 567, endPoint y: 336, distance: 55.1
click at [514, 347] on link "0000007558" at bounding box center [519, 348] width 57 height 14
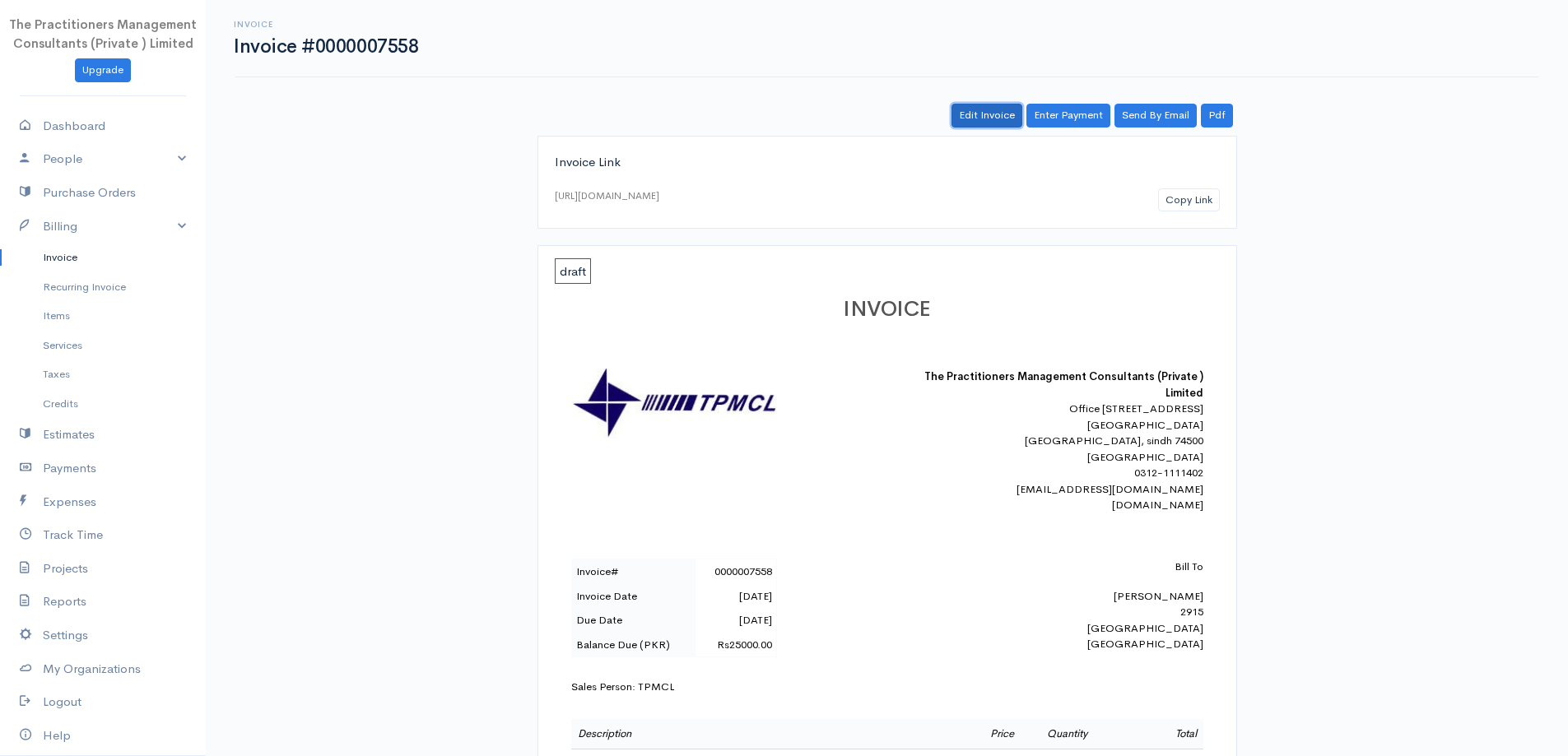
click at [976, 120] on link "Edit Invoice" at bounding box center [987, 116] width 71 height 24
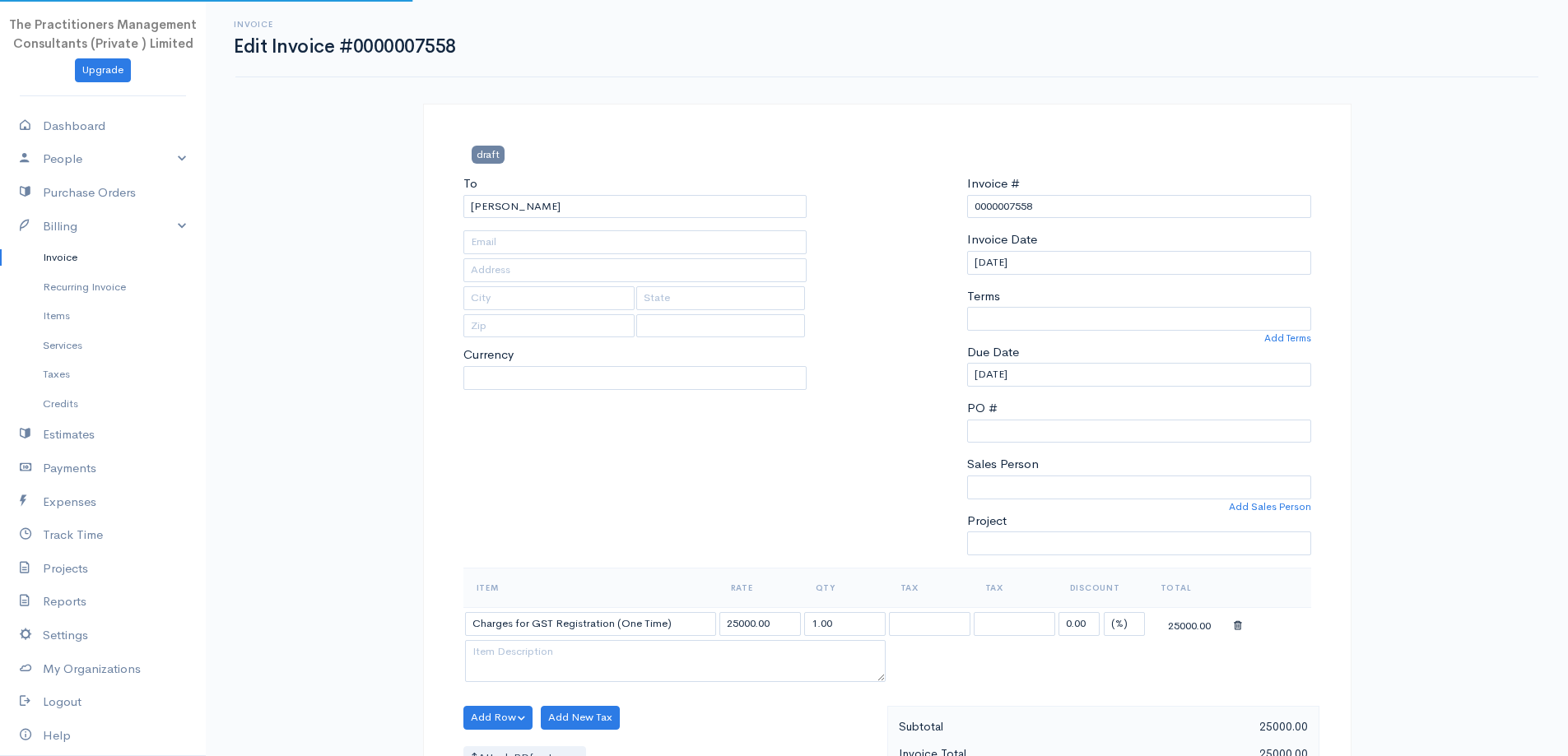
type input "2915"
type input "[GEOGRAPHIC_DATA]"
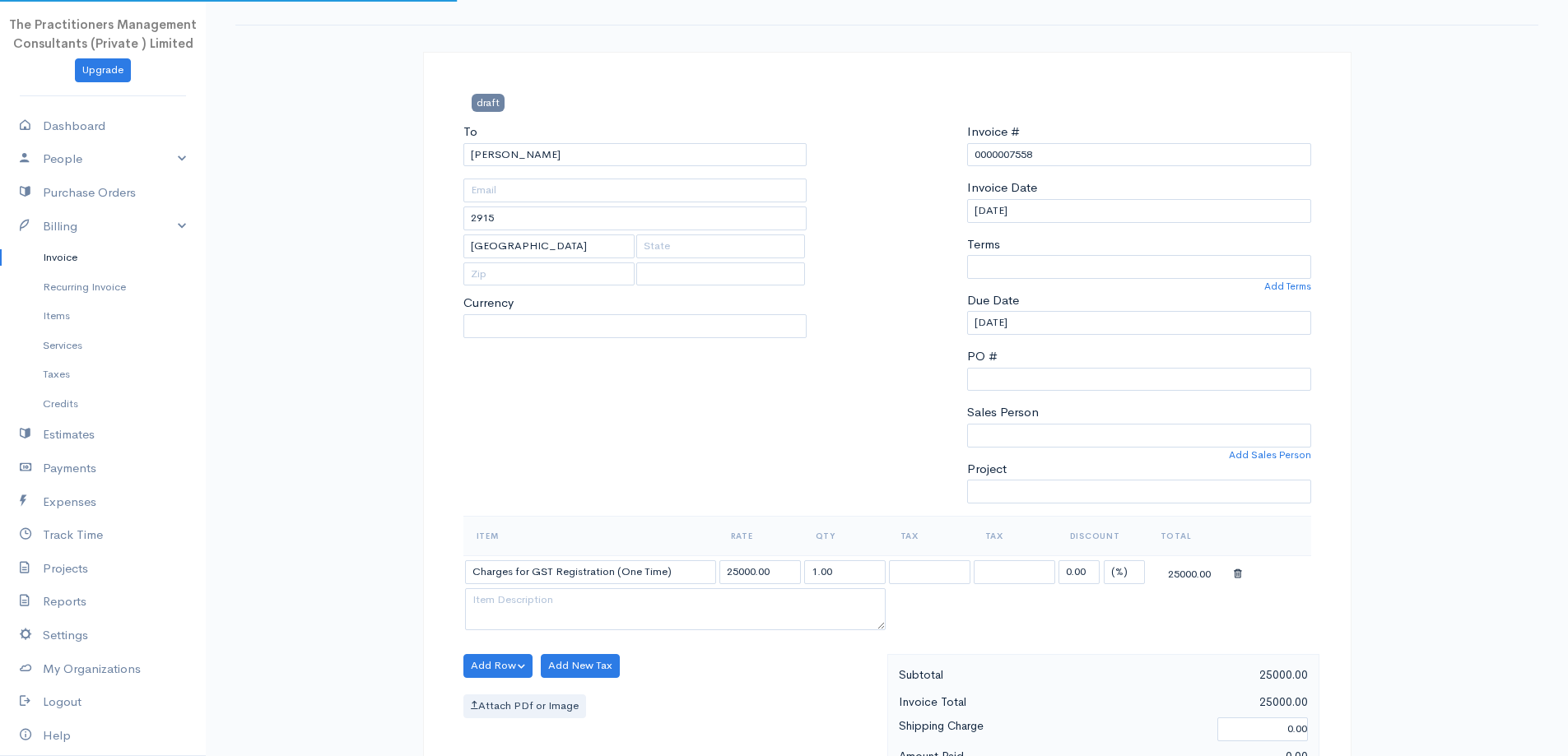
select select
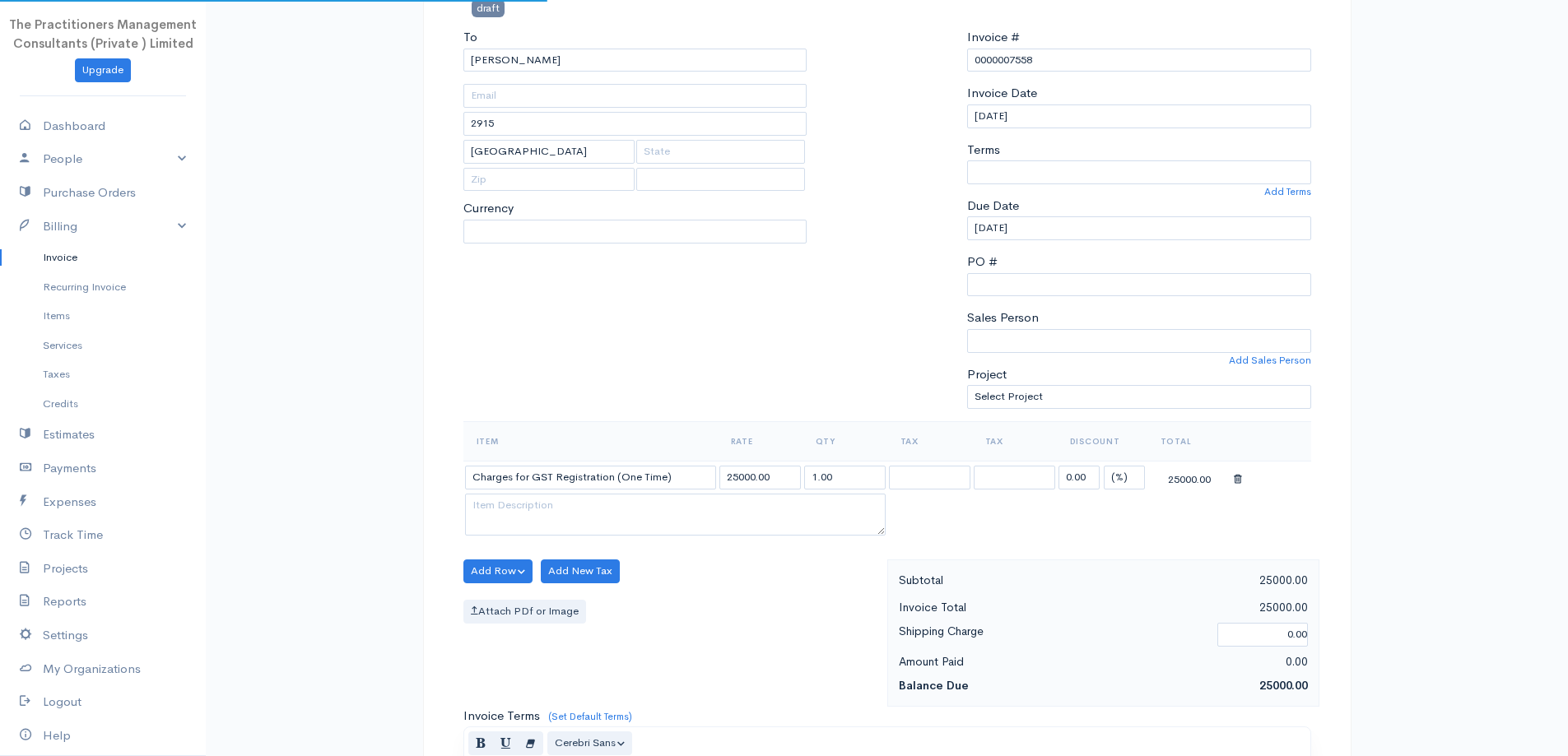
scroll to position [329, 0]
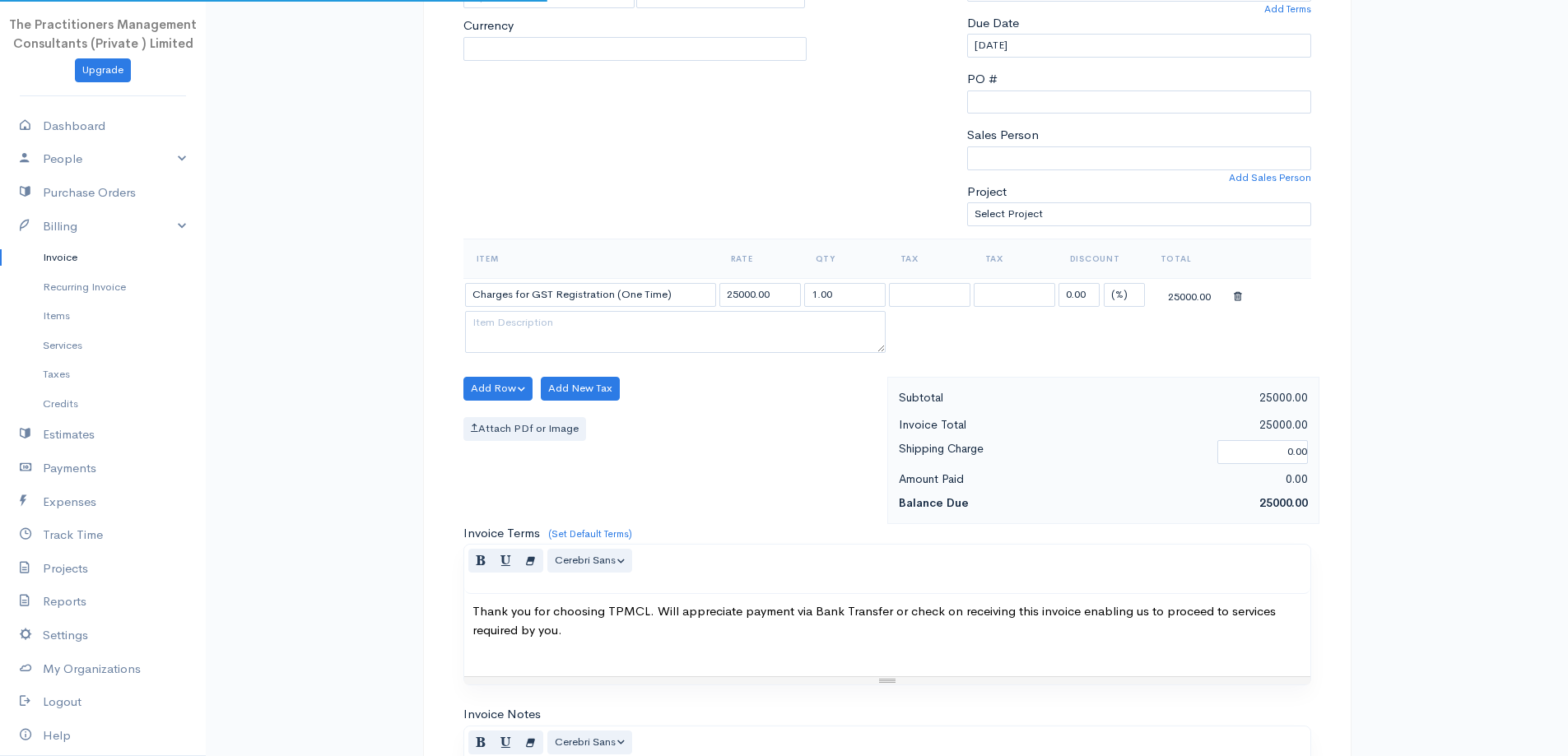
select select "[GEOGRAPHIC_DATA]"
select select "0"
select select "TPMCL"
select select "PKR"
click at [733, 295] on input "25000.00" at bounding box center [759, 295] width 81 height 24
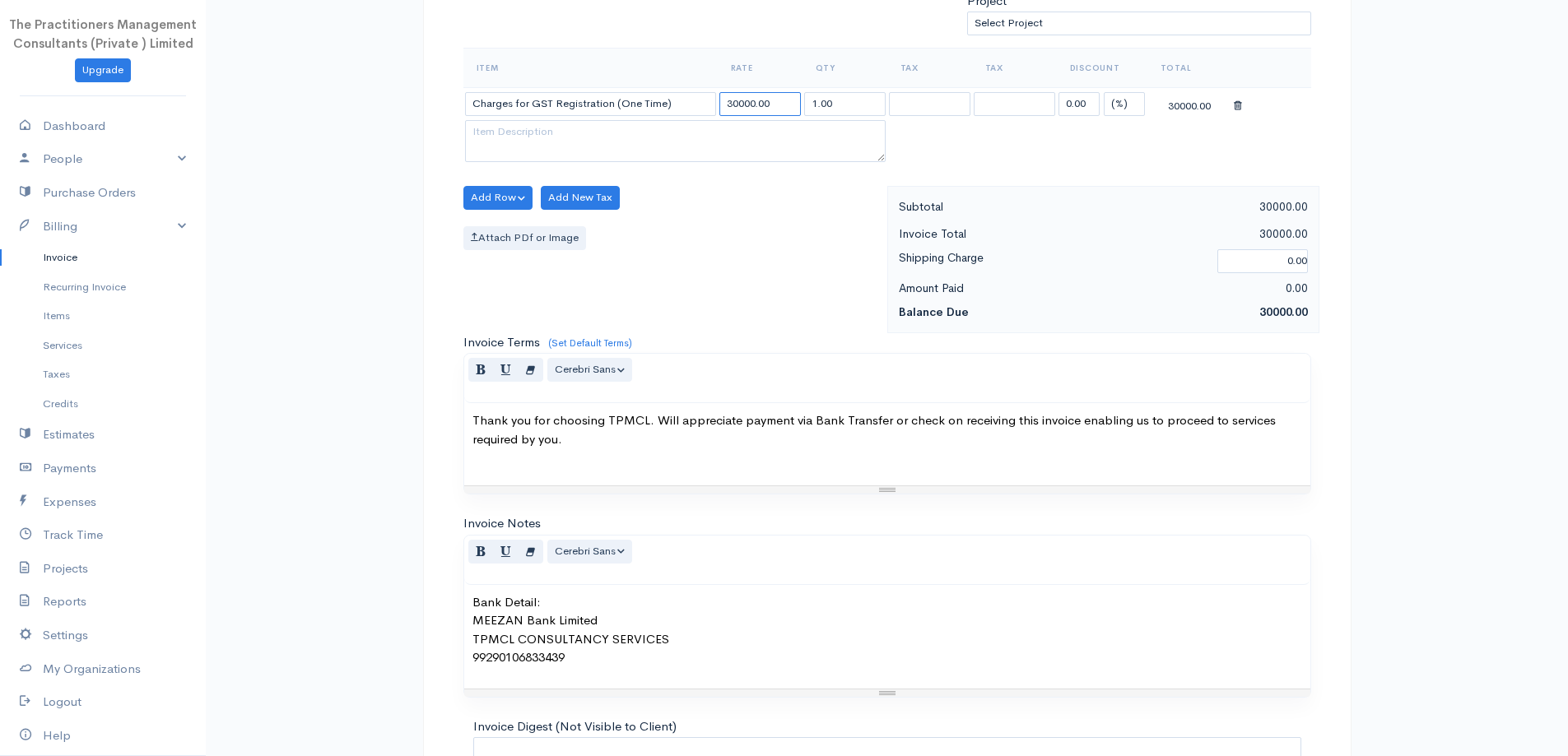
scroll to position [688, 0]
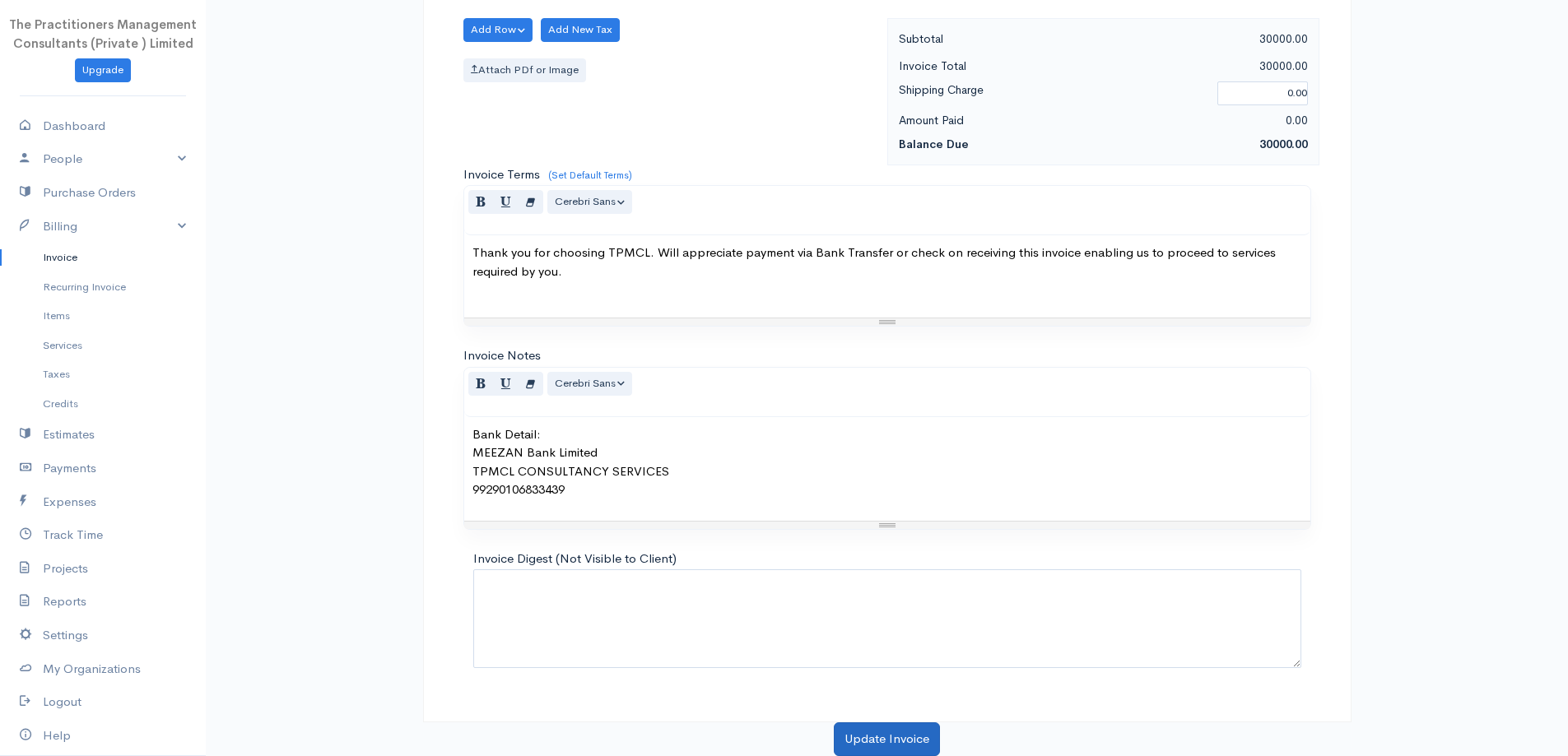
type input "30000.00"
click at [939, 743] on button "Update Invoice" at bounding box center [886, 739] width 107 height 34
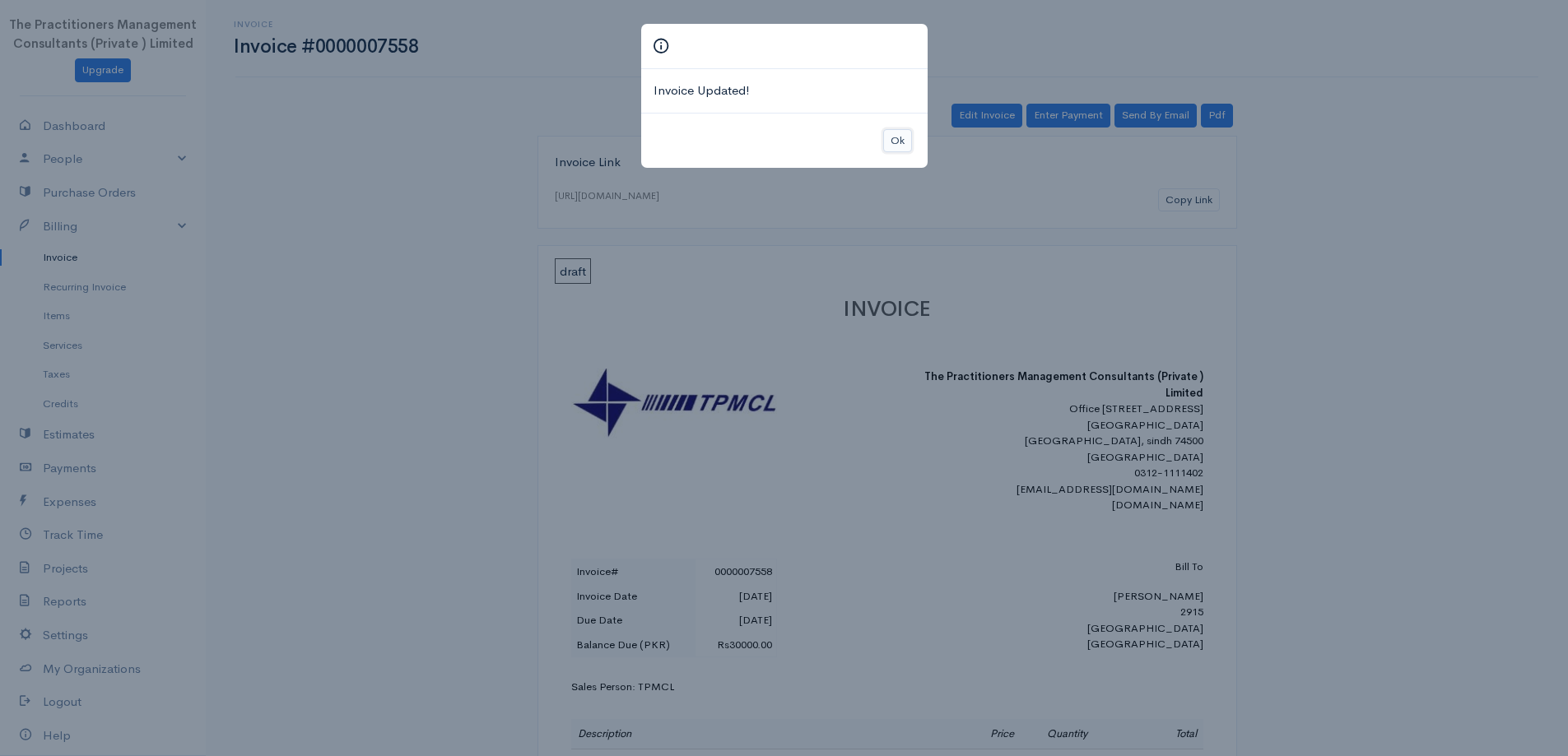
click at [899, 133] on button "Ok" at bounding box center [897, 141] width 29 height 24
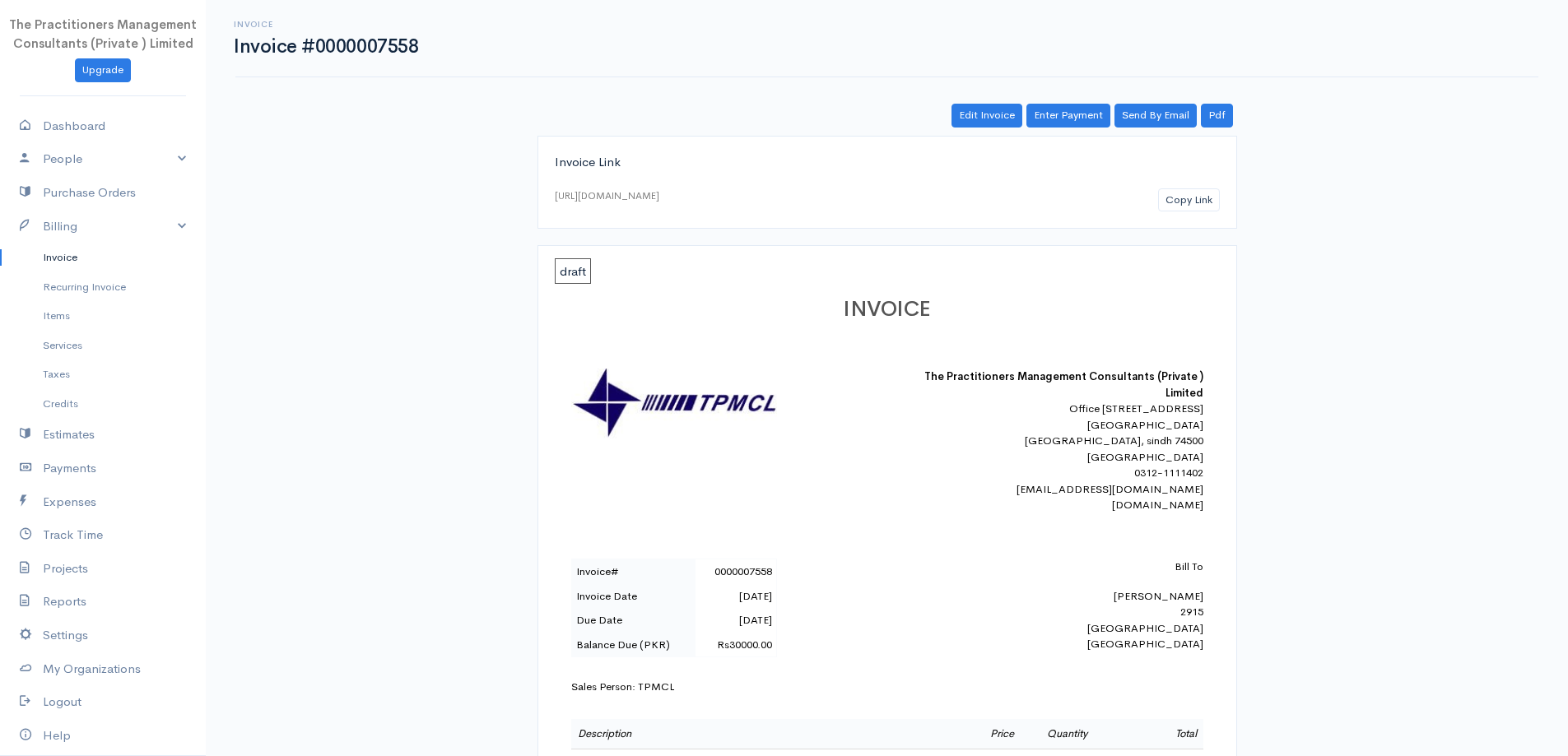
click at [108, 256] on link "Invoice" at bounding box center [103, 257] width 206 height 30
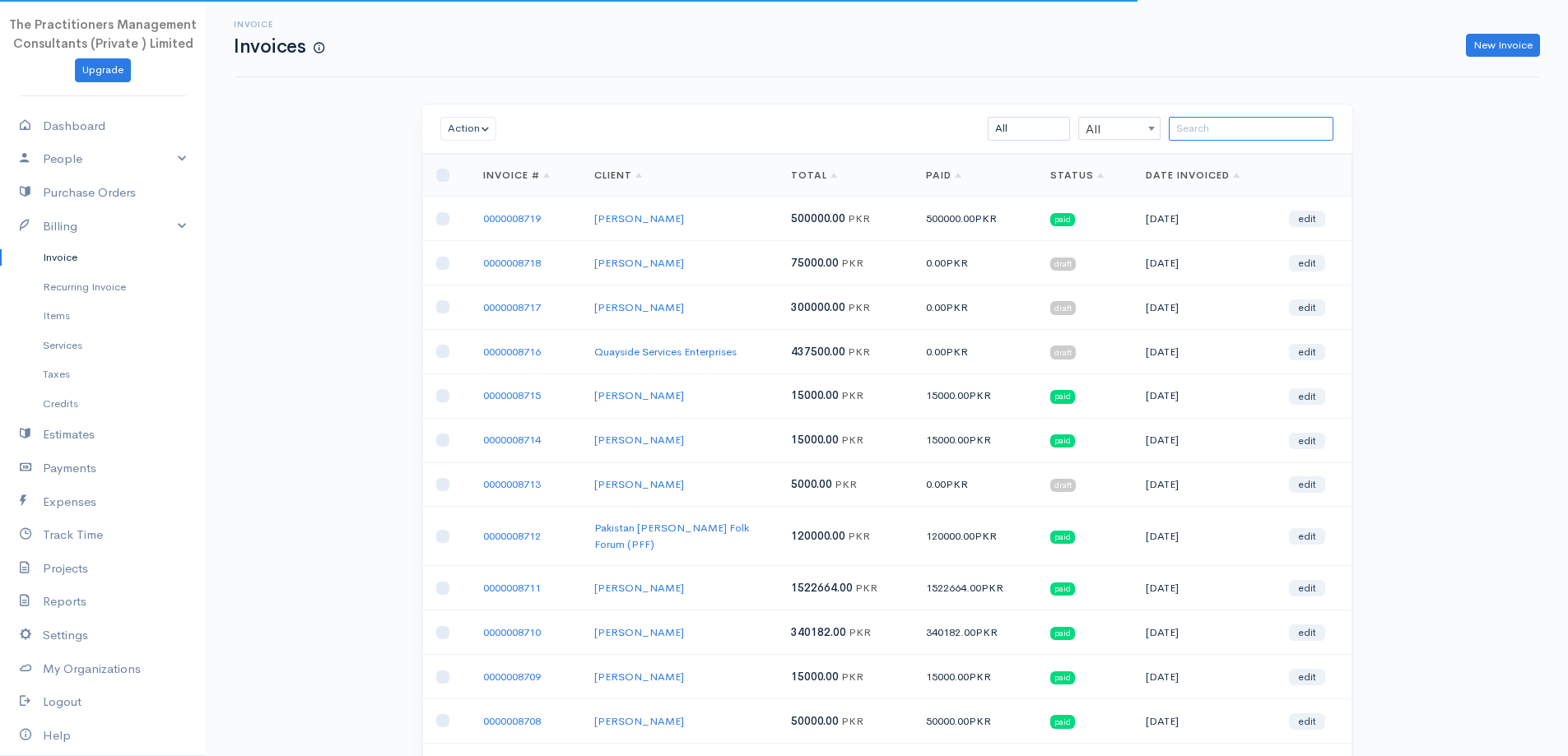
click at [1209, 136] on input "search" at bounding box center [1251, 128] width 165 height 24
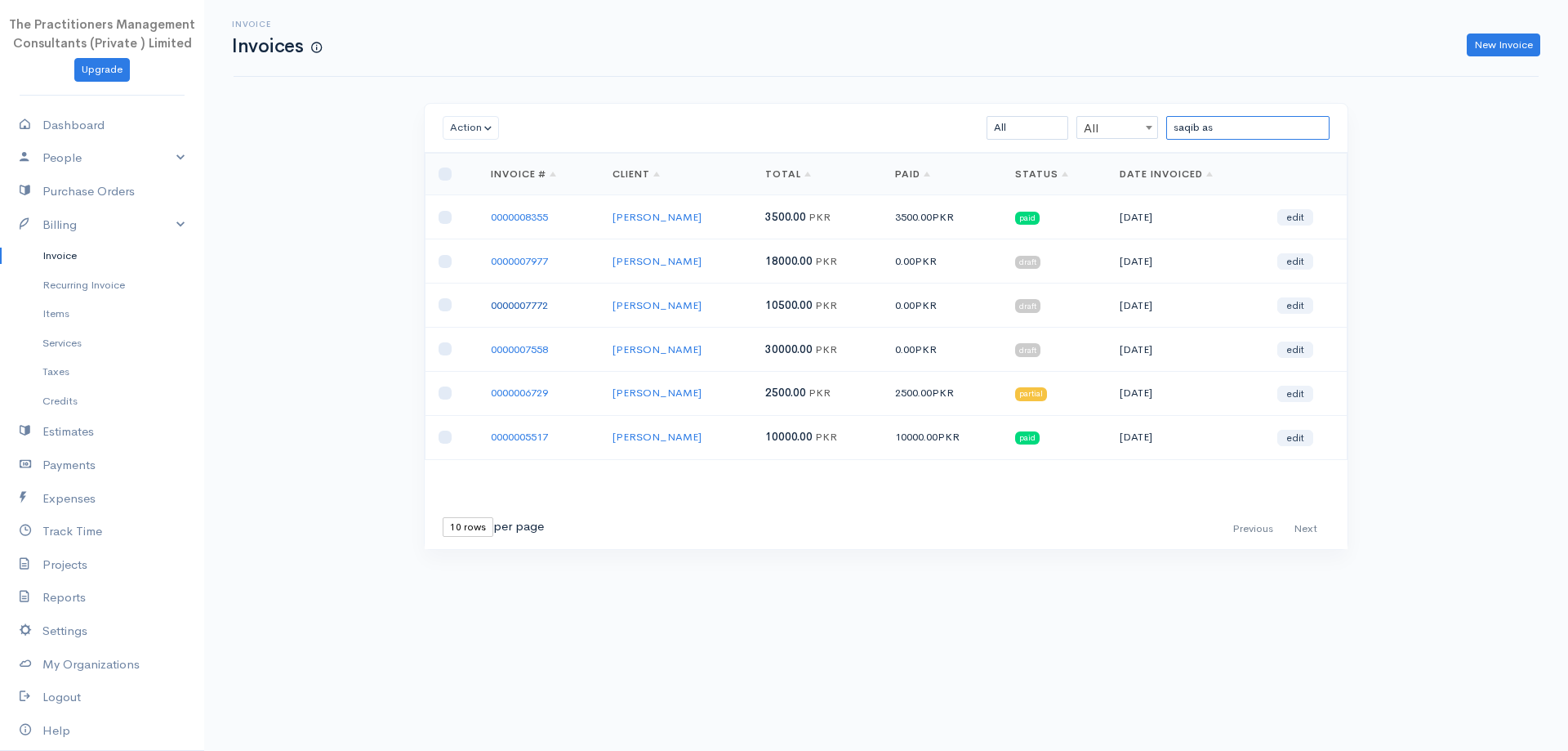
type input "saqib as"
click at [532, 305] on link "0000007772" at bounding box center [519, 305] width 57 height 14
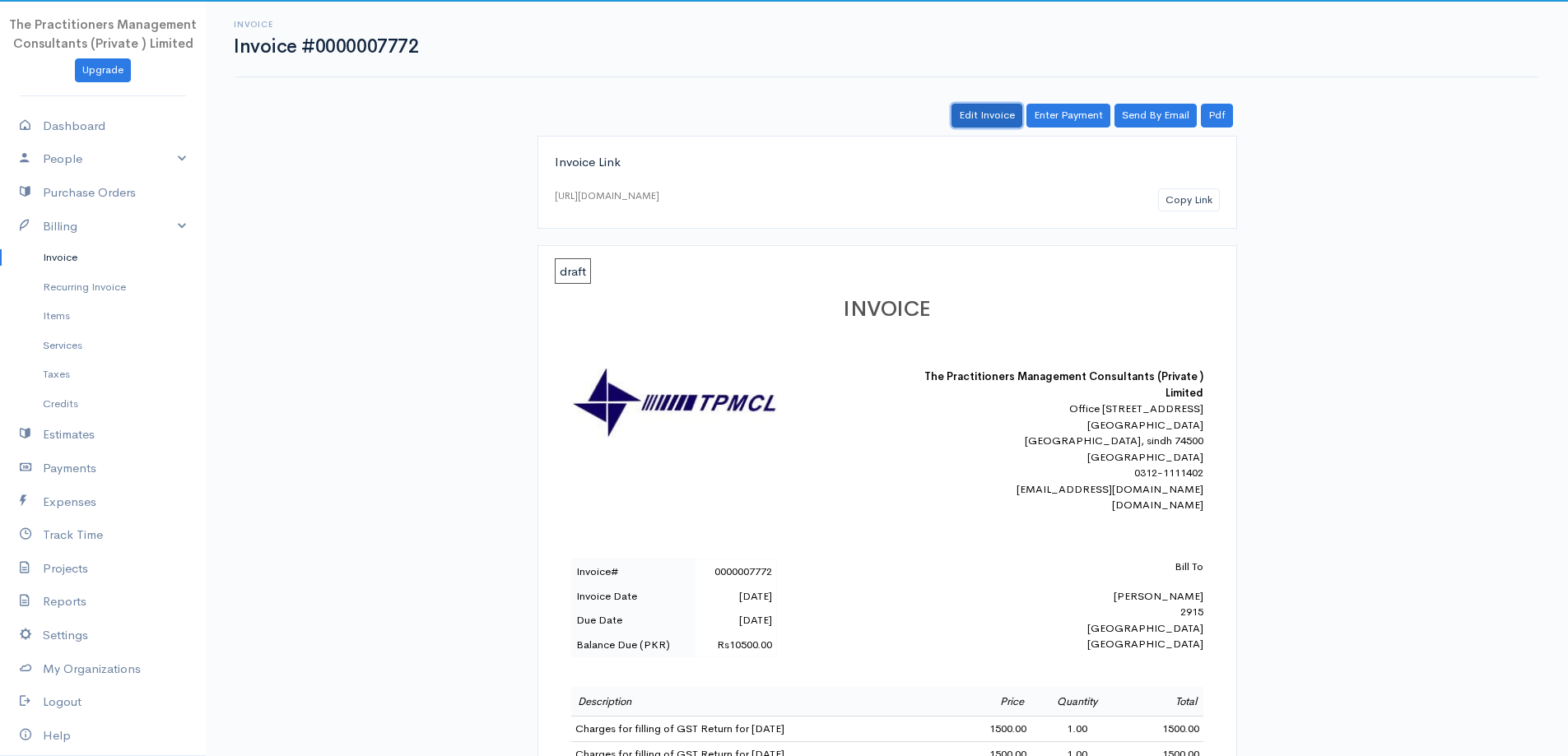
click at [990, 107] on link "Edit Invoice" at bounding box center [987, 116] width 71 height 24
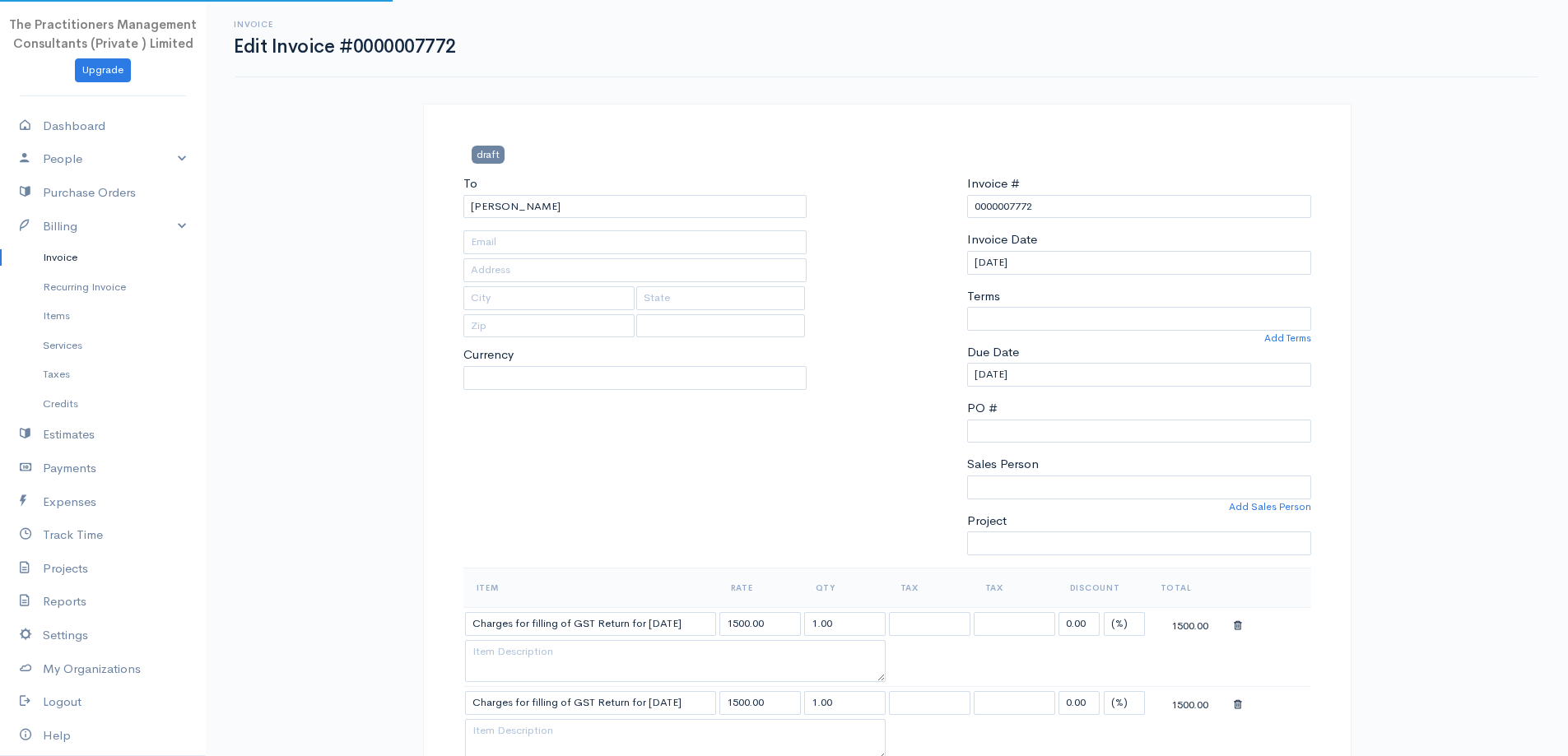
type input "2915"
type input "[GEOGRAPHIC_DATA]"
select select
select select "0"
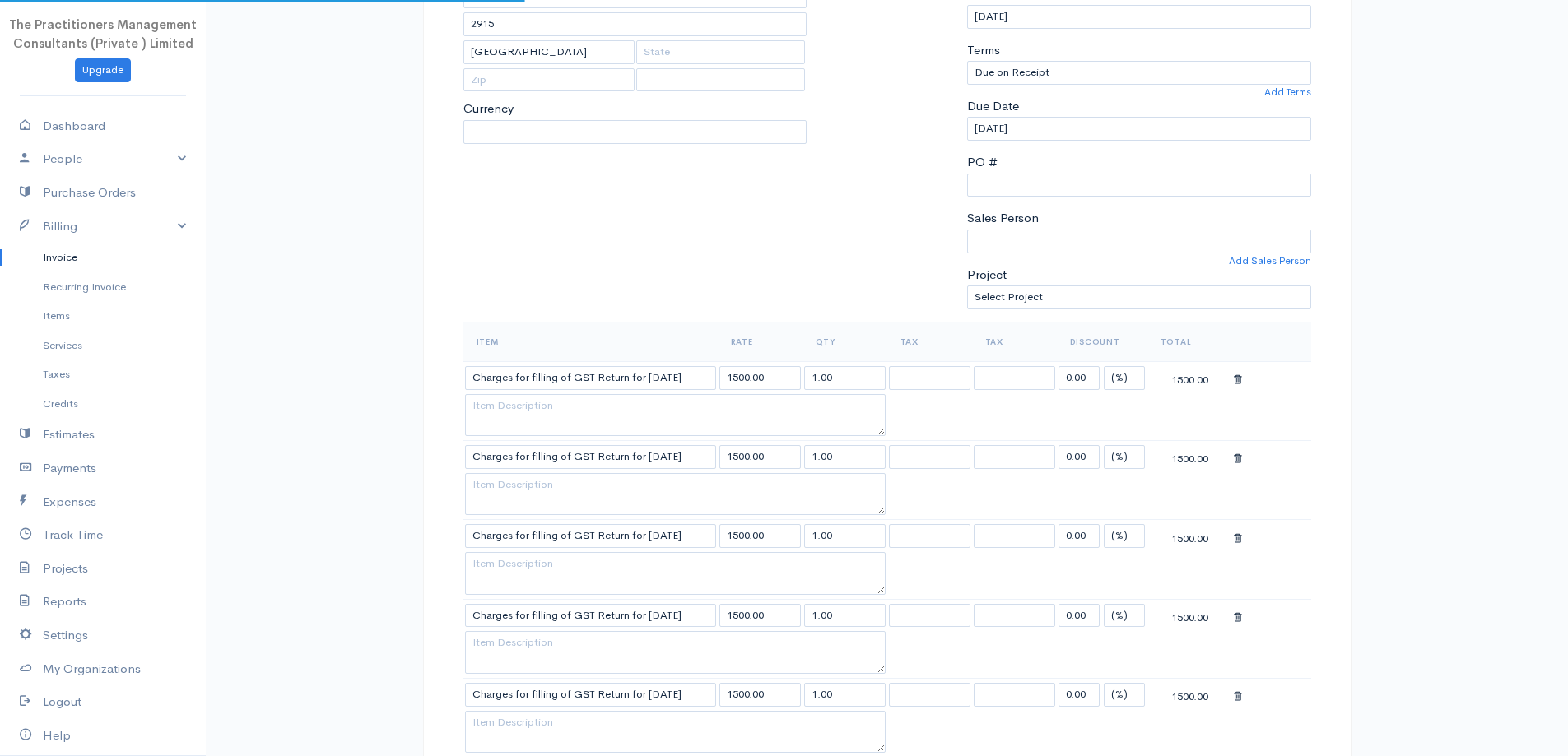
select select "[GEOGRAPHIC_DATA]"
select select "PKR"
click at [774, 383] on input "1500.00" at bounding box center [759, 377] width 81 height 24
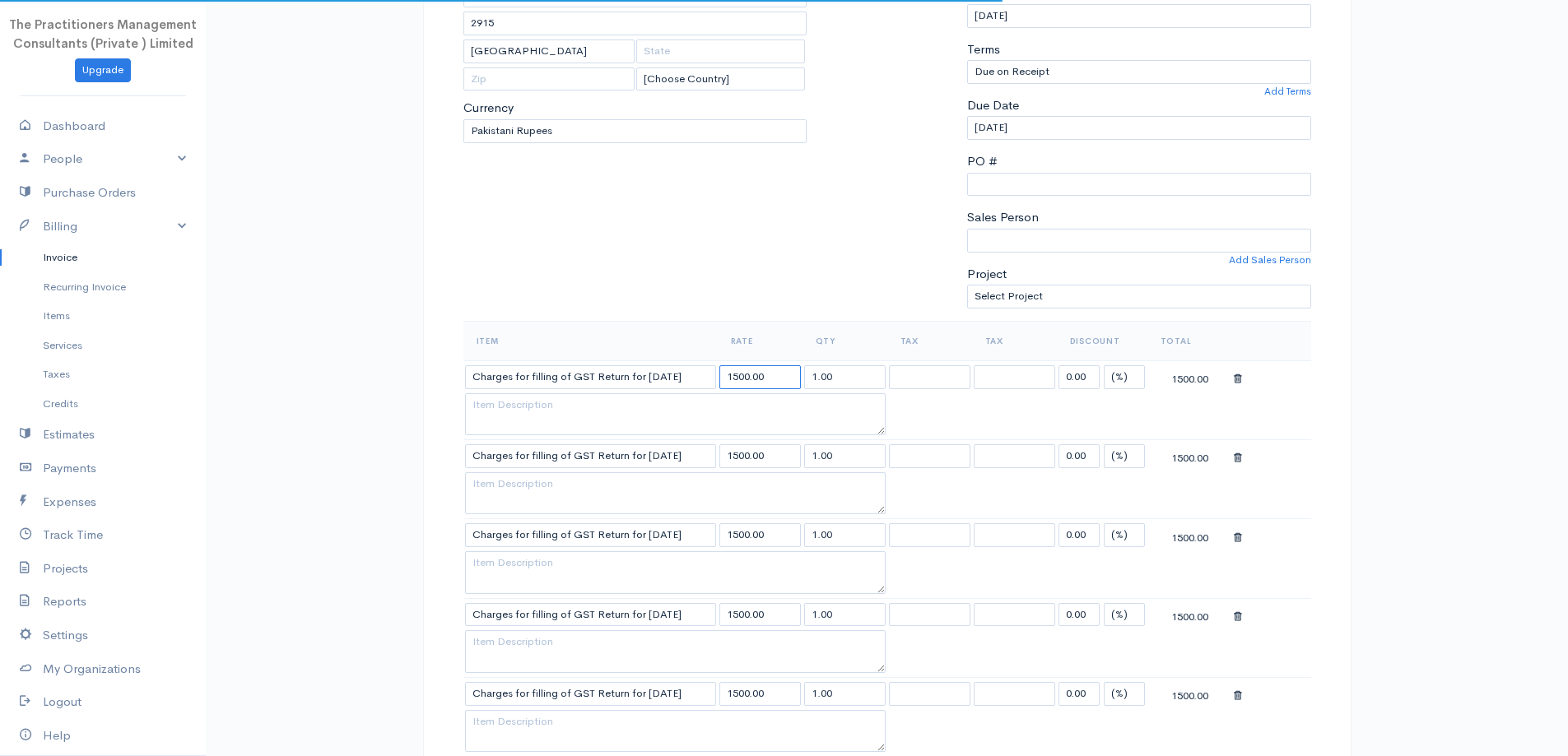
click at [774, 383] on input "1500.00" at bounding box center [759, 377] width 81 height 24
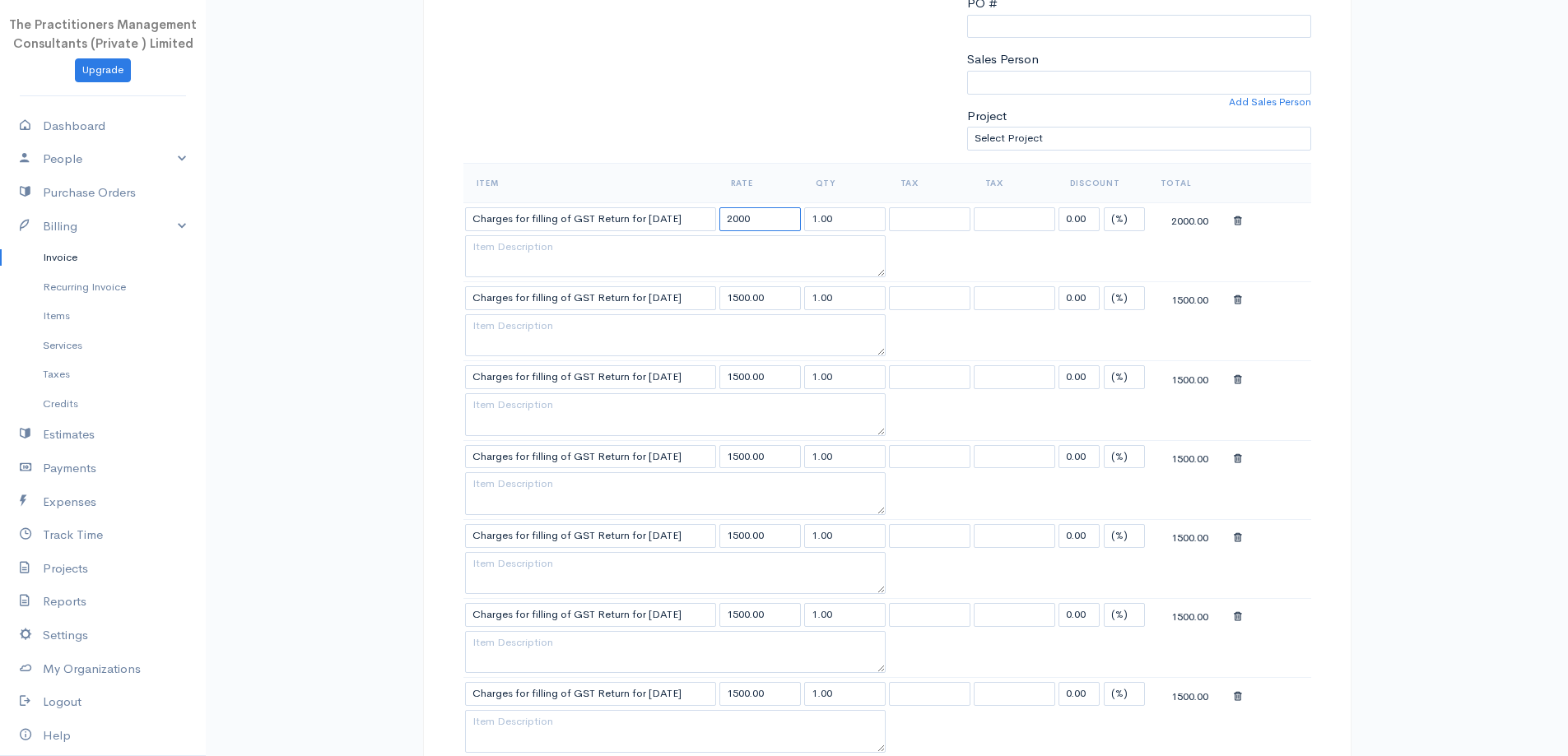
scroll to position [412, 0]
type input "2000"
click at [784, 287] on input "1500.00" at bounding box center [759, 291] width 81 height 24
type input "2000"
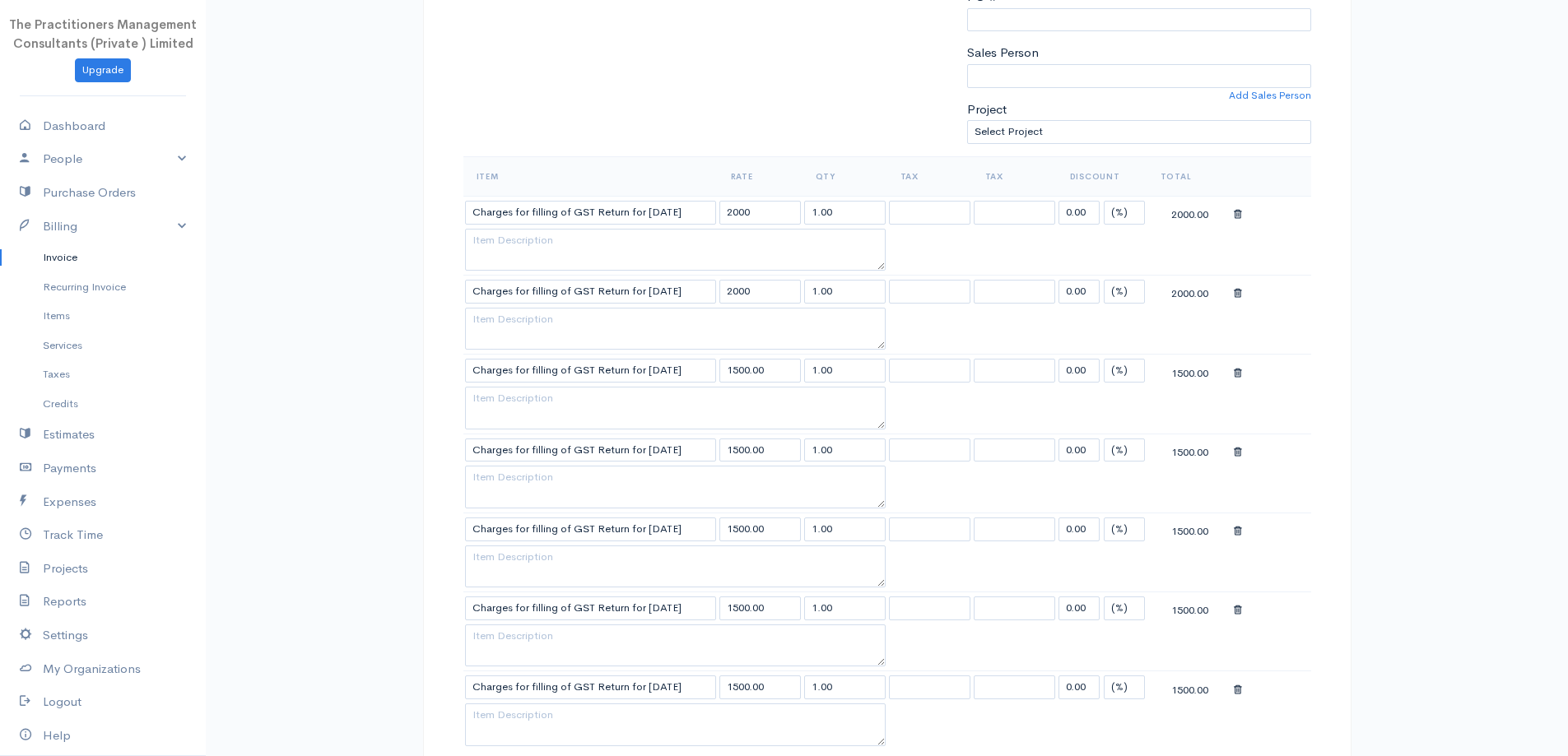
click at [772, 367] on input "1500.00" at bounding box center [759, 371] width 81 height 24
click at [774, 365] on input "1500.00" at bounding box center [759, 371] width 81 height 24
type input "2000"
click at [819, 157] on th "Qty" at bounding box center [845, 176] width 85 height 39
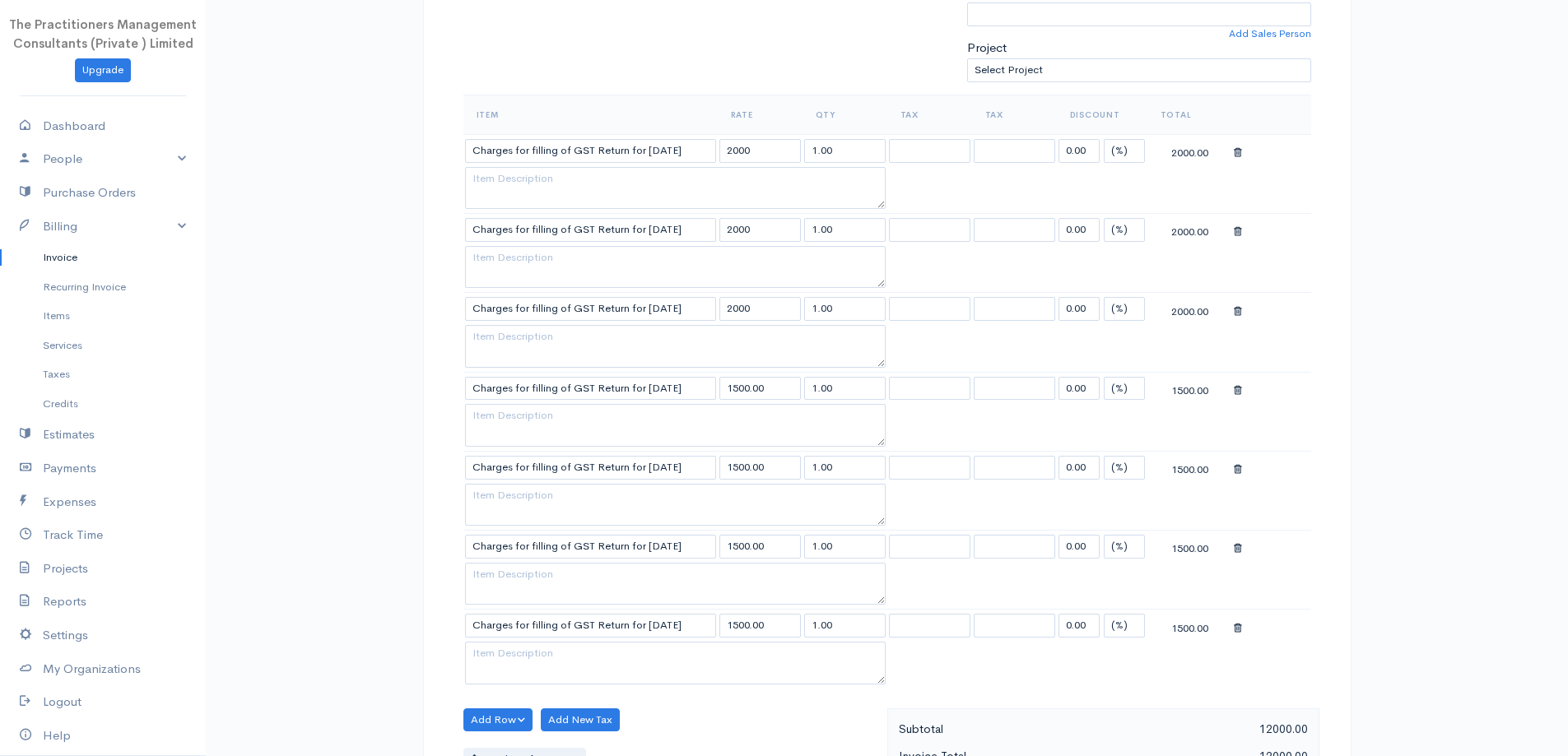
scroll to position [576, 0]
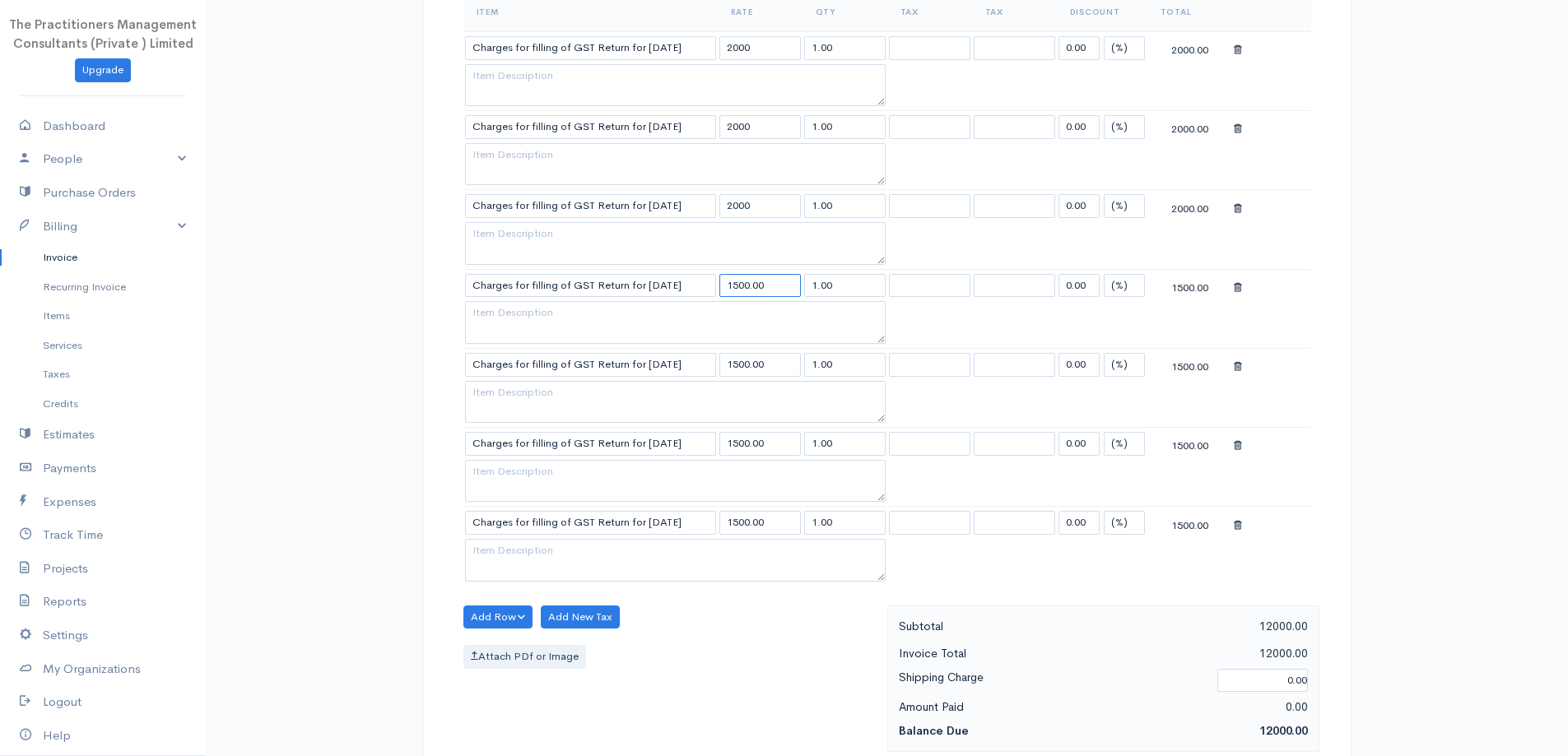
click at [772, 279] on input "1500.00" at bounding box center [759, 286] width 81 height 24
type input "200"
click at [808, 420] on textarea at bounding box center [675, 402] width 421 height 43
click at [786, 362] on input "1500.00" at bounding box center [759, 364] width 81 height 24
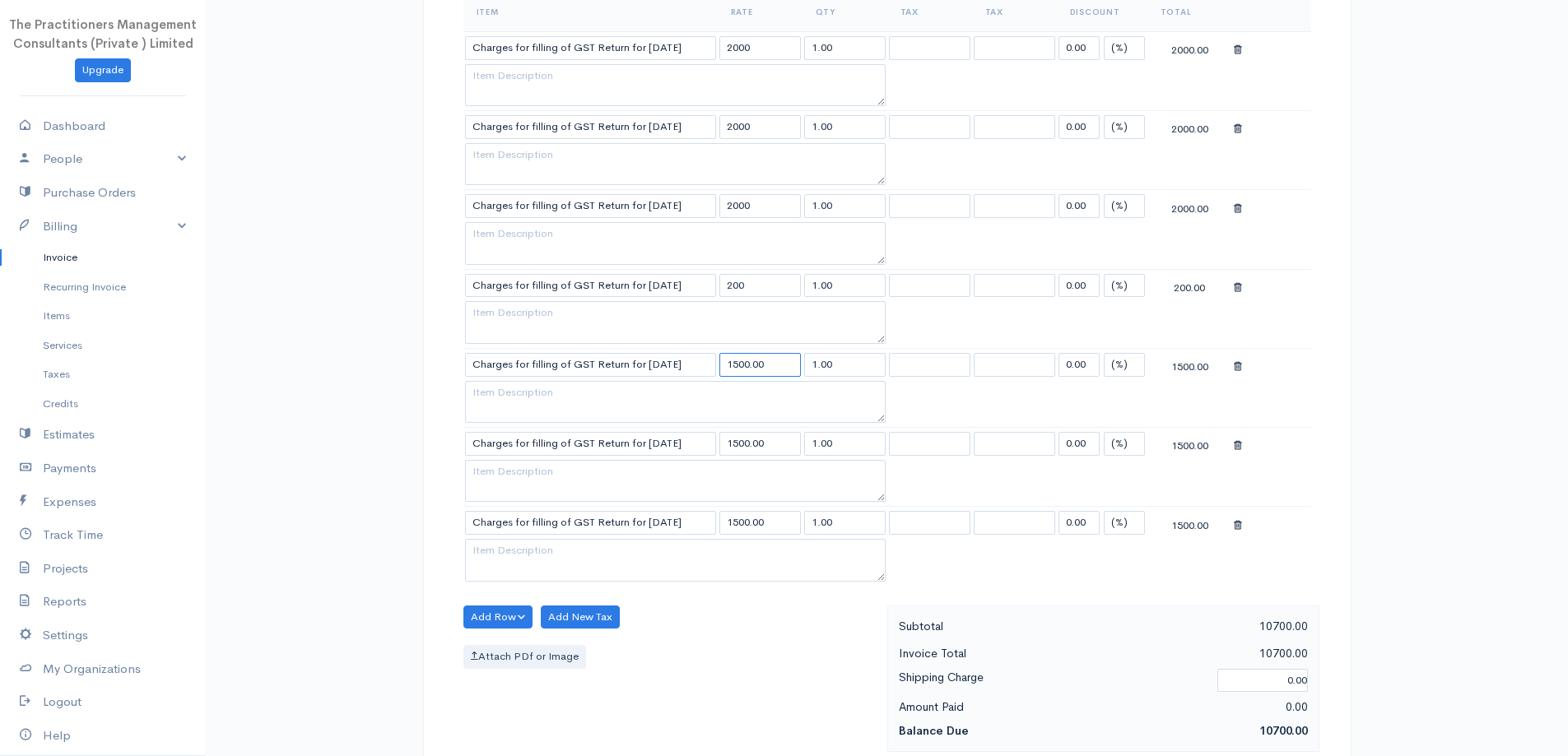
click at [786, 362] on input "1500.00" at bounding box center [759, 364] width 81 height 24
type input "2000"
click at [783, 441] on input "1500.00" at bounding box center [759, 444] width 81 height 24
type input "2000"
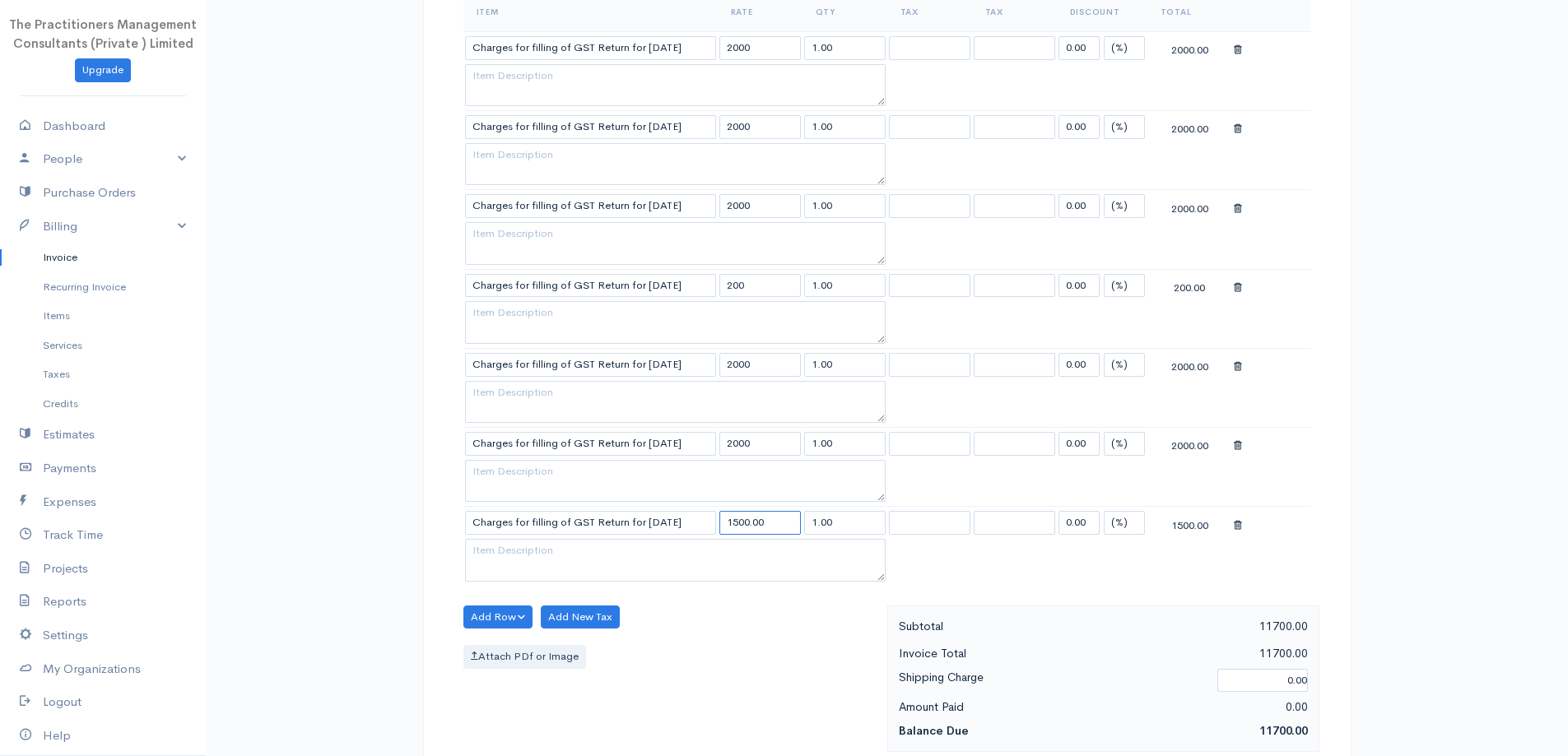
click at [785, 522] on input "1500.00" at bounding box center [759, 523] width 81 height 24
click at [784, 519] on input "1500.00" at bounding box center [759, 523] width 81 height 24
type input "1500.0"
click at [786, 516] on input "1500.0" at bounding box center [759, 523] width 81 height 24
click at [786, 516] on input "1500.0" at bounding box center [759, 523] width 81 height 24
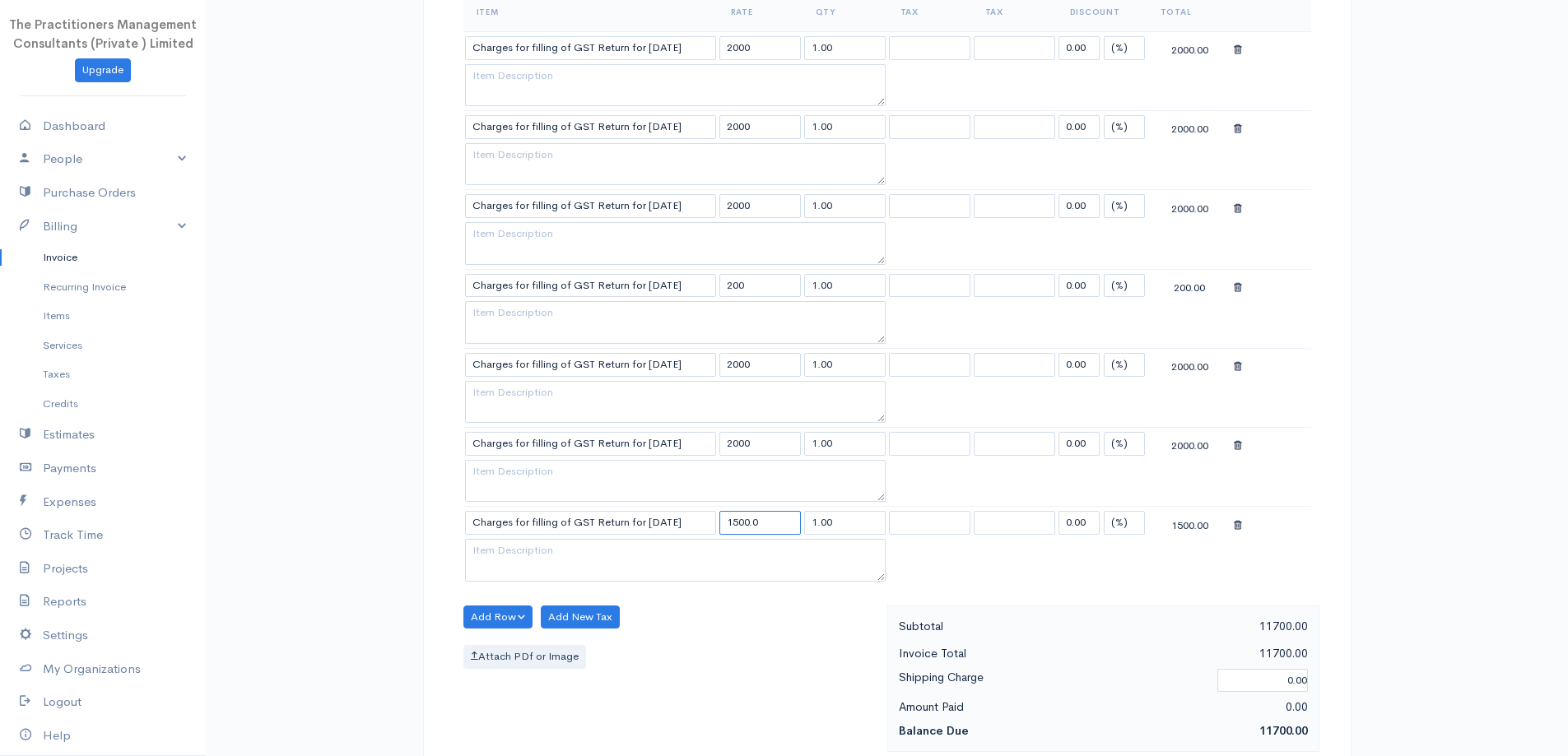
click at [786, 516] on input "1500.0" at bounding box center [759, 523] width 81 height 24
type input "2500"
click at [761, 435] on input "2000" at bounding box center [759, 444] width 81 height 24
type input "2500"
click at [758, 354] on input "2000" at bounding box center [759, 364] width 81 height 24
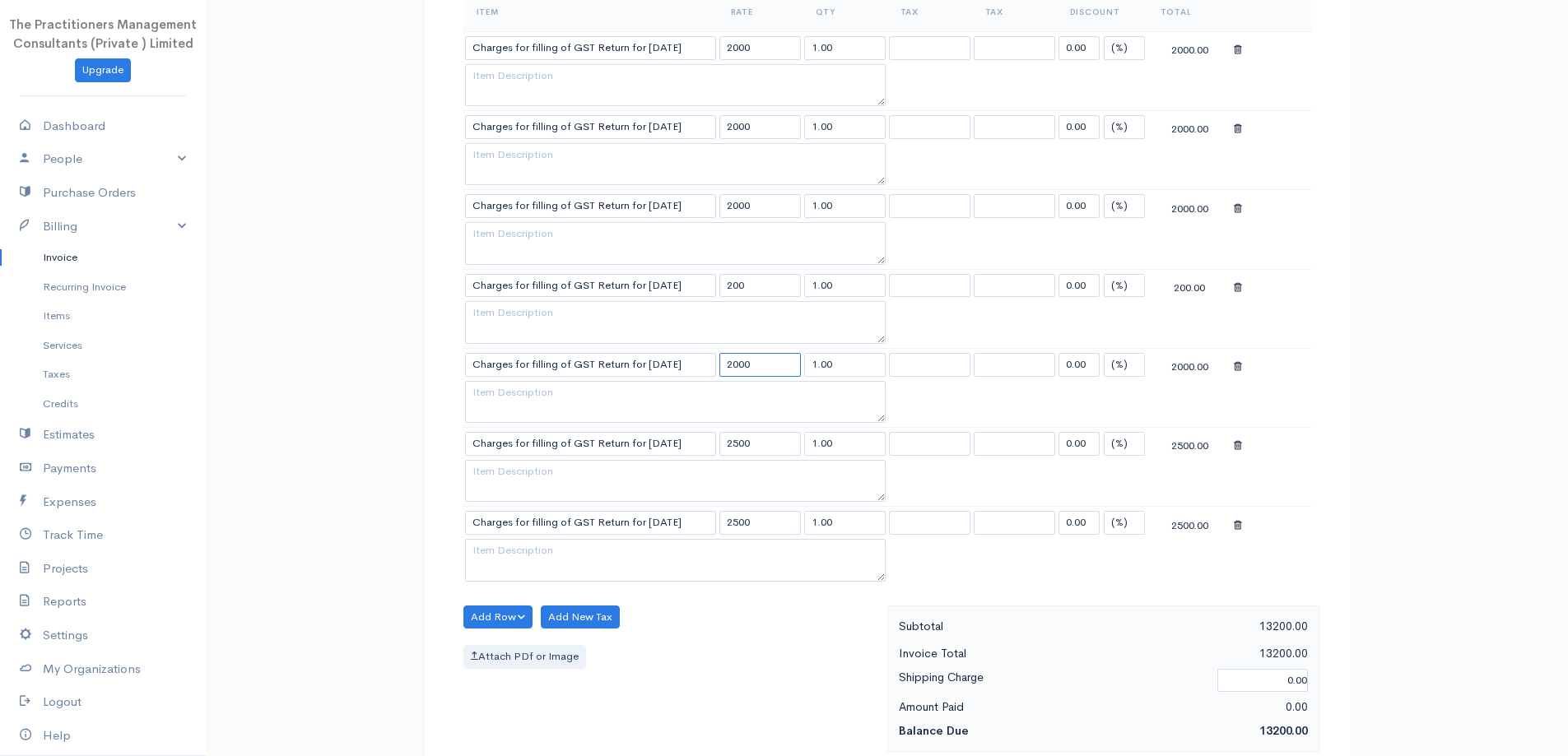
click at [758, 354] on input "2000" at bounding box center [759, 364] width 81 height 24
type input "2500"
click at [761, 285] on input "200" at bounding box center [759, 286] width 81 height 24
type input "2500"
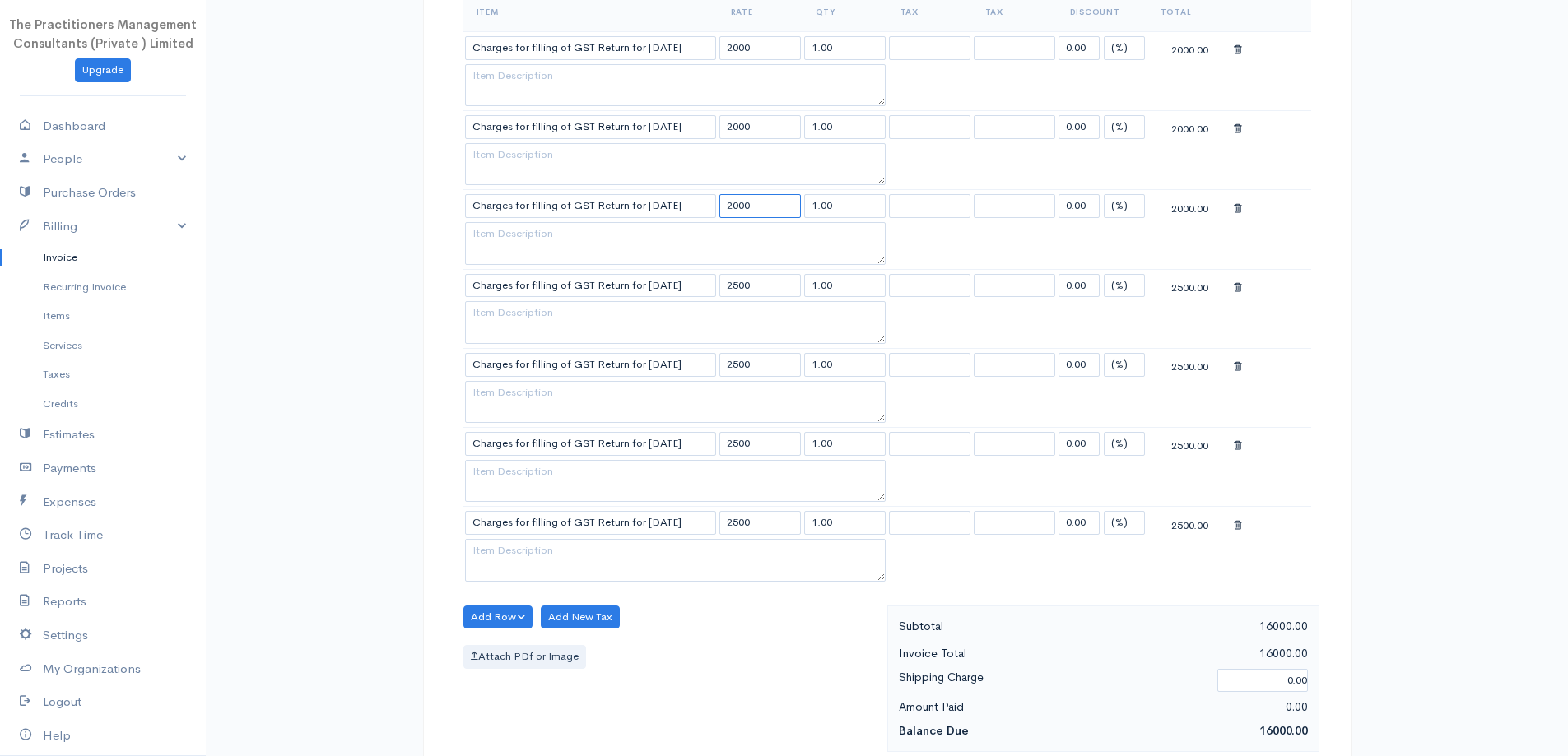
click at [763, 200] on input "2000" at bounding box center [759, 206] width 81 height 24
type input "2500"
click at [768, 120] on input "2000" at bounding box center [759, 127] width 81 height 24
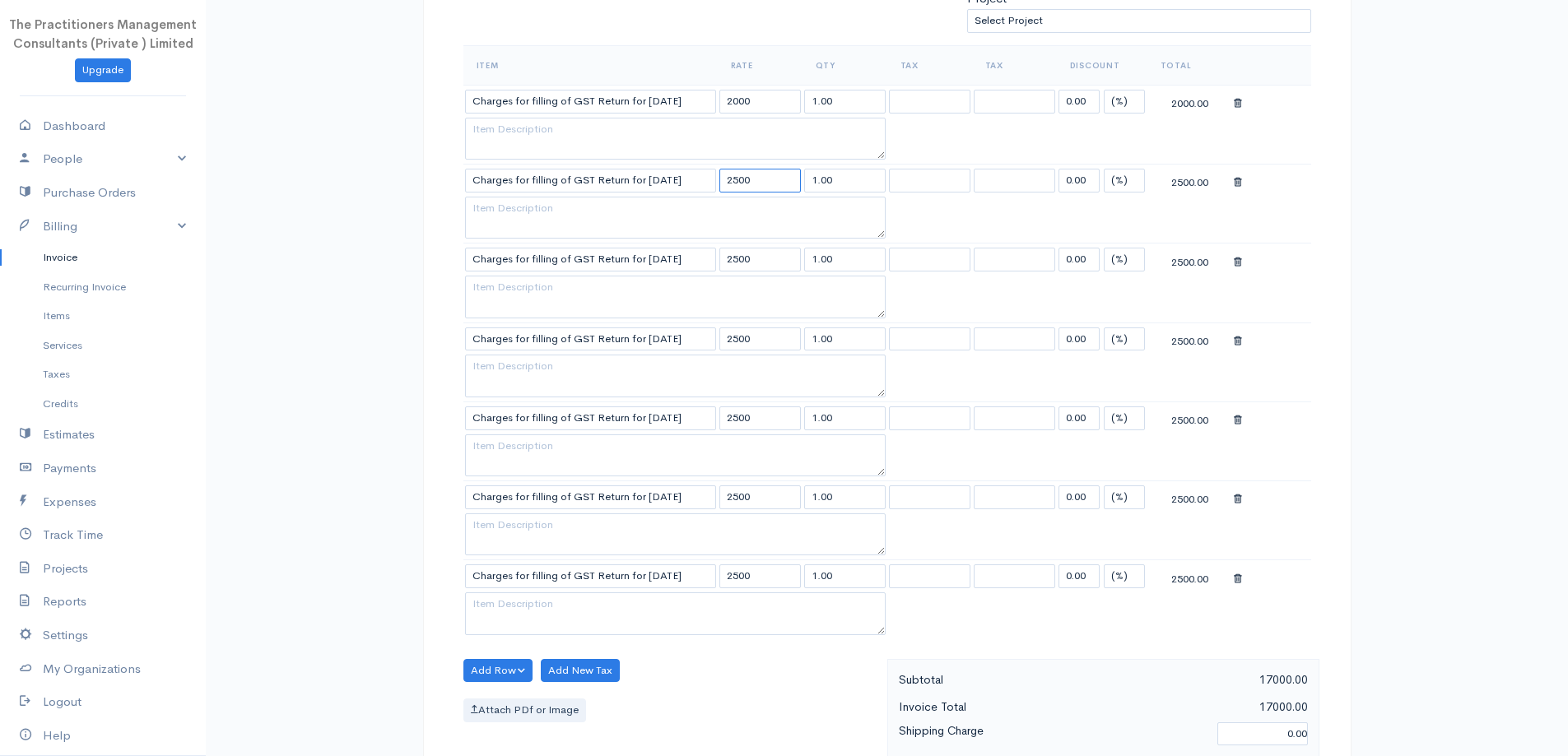
scroll to position [494, 0]
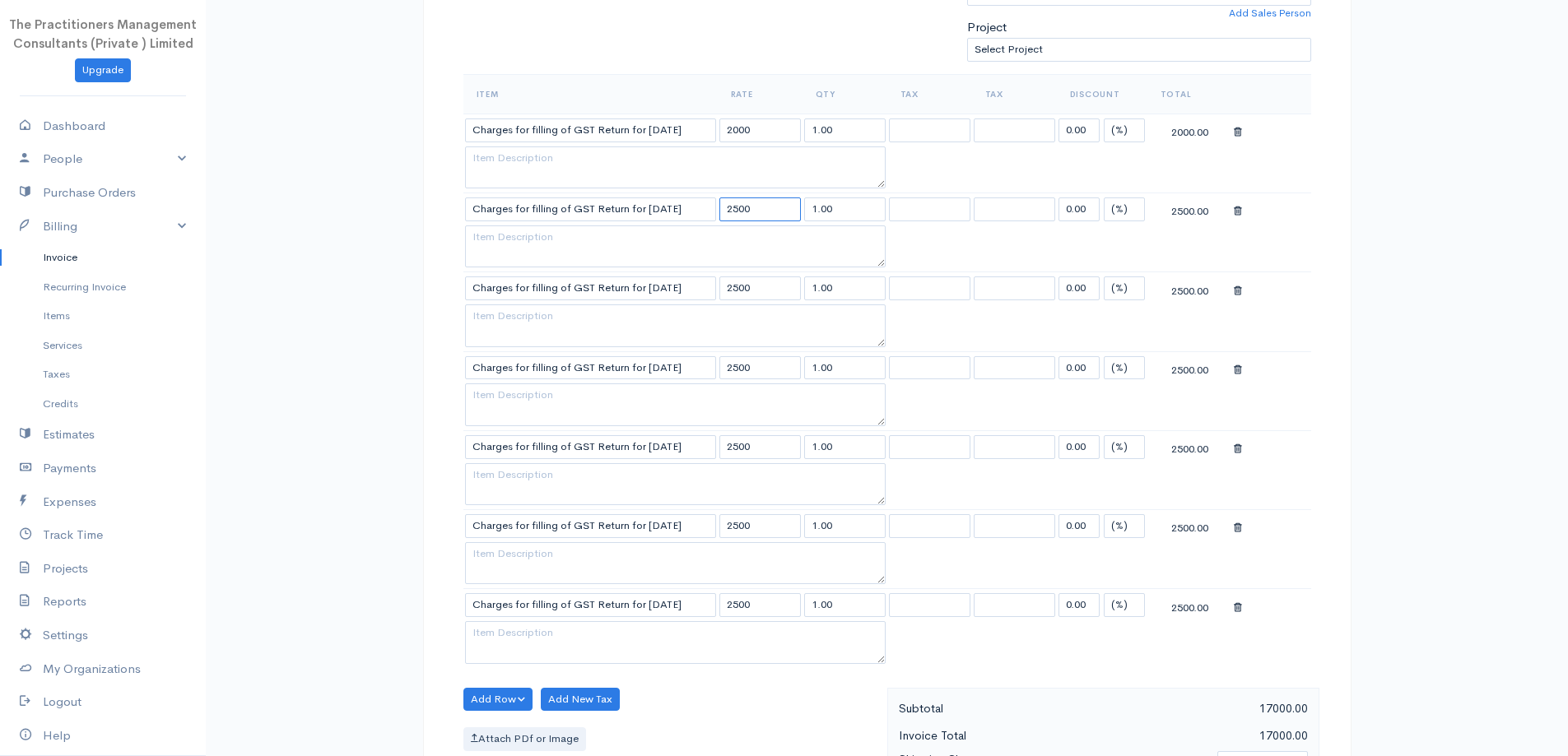
type input "2500"
click at [764, 135] on input "2000" at bounding box center [759, 130] width 81 height 24
type input "2500"
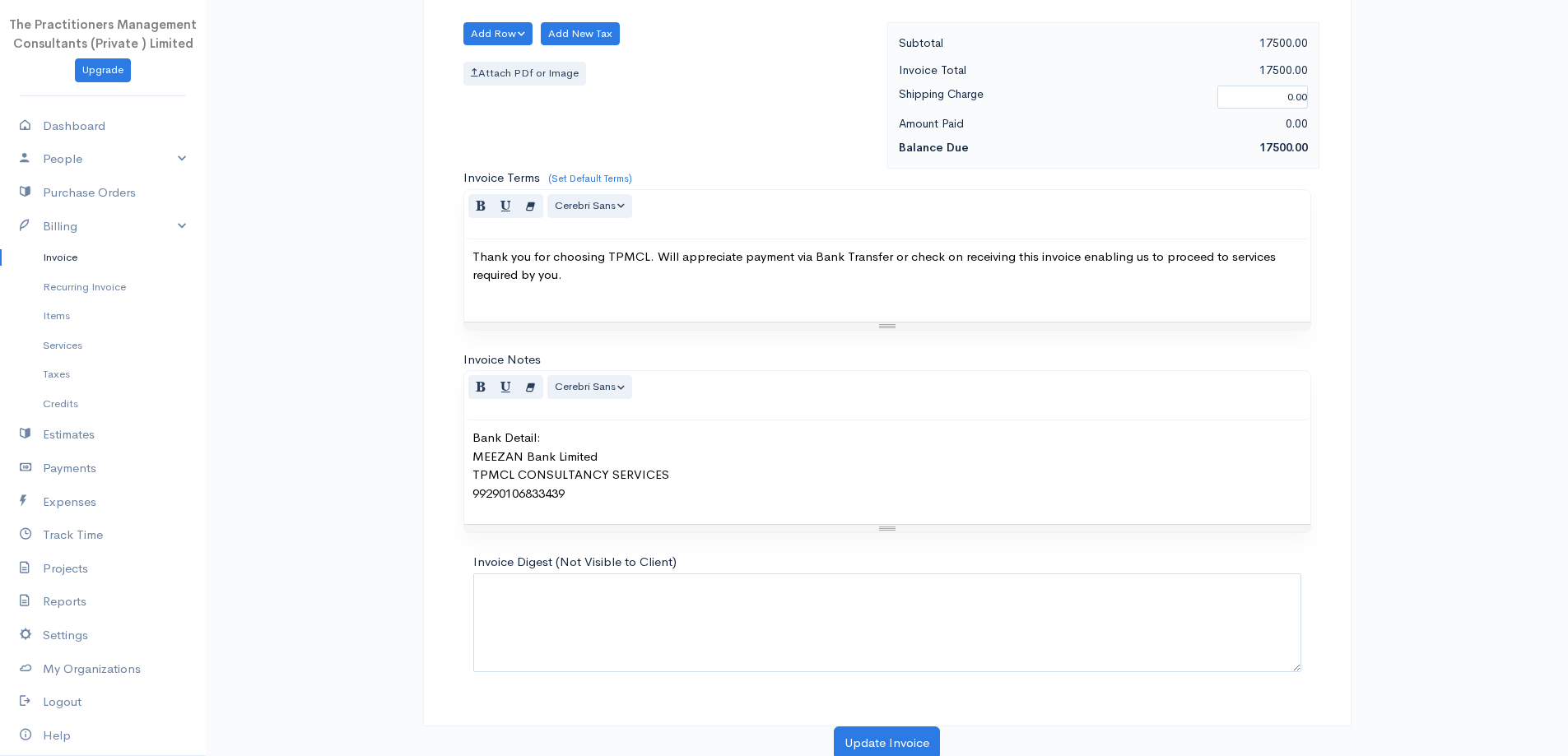
scroll to position [1162, 0]
click at [922, 724] on button "Update Invoice" at bounding box center [886, 740] width 107 height 34
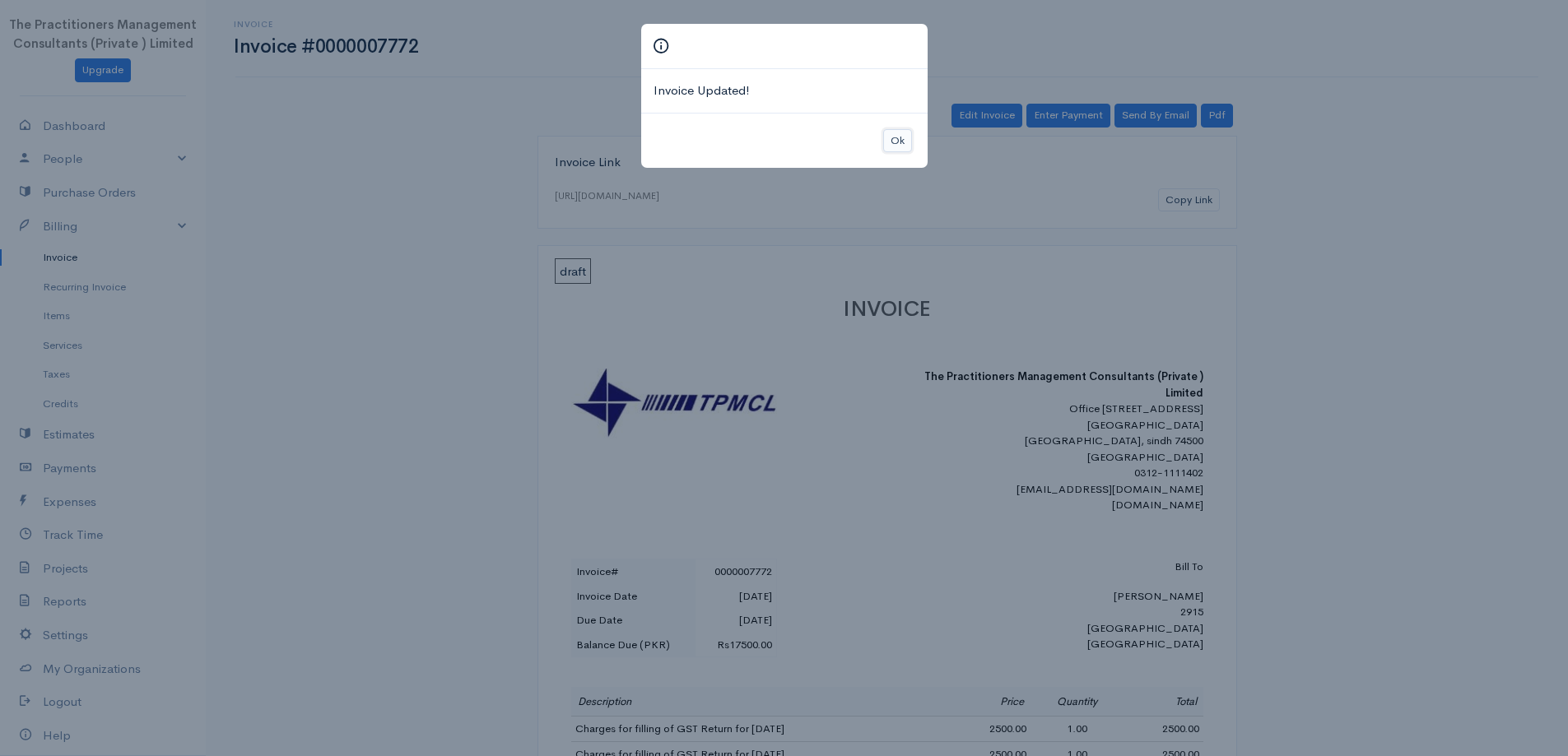
click at [906, 140] on button "Ok" at bounding box center [897, 141] width 29 height 24
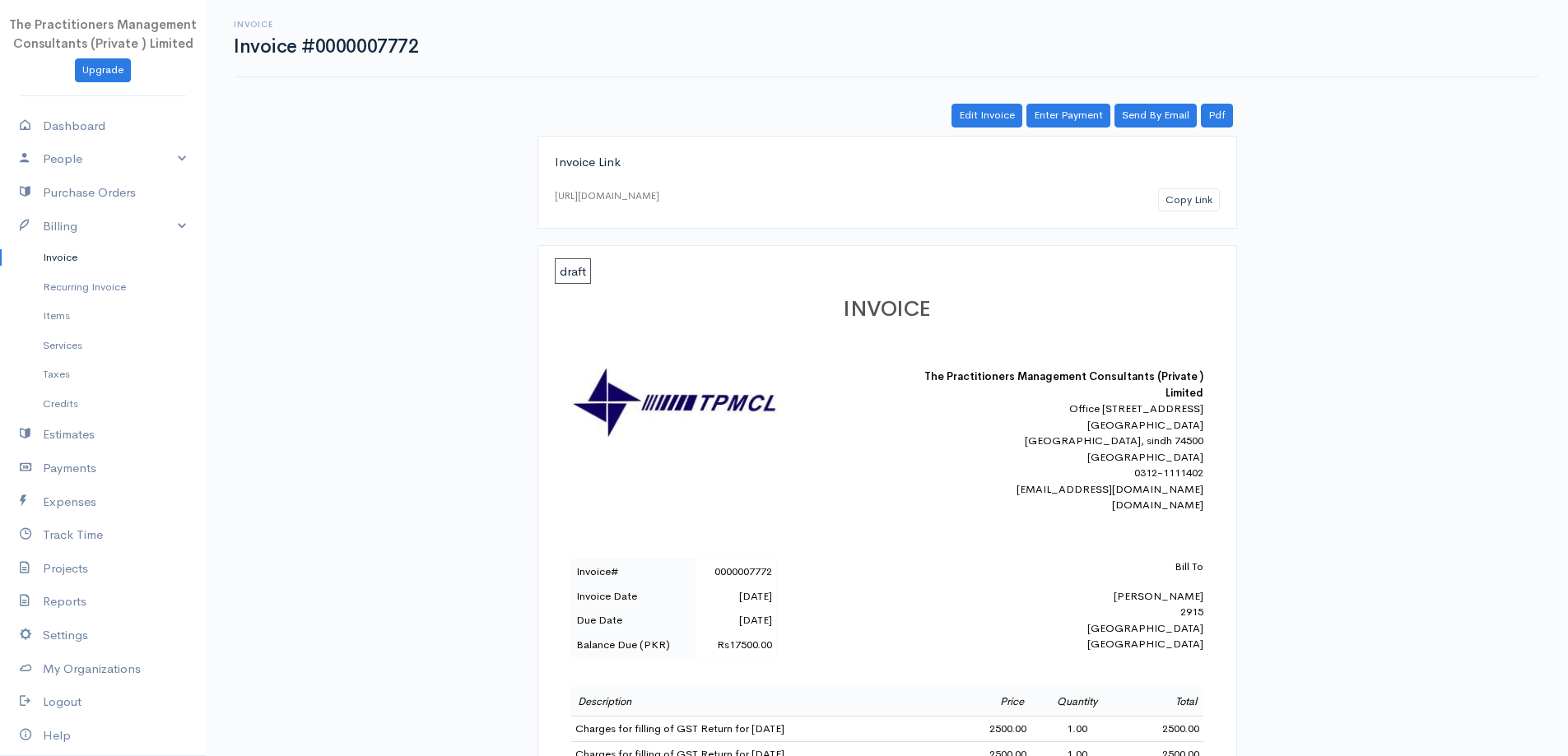
click at [97, 263] on link "Invoice" at bounding box center [103, 257] width 206 height 30
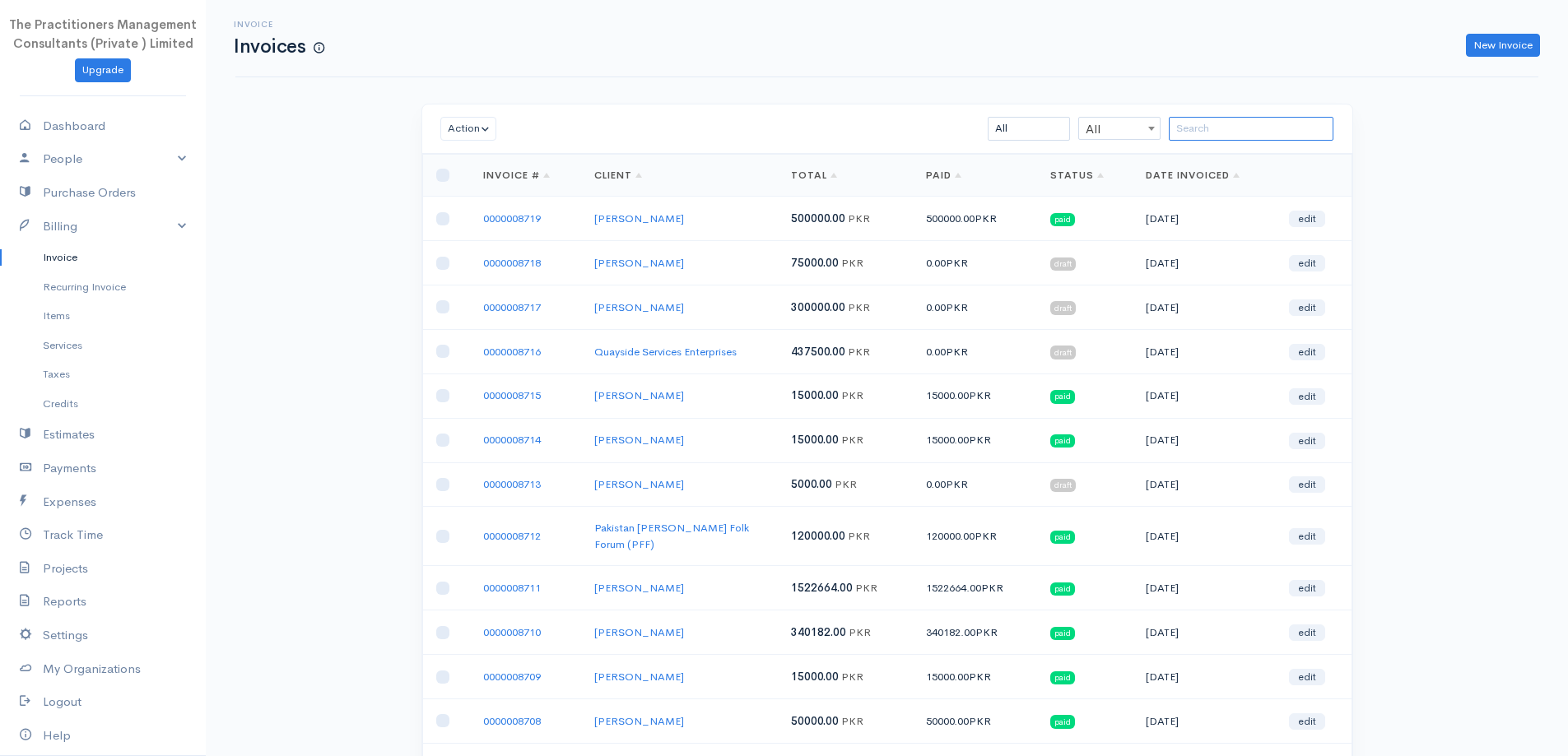
click at [1179, 133] on input "search" at bounding box center [1251, 128] width 165 height 24
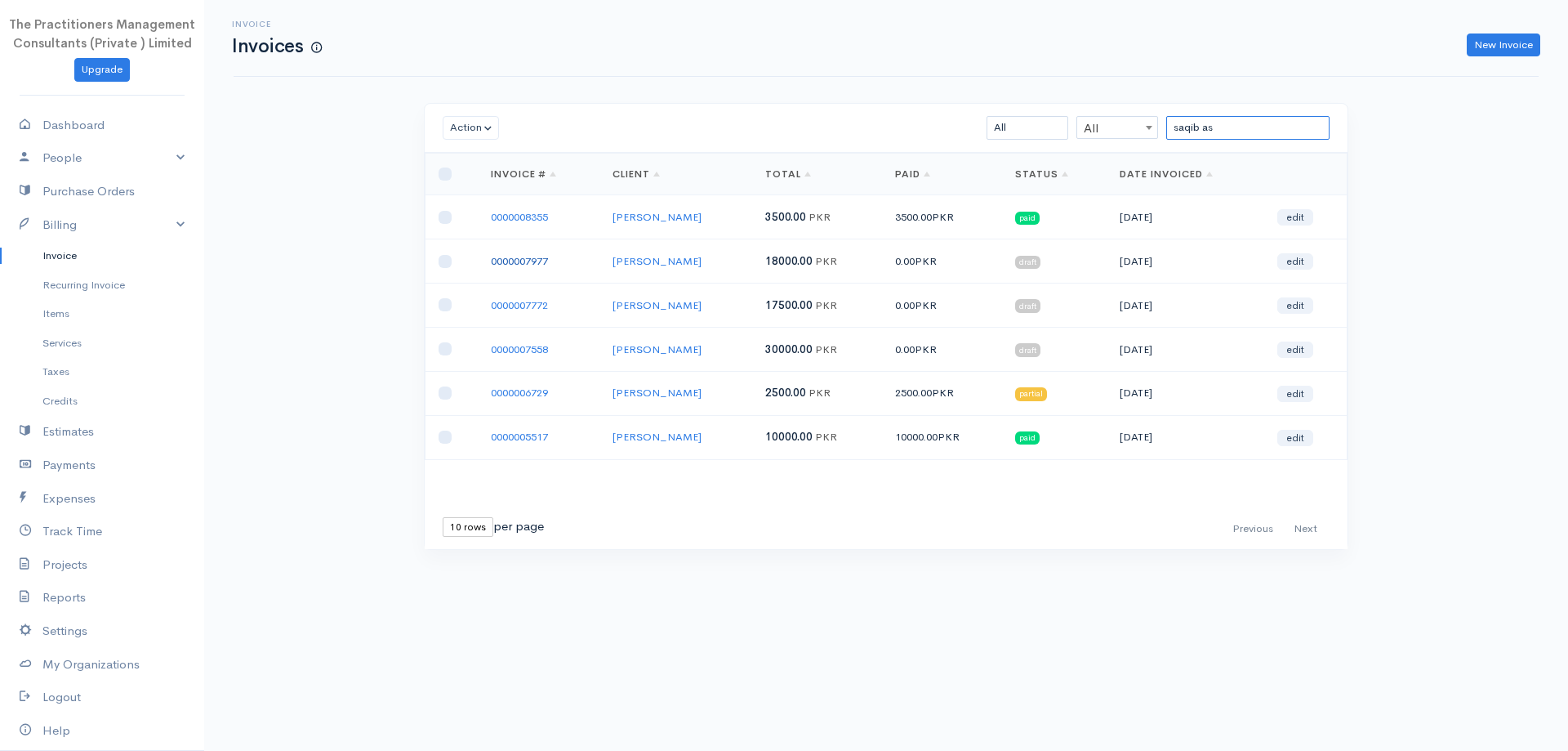
type input "saqib as"
click at [539, 258] on link "0000007977" at bounding box center [519, 261] width 57 height 14
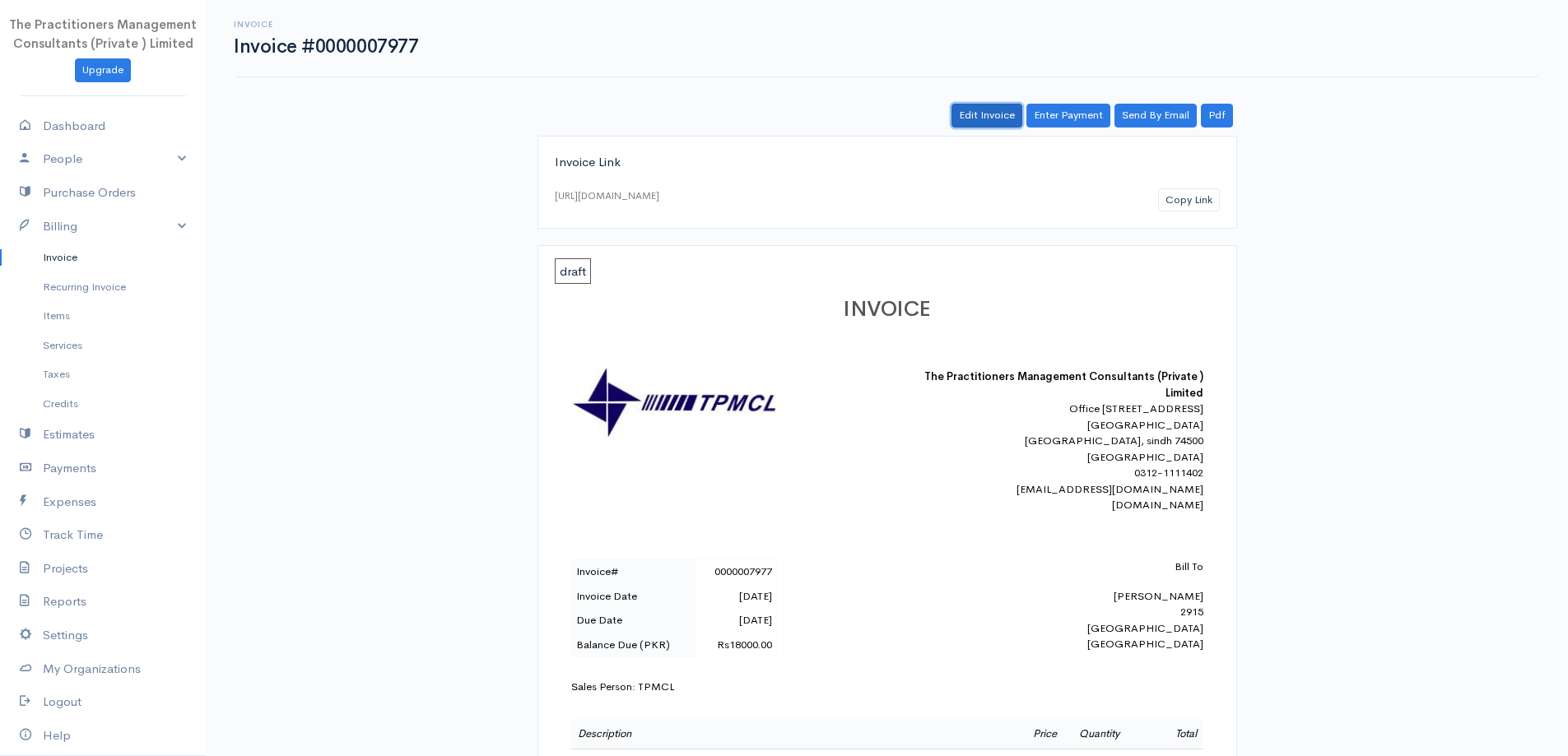
click at [1007, 123] on link "Edit Invoice" at bounding box center [987, 116] width 71 height 24
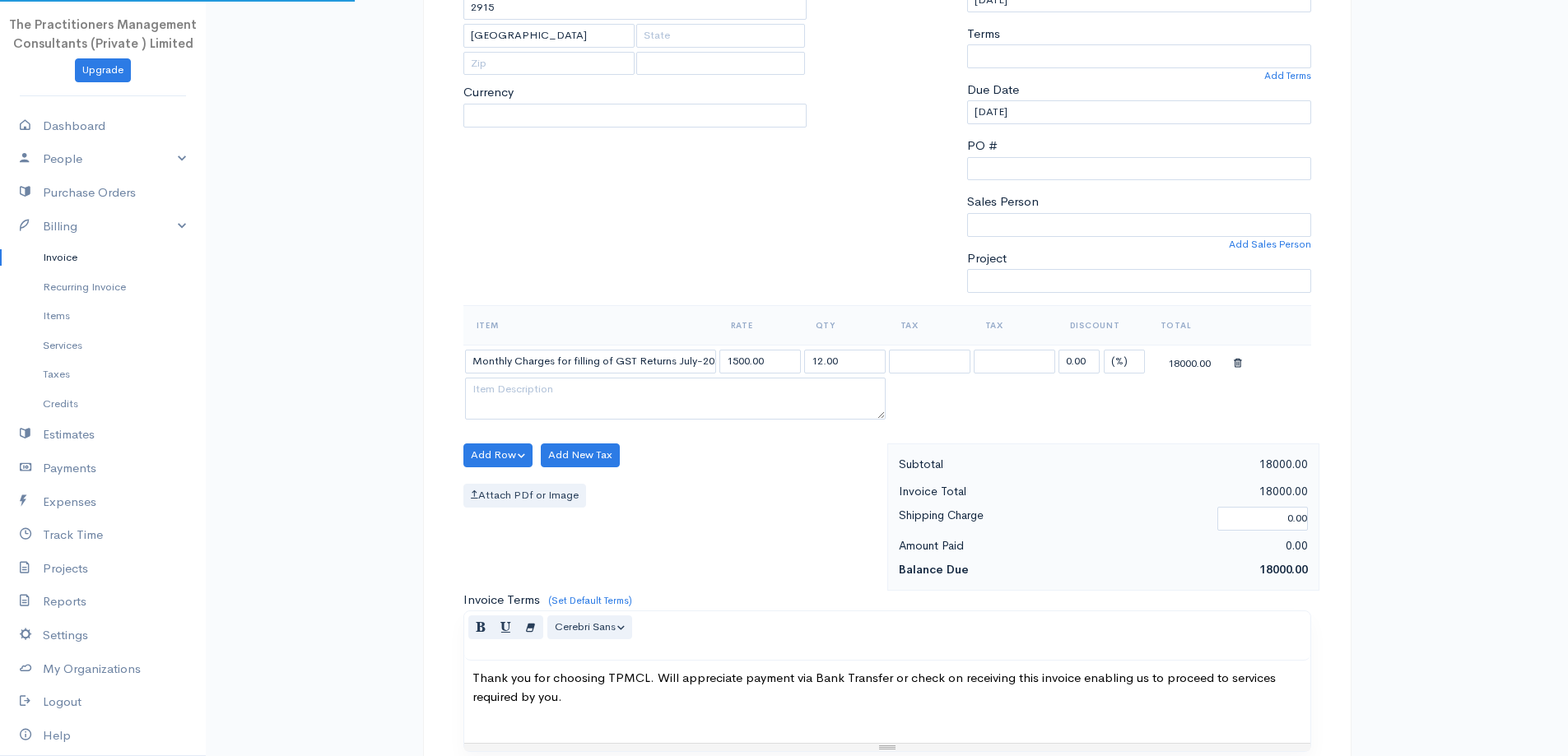
select select "0"
select select "TPMCL"
select select
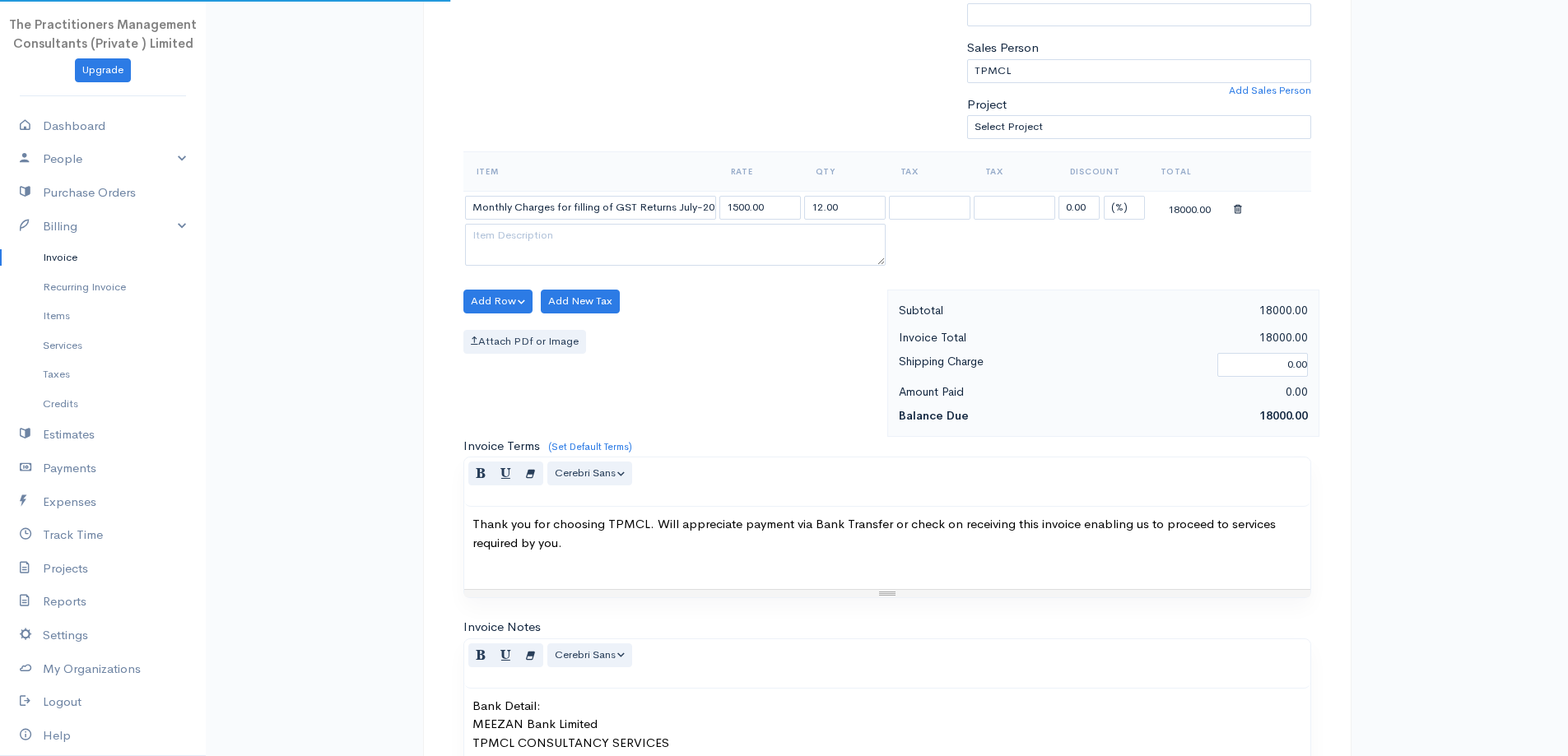
select select "PKR"
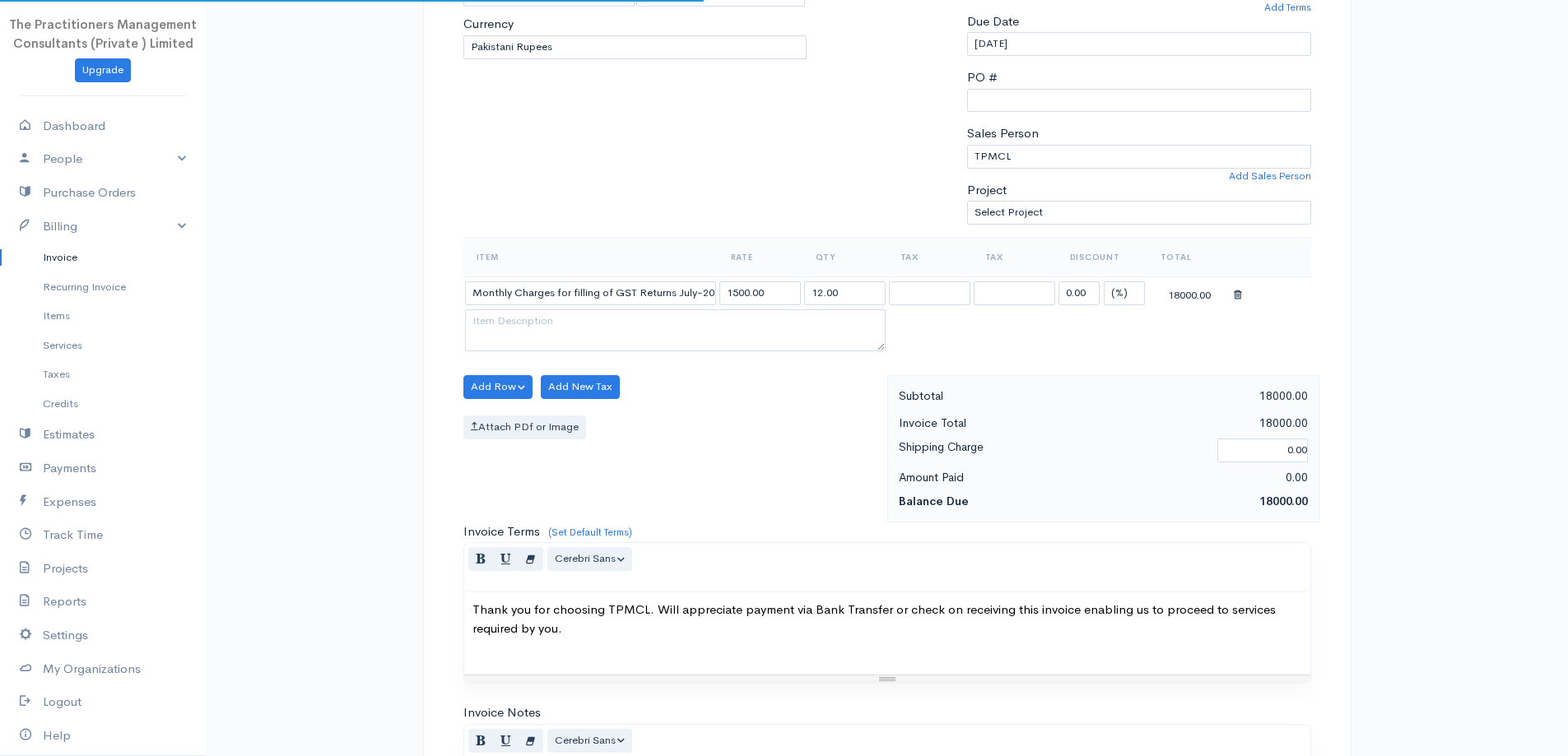
scroll to position [329, 0]
select select "[GEOGRAPHIC_DATA]"
click at [740, 286] on input "1500.00" at bounding box center [759, 295] width 81 height 24
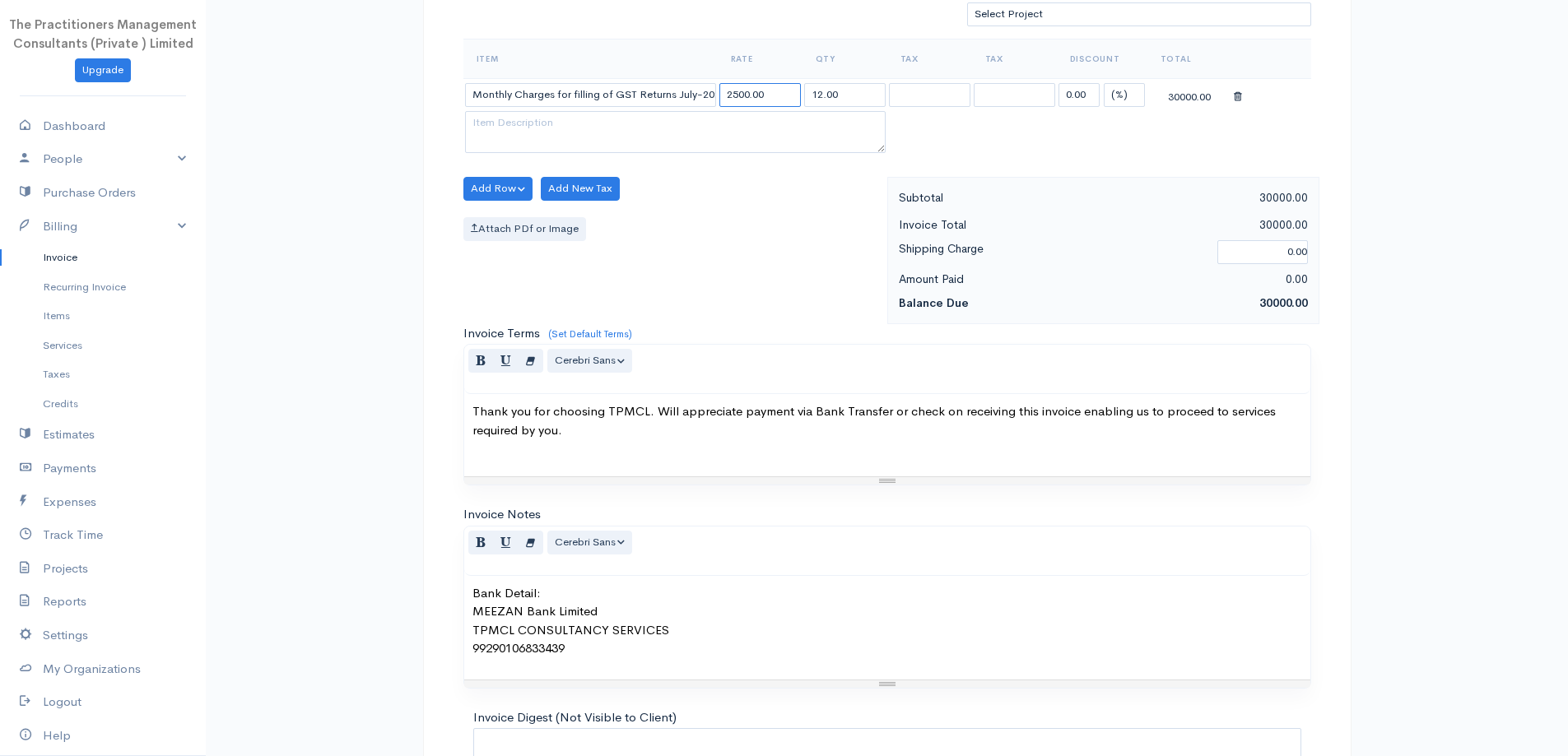
scroll to position [688, 0]
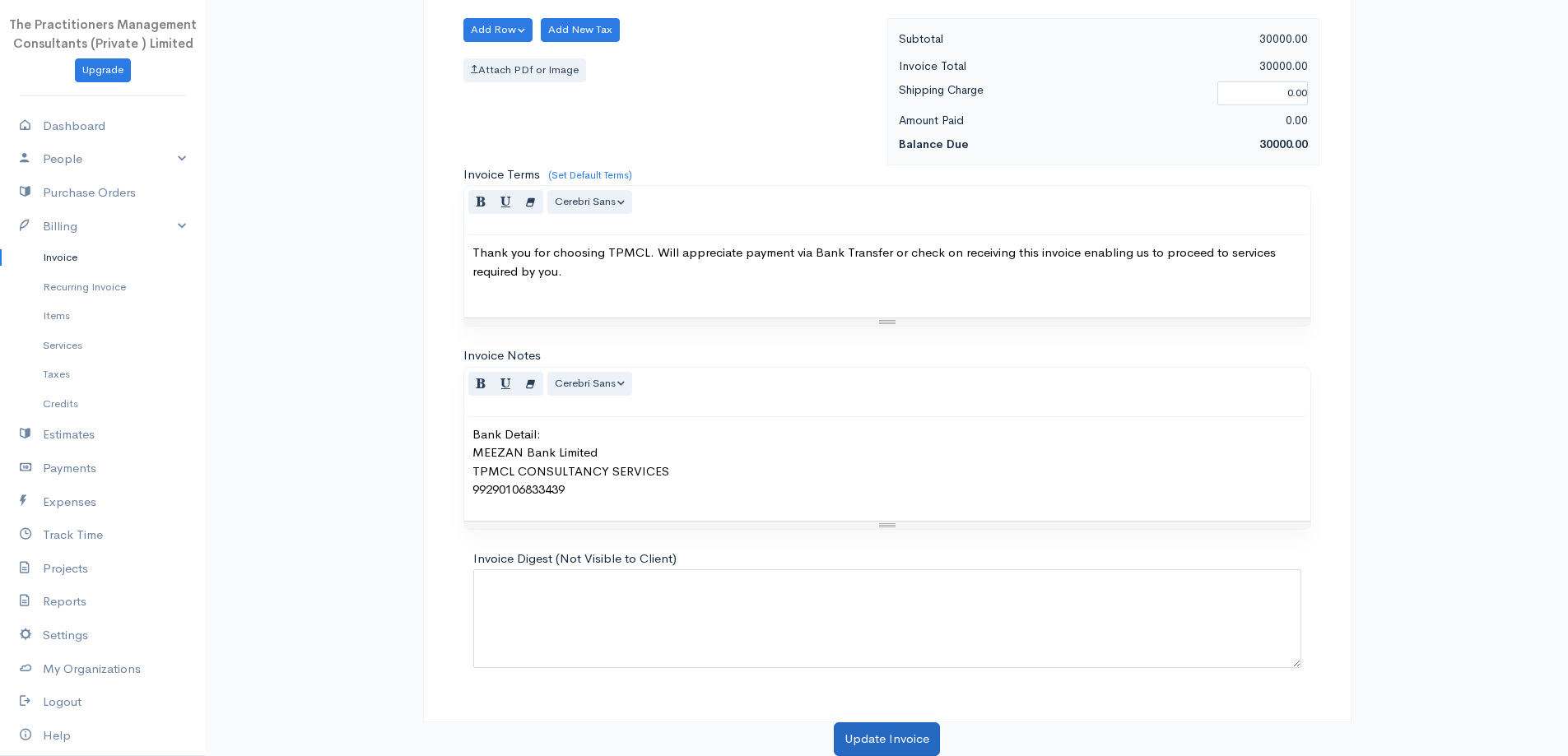
type input "2500.00"
click at [900, 753] on button "Update Invoice" at bounding box center [886, 739] width 107 height 34
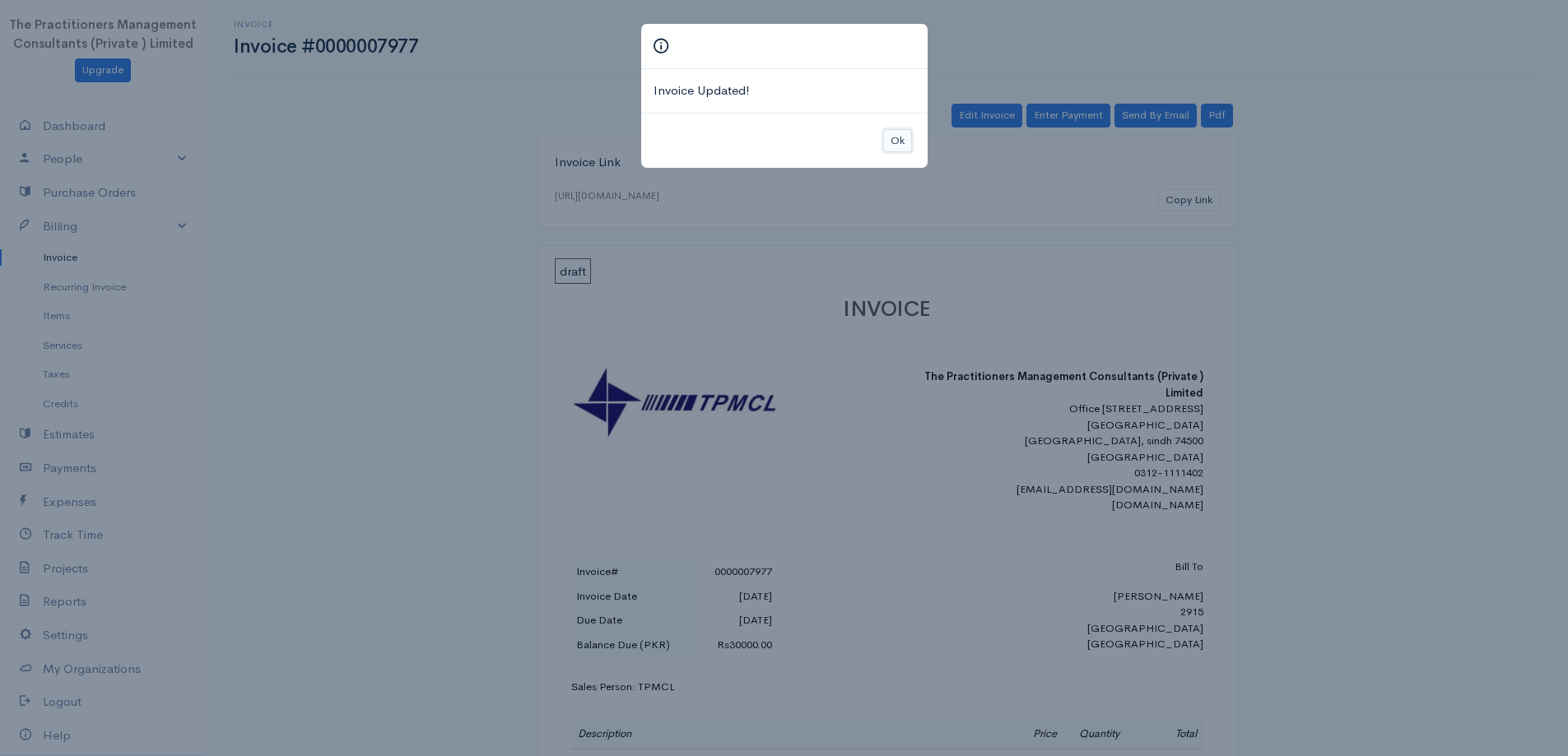
click at [904, 146] on button "Ok" at bounding box center [897, 141] width 29 height 24
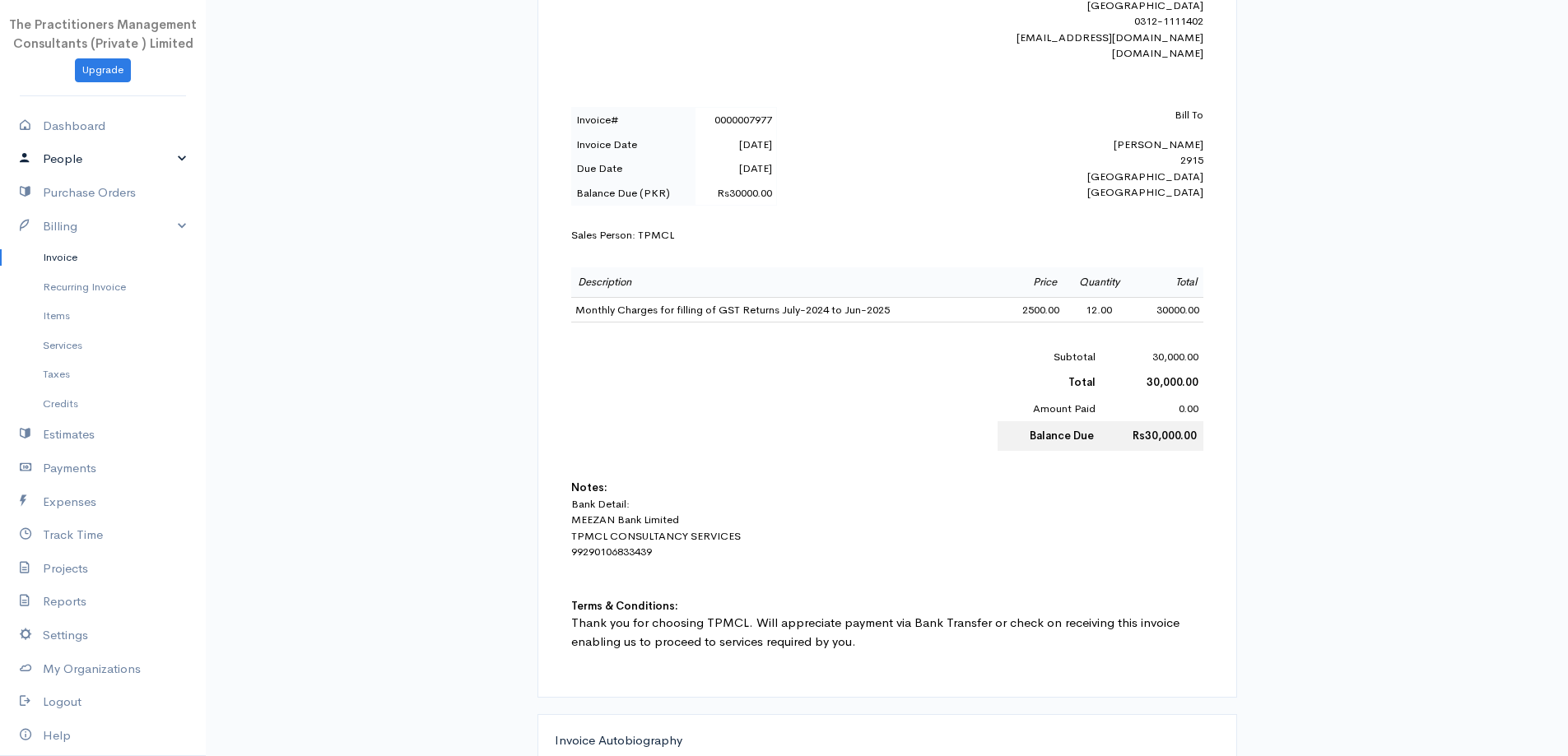
scroll to position [247, 0]
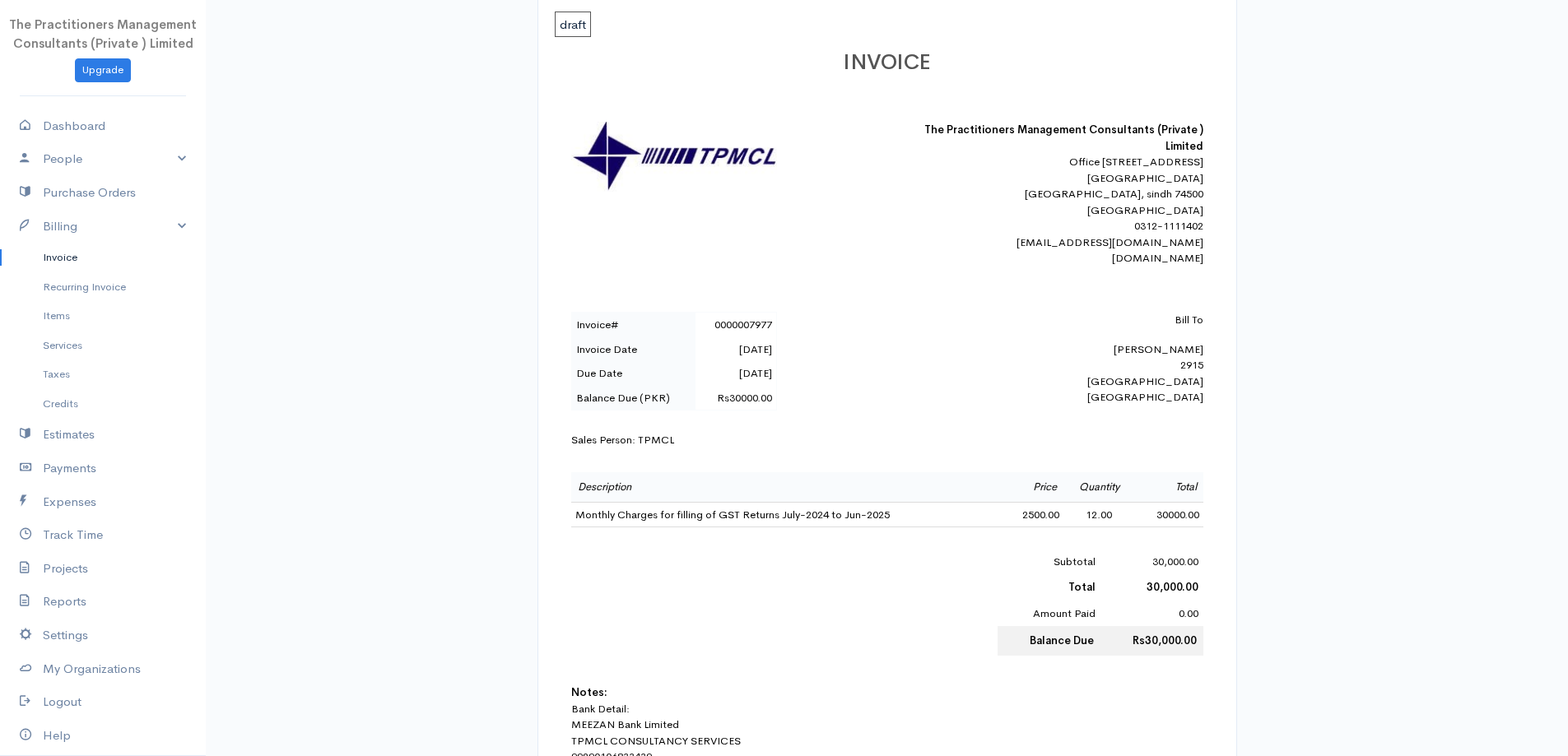
click at [66, 268] on link "Invoice" at bounding box center [103, 257] width 206 height 30
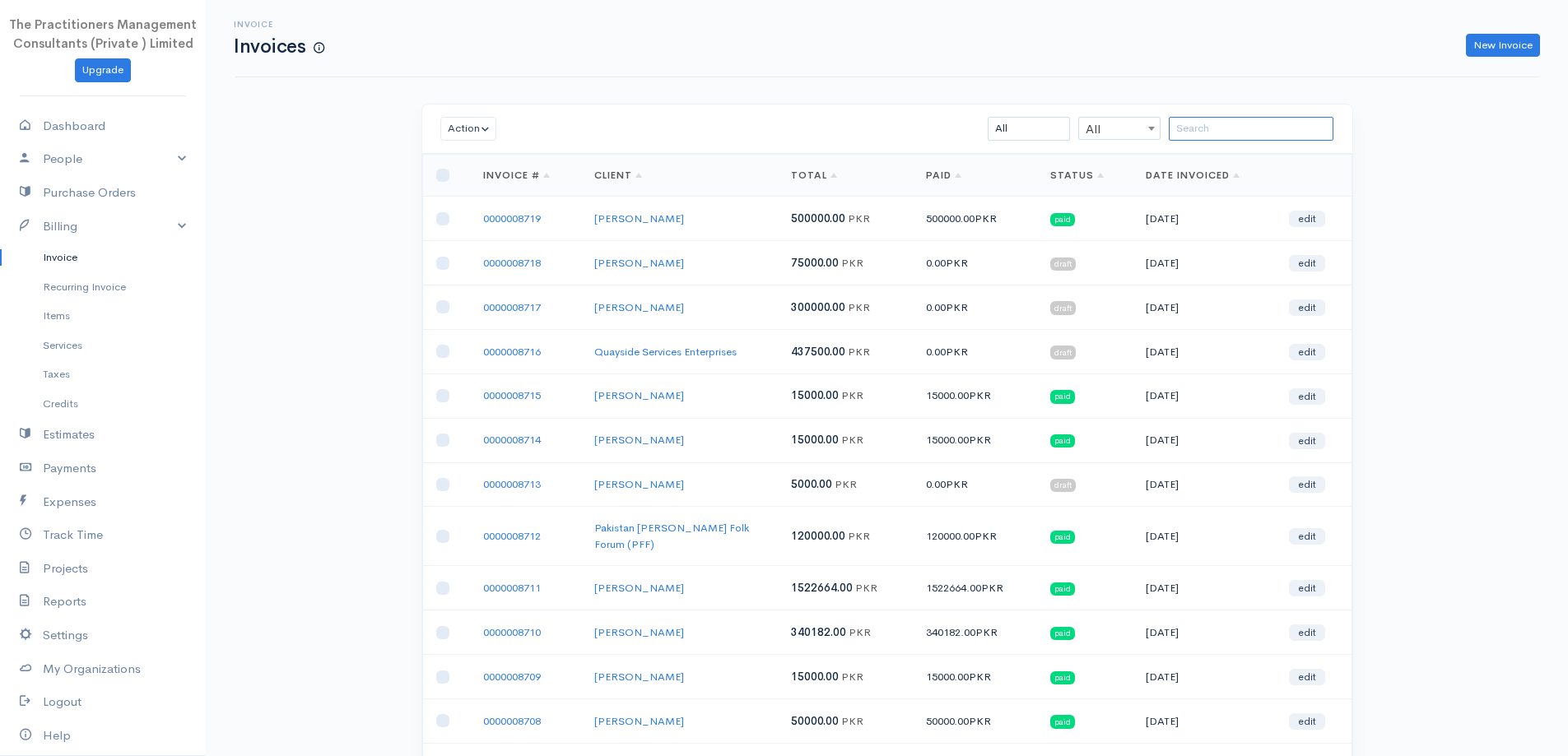
click at [1216, 130] on input "search" at bounding box center [1251, 128] width 165 height 24
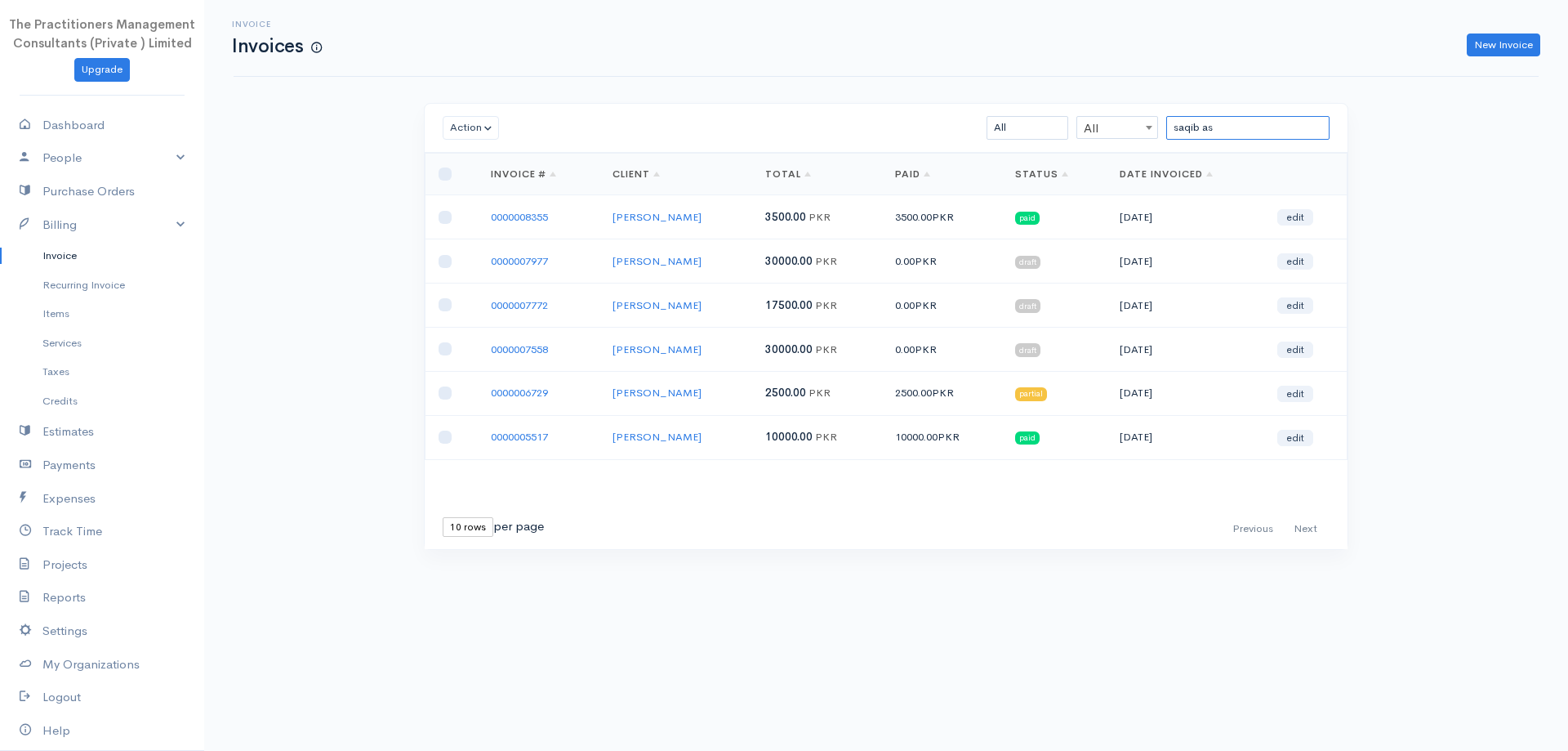
type input "saqib as"
click at [437, 258] on td at bounding box center [452, 261] width 52 height 44
click at [439, 266] on td at bounding box center [452, 261] width 52 height 44
click at [441, 266] on input "checkbox" at bounding box center [445, 261] width 13 height 13
checkbox input "true"
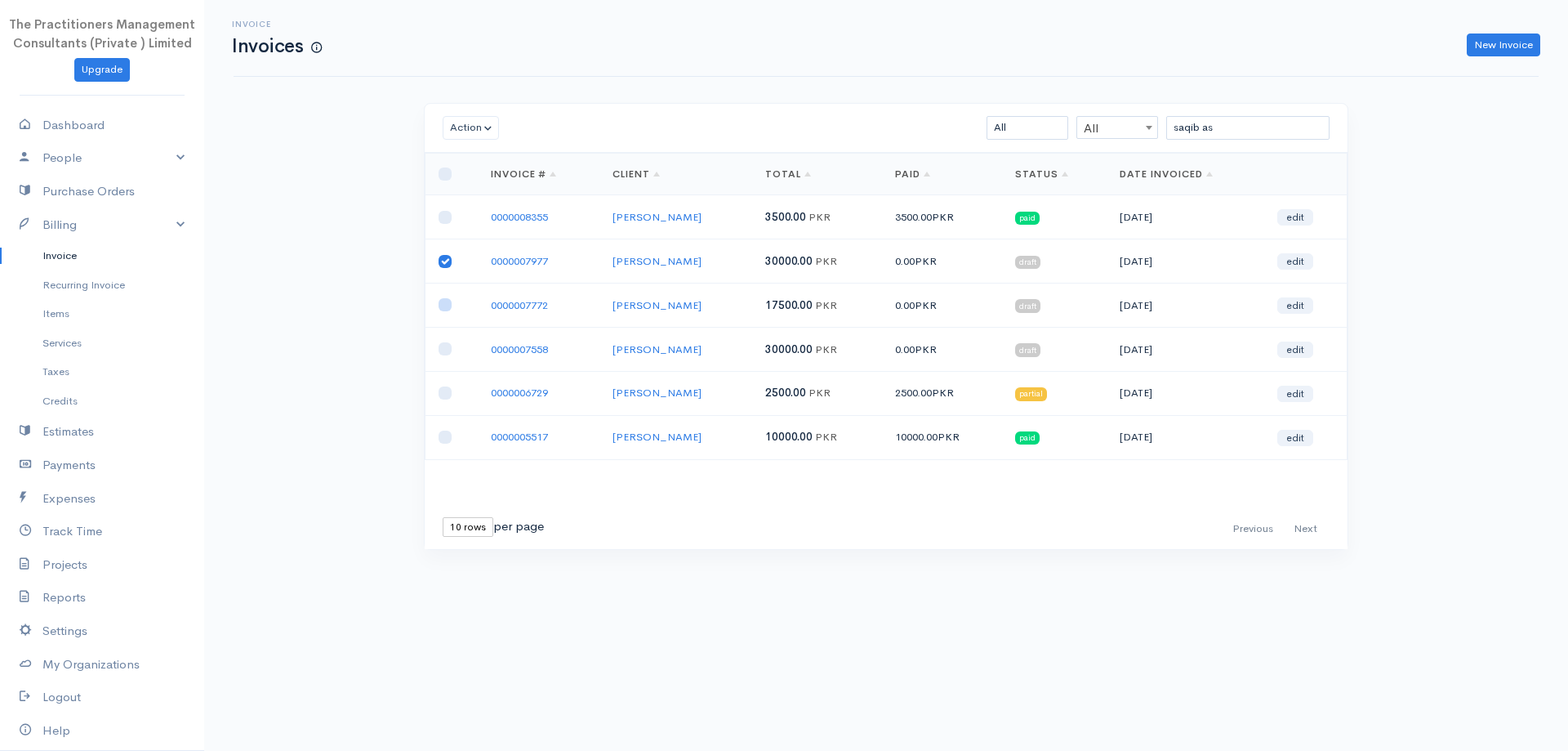
click at [442, 299] on input "checkbox" at bounding box center [445, 305] width 13 height 13
checkbox input "true"
click at [440, 350] on input "checkbox" at bounding box center [445, 348] width 13 height 13
checkbox input "true"
click at [445, 122] on button "Action" at bounding box center [471, 128] width 56 height 24
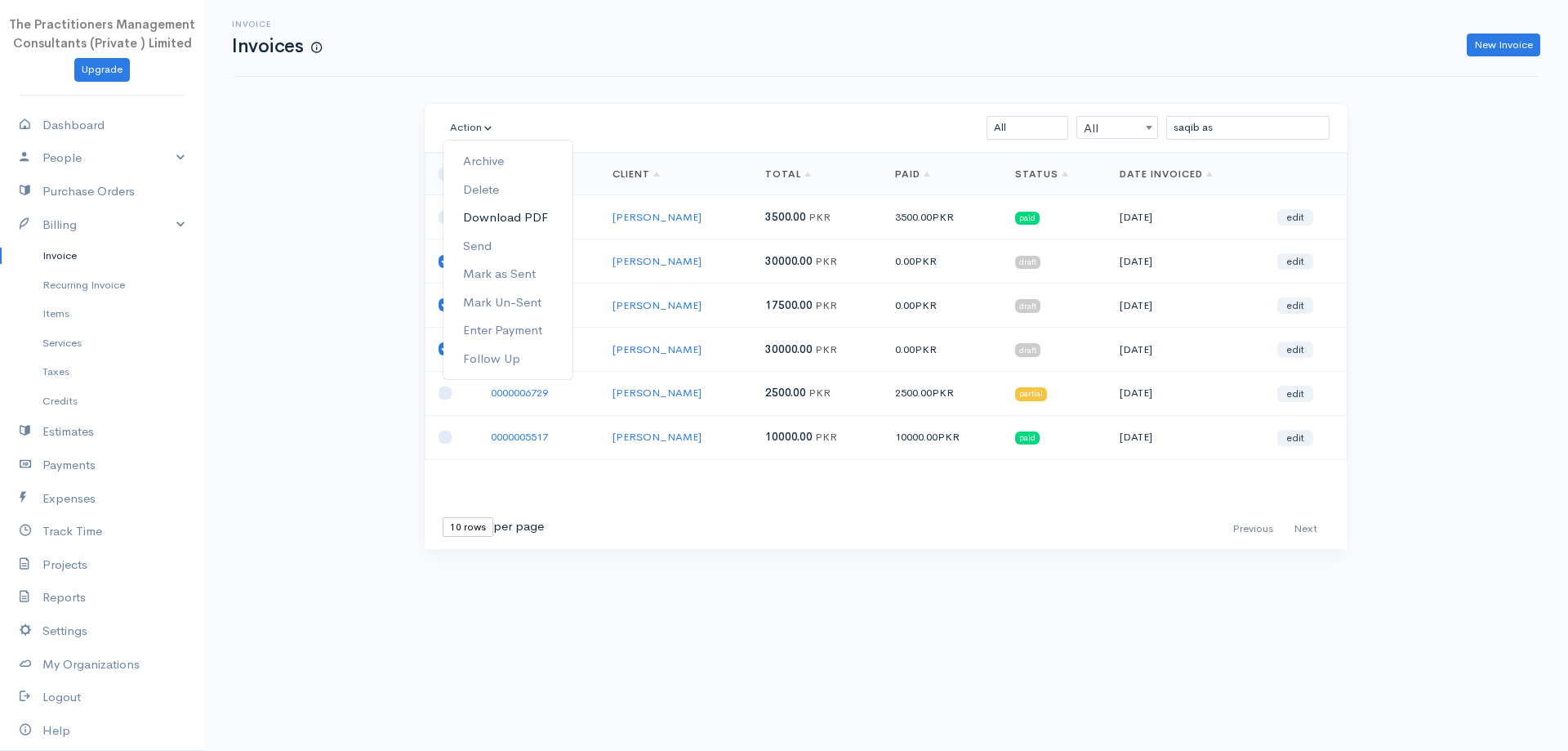
click at [494, 223] on link "Download PDF" at bounding box center [507, 218] width 129 height 29
click at [443, 261] on input "checkbox" at bounding box center [445, 261] width 13 height 13
checkbox input "false"
click at [441, 304] on input "checkbox" at bounding box center [445, 305] width 13 height 13
checkbox input "false"
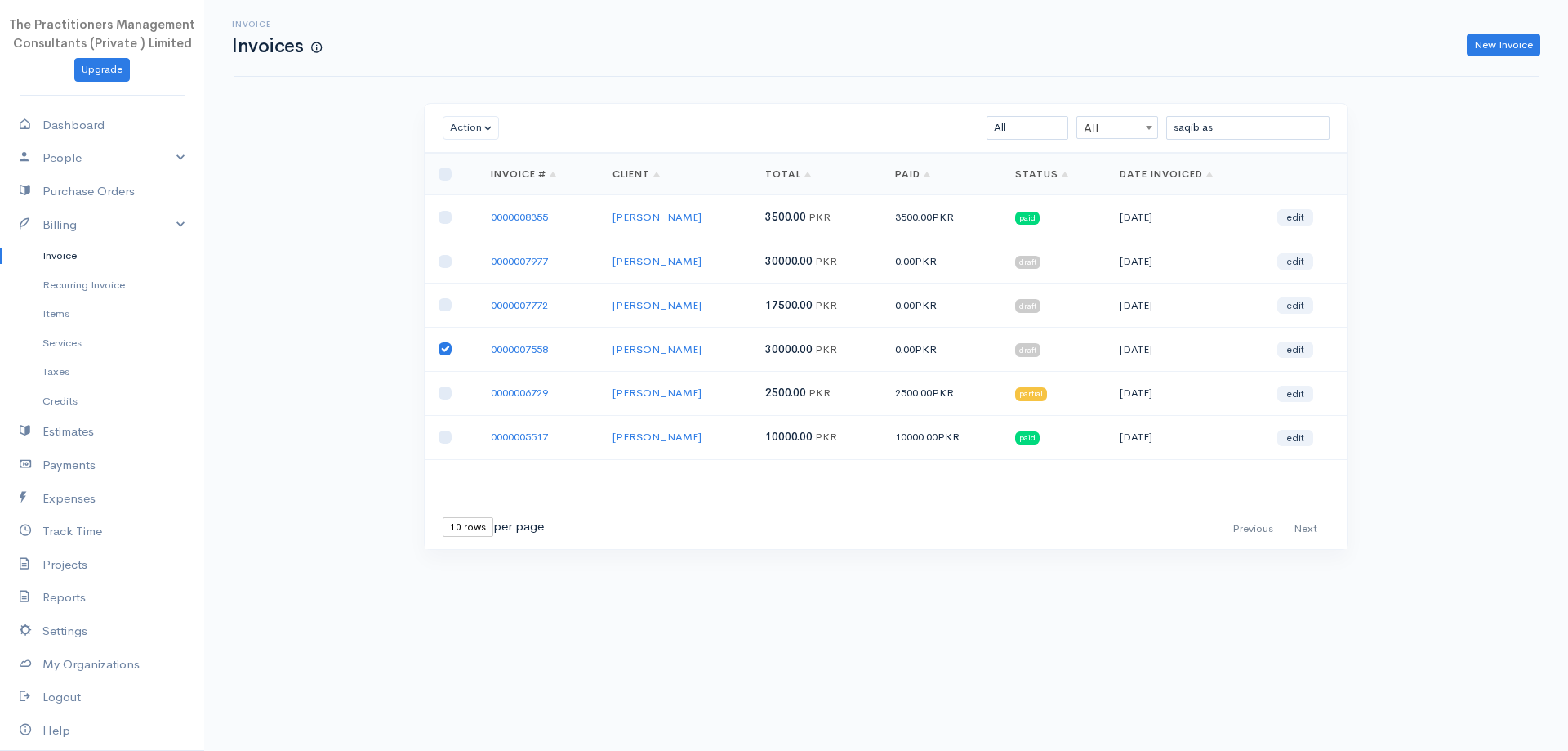
click at [439, 351] on input "checkbox" at bounding box center [445, 348] width 13 height 13
checkbox input "false"
click at [71, 289] on link "Recurring Invoice" at bounding box center [102, 285] width 204 height 30
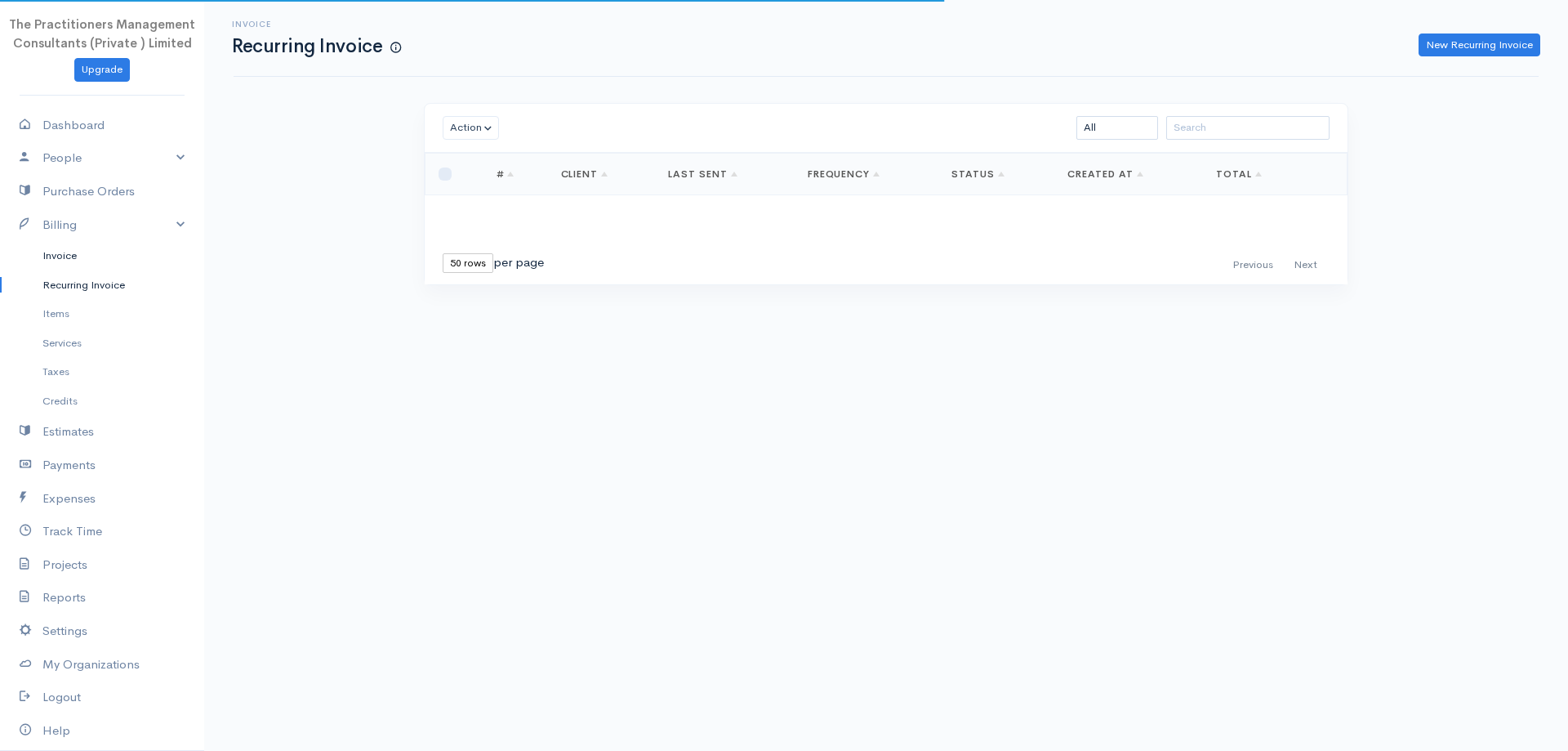
click at [61, 266] on link "Invoice" at bounding box center [102, 255] width 204 height 30
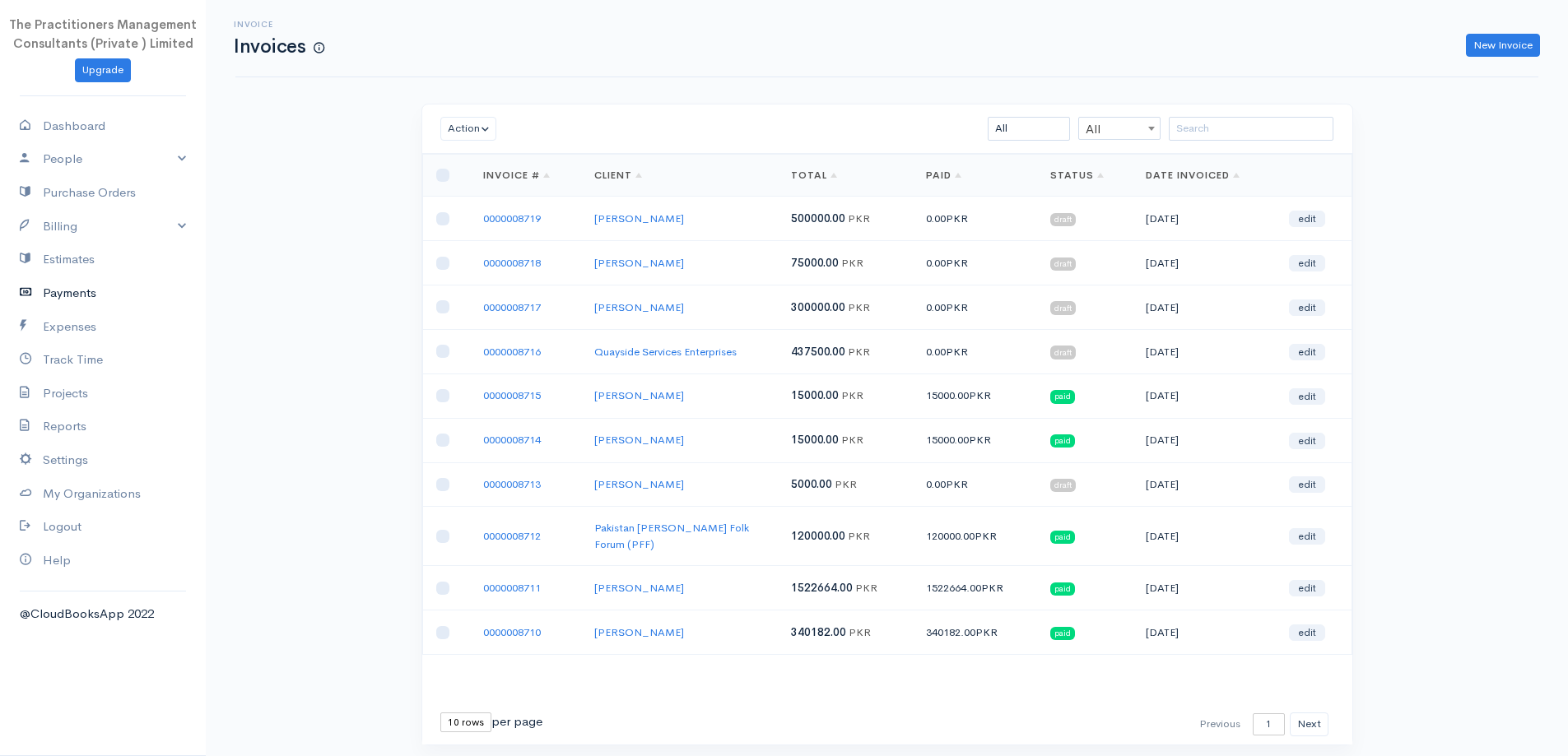
click at [51, 296] on link "Payments" at bounding box center [103, 292] width 206 height 34
